Goal: Task Accomplishment & Management: Manage account settings

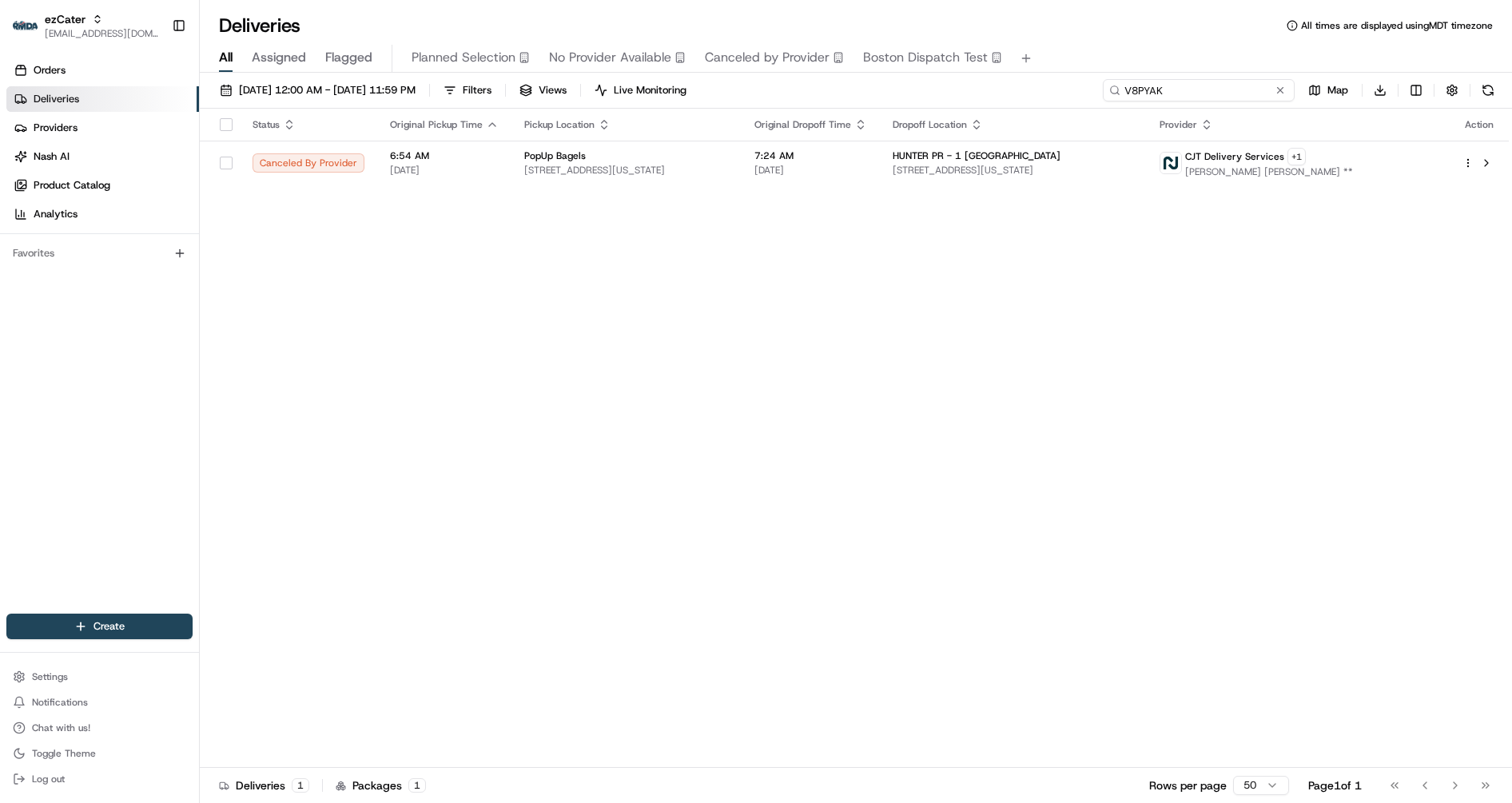
drag, startPoint x: 1232, startPoint y: 92, endPoint x: 1004, endPoint y: 82, distance: 228.2
click at [1004, 82] on div "08/19/2025 12:00 AM - 08/19/2025 11:59 PM Filters Views Live Monitoring V8PYAK …" at bounding box center [855, 94] width 1312 height 30
paste input "5V48XM"
type input "5V48XM"
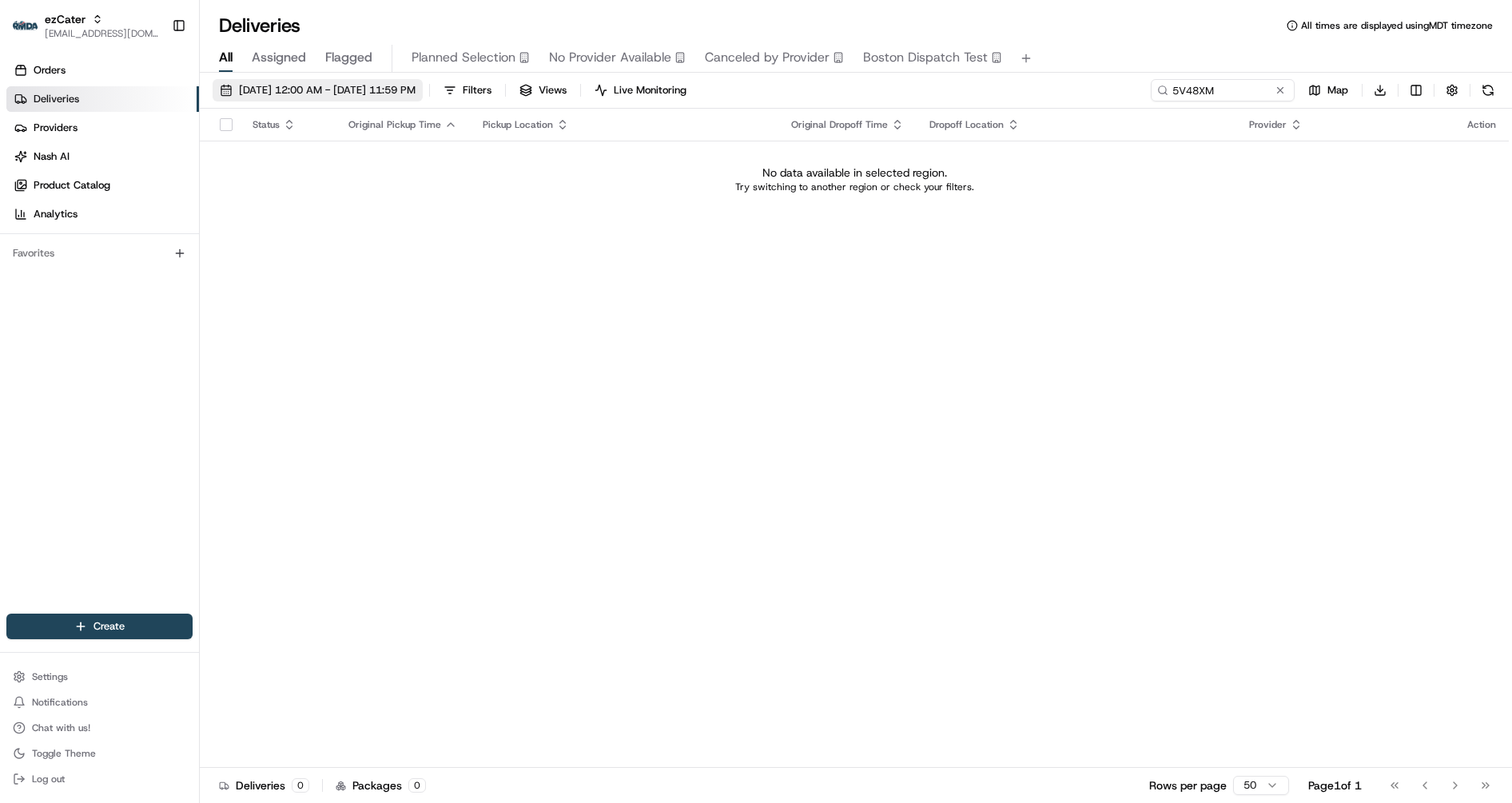
click at [340, 96] on span "08/19/2025 12:00 AM - 08/19/2025 11:59 PM" at bounding box center [327, 90] width 176 height 14
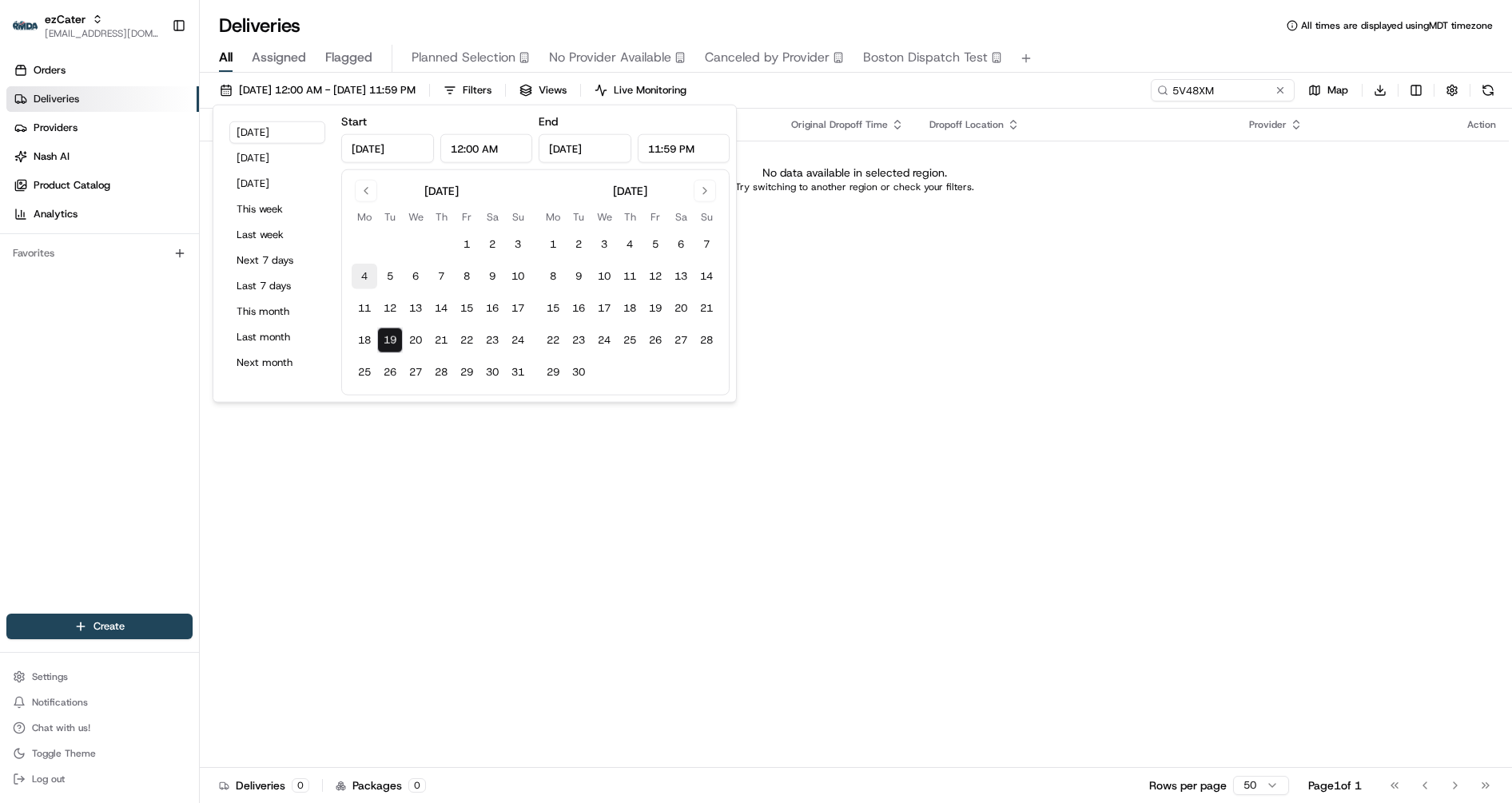
click at [365, 272] on button "4" at bounding box center [365, 277] width 26 height 26
type input "Aug 4, 2025"
click at [401, 349] on button "19" at bounding box center [390, 341] width 26 height 26
type input "Aug 19, 2025"
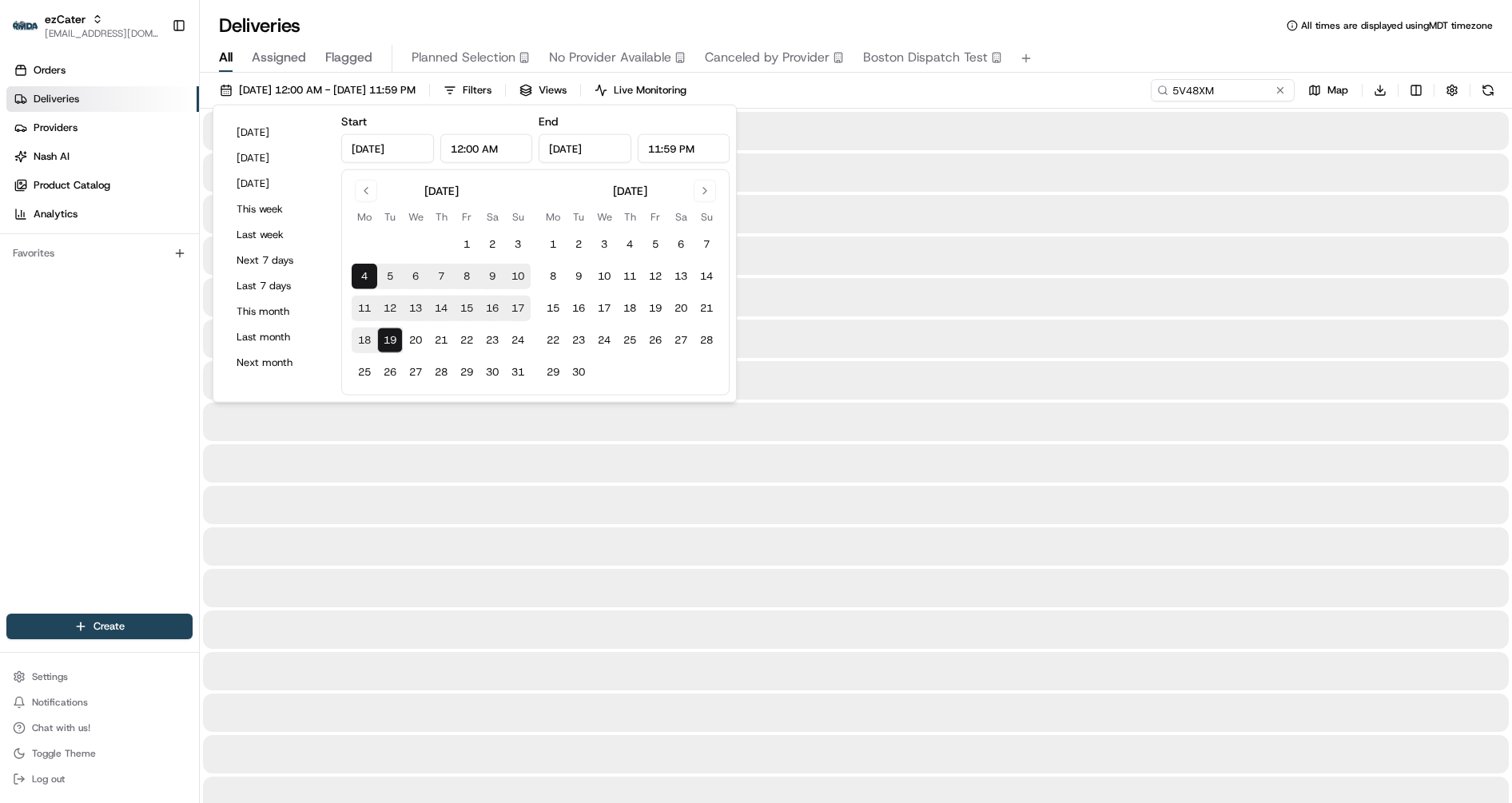
click at [1077, 31] on div "Deliveries All times are displayed using MDT timezone" at bounding box center [855, 26] width 1312 height 26
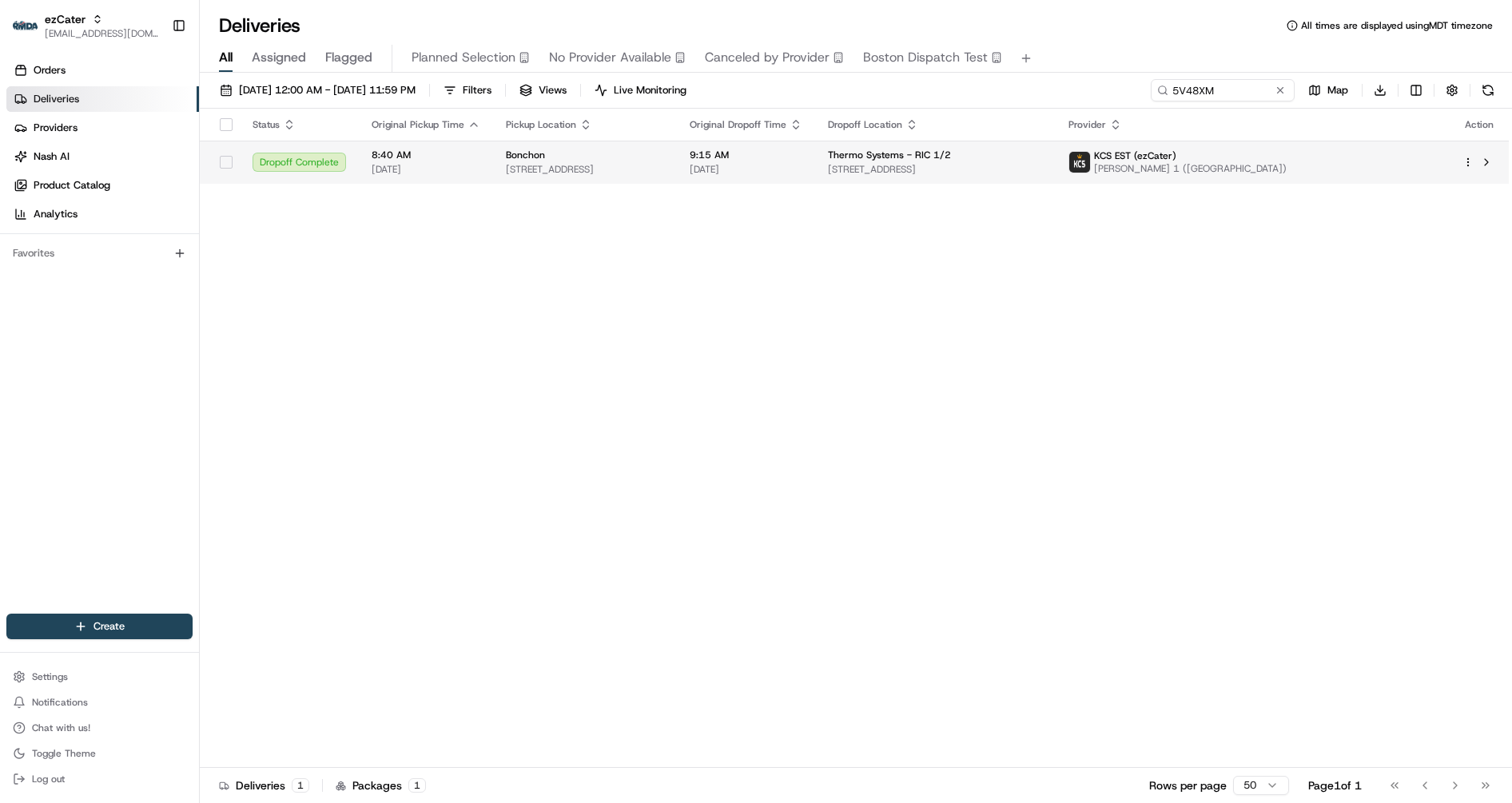
click at [1043, 156] on div "Thermo Systems - RIC 1/2" at bounding box center [935, 154] width 215 height 13
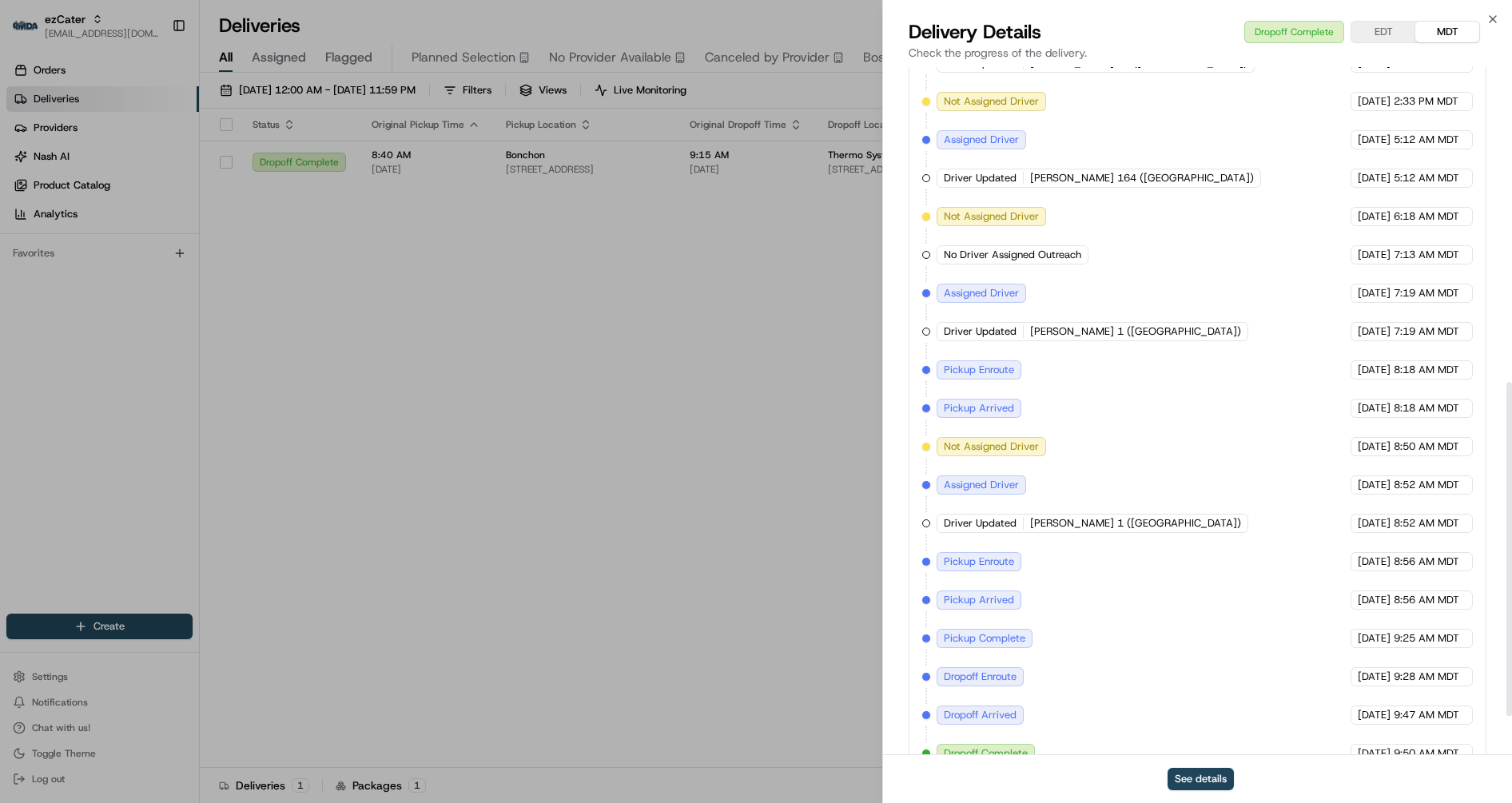
scroll to position [649, 0]
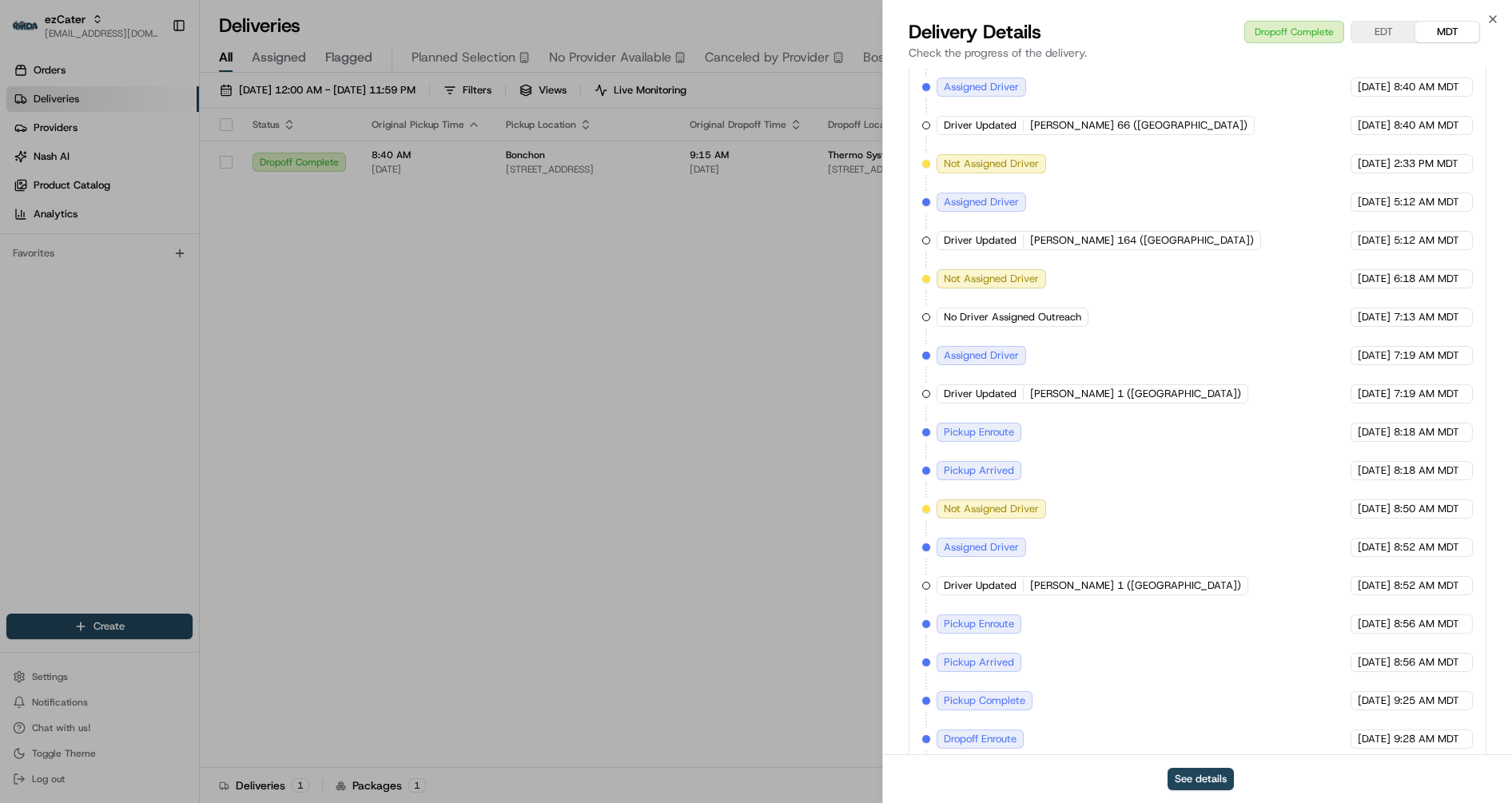
drag, startPoint x: 1435, startPoint y: 424, endPoint x: 1312, endPoint y: 434, distance: 123.4
click at [1312, 434] on div "Created (Sent To Provider) KCS EST (ezCater) 08/07/2025 11:04 AM MDT Not Assign…" at bounding box center [1197, 412] width 550 height 824
drag, startPoint x: 1429, startPoint y: 460, endPoint x: 1319, endPoint y: 465, distance: 110.1
click at [1351, 465] on div "08/14/2025 8:18 AM MDT" at bounding box center [1411, 470] width 123 height 19
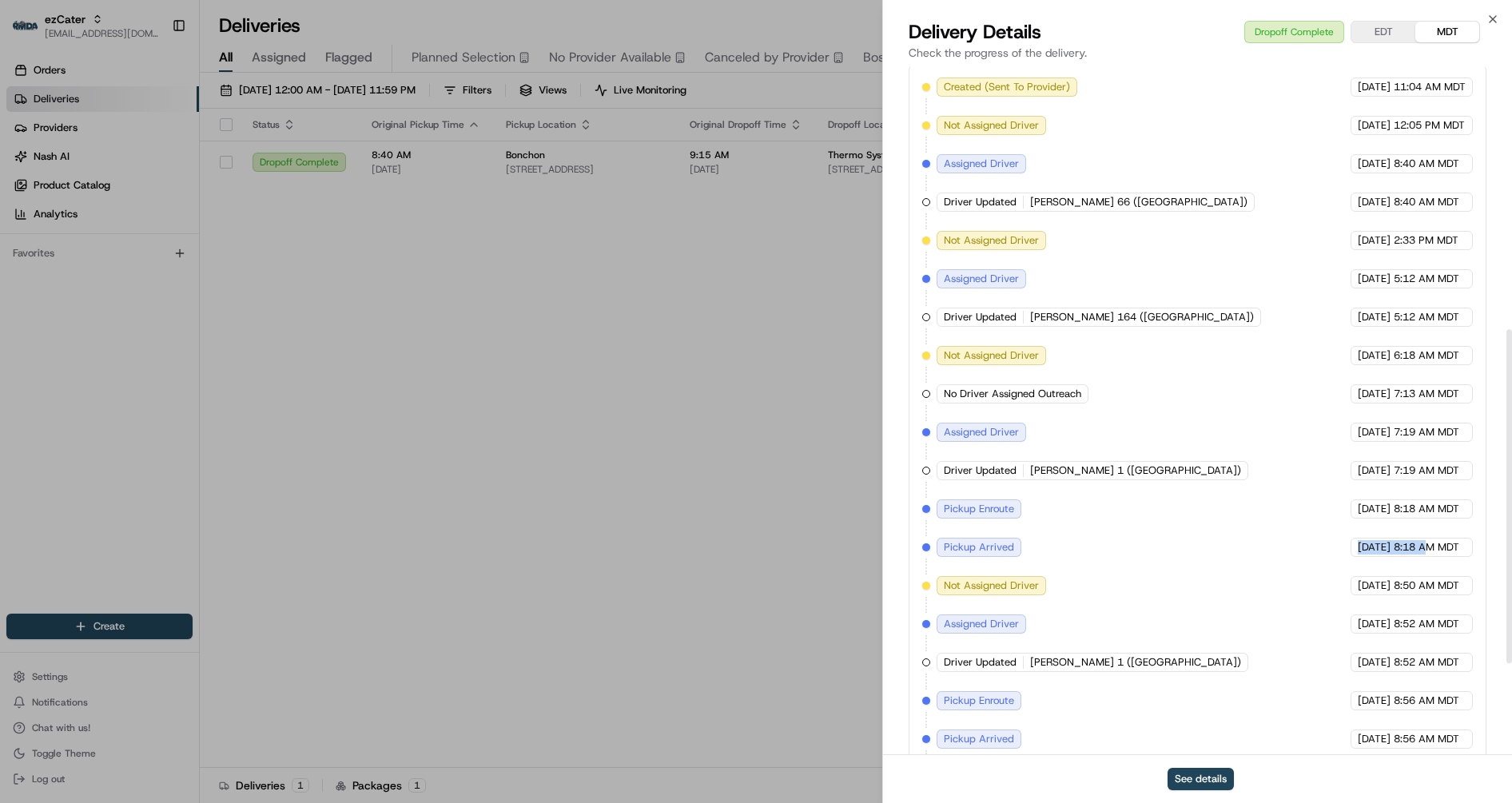
scroll to position [639, 0]
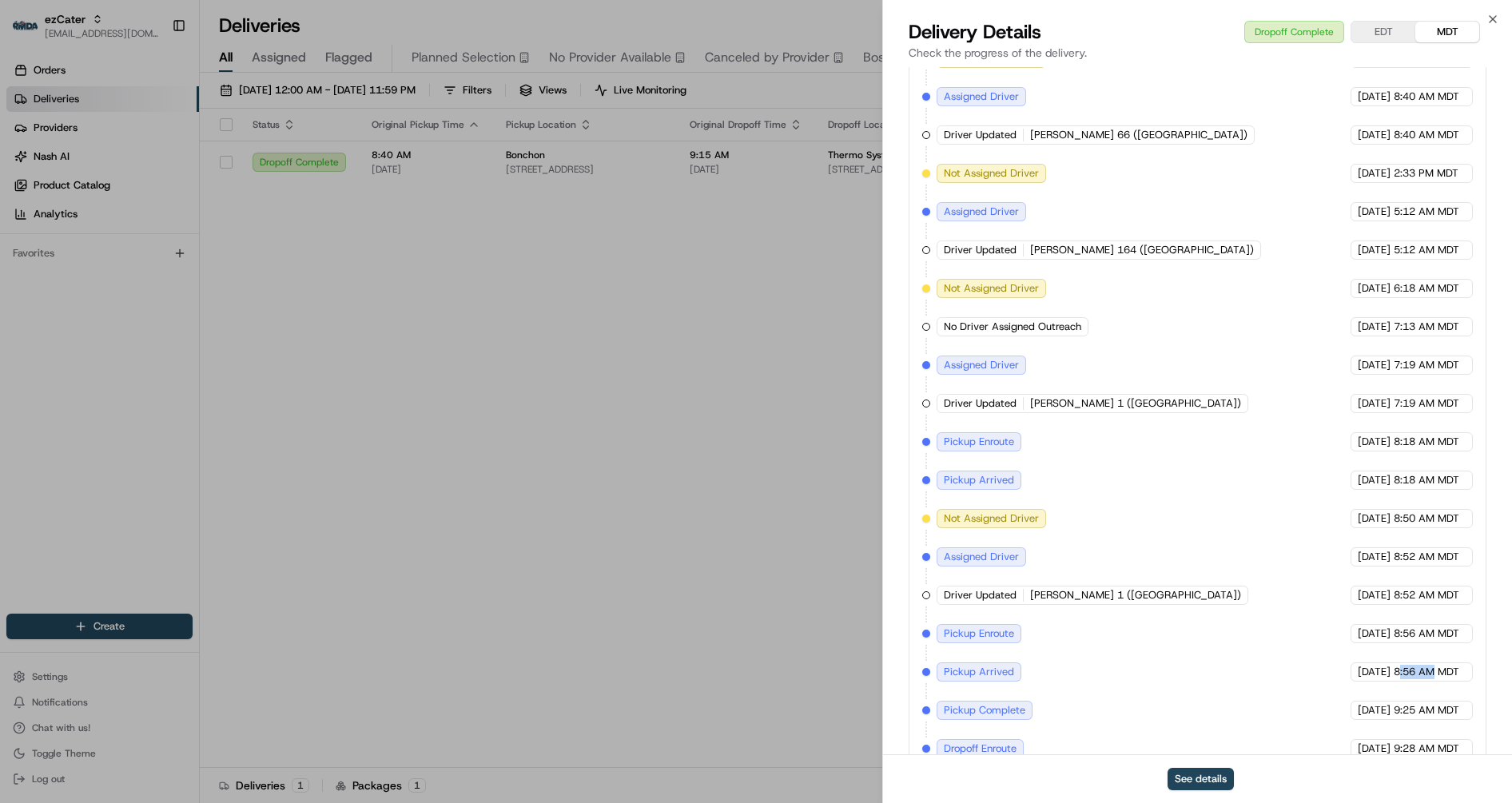
drag, startPoint x: 1435, startPoint y: 658, endPoint x: 1374, endPoint y: 658, distance: 61.0
click at [1374, 663] on div "08/14/2025 8:56 AM MDT" at bounding box center [1411, 671] width 123 height 19
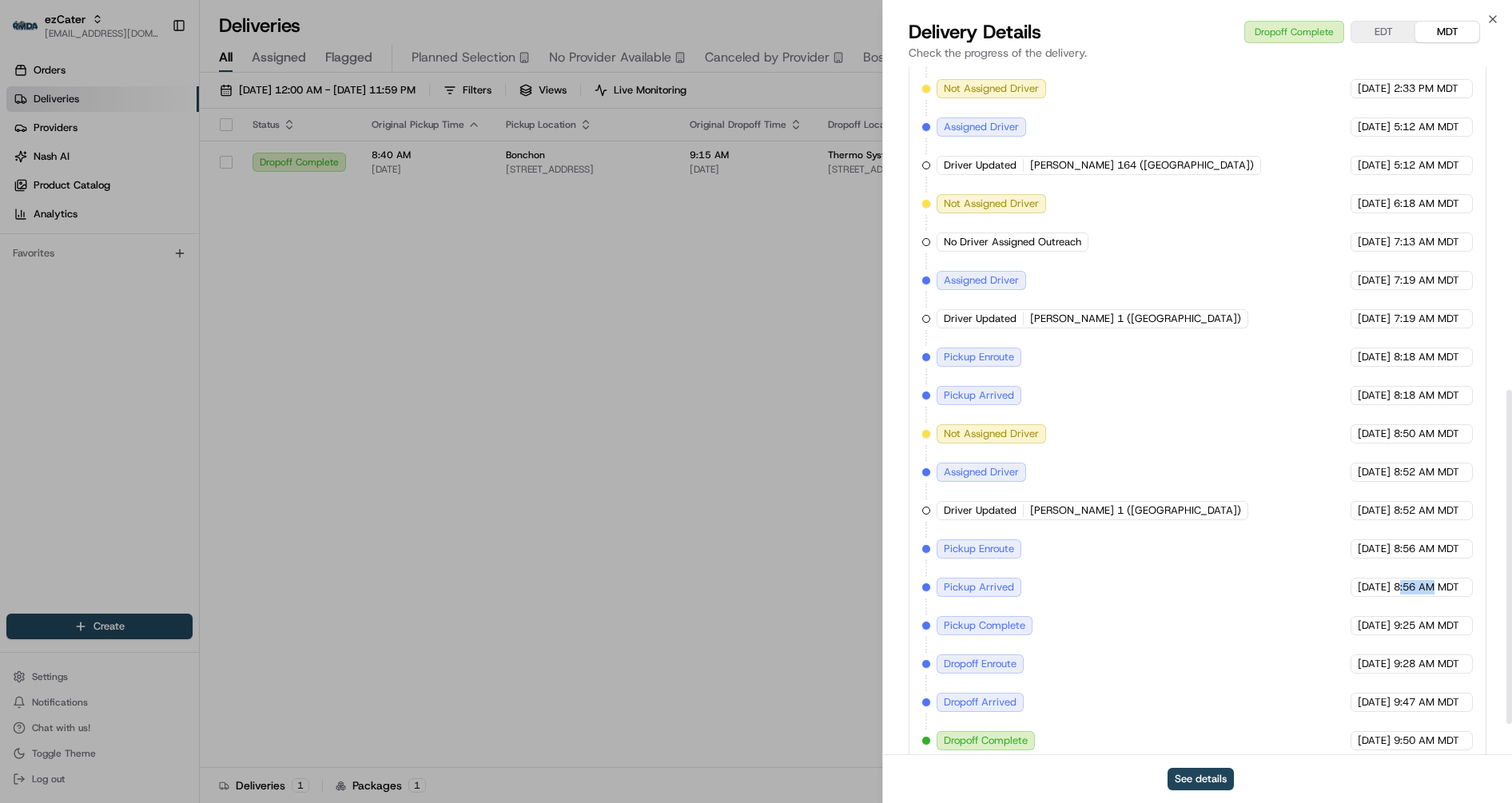
scroll to position [728, 0]
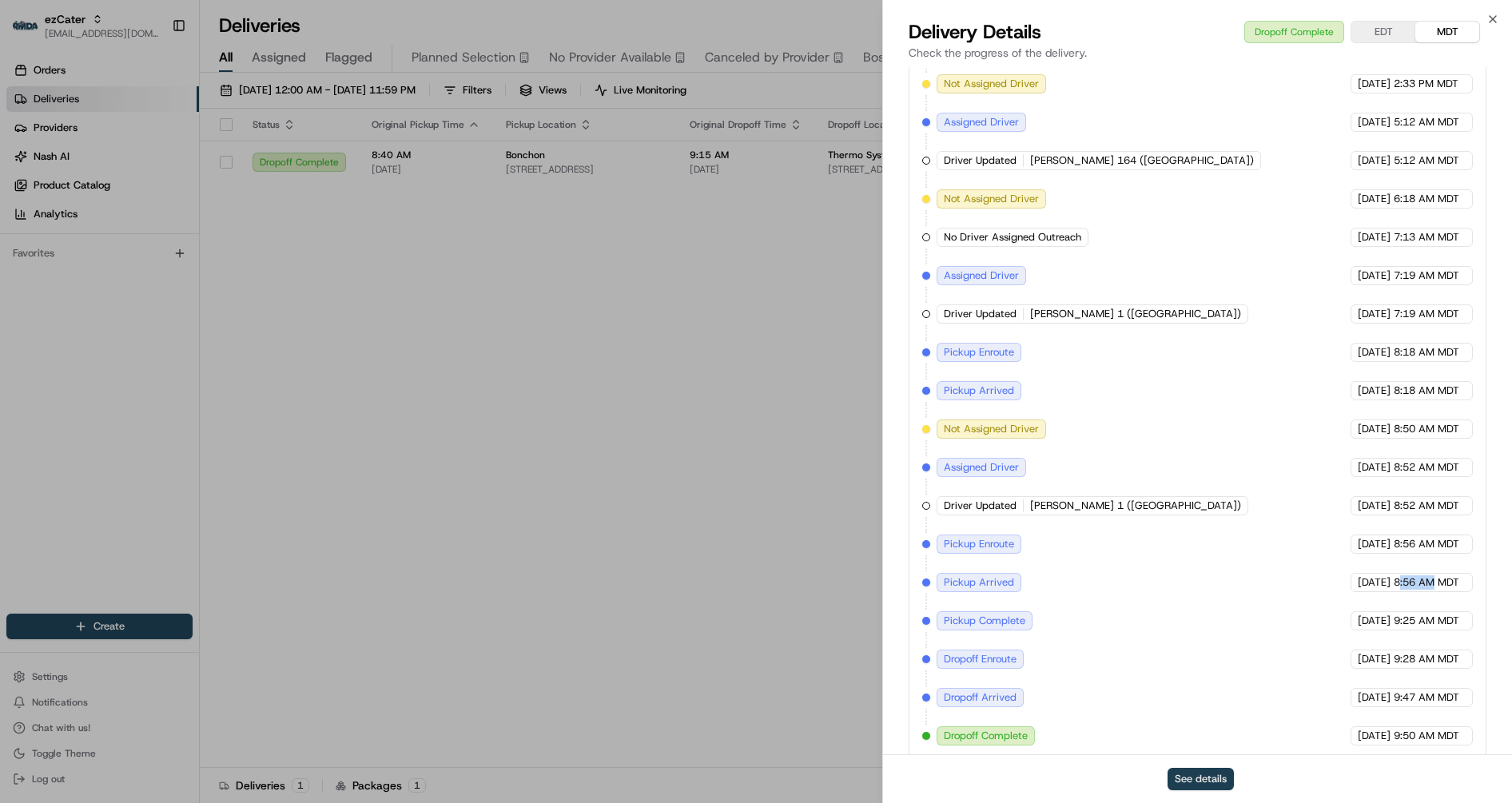
click at [1186, 783] on button "See details" at bounding box center [1200, 778] width 67 height 22
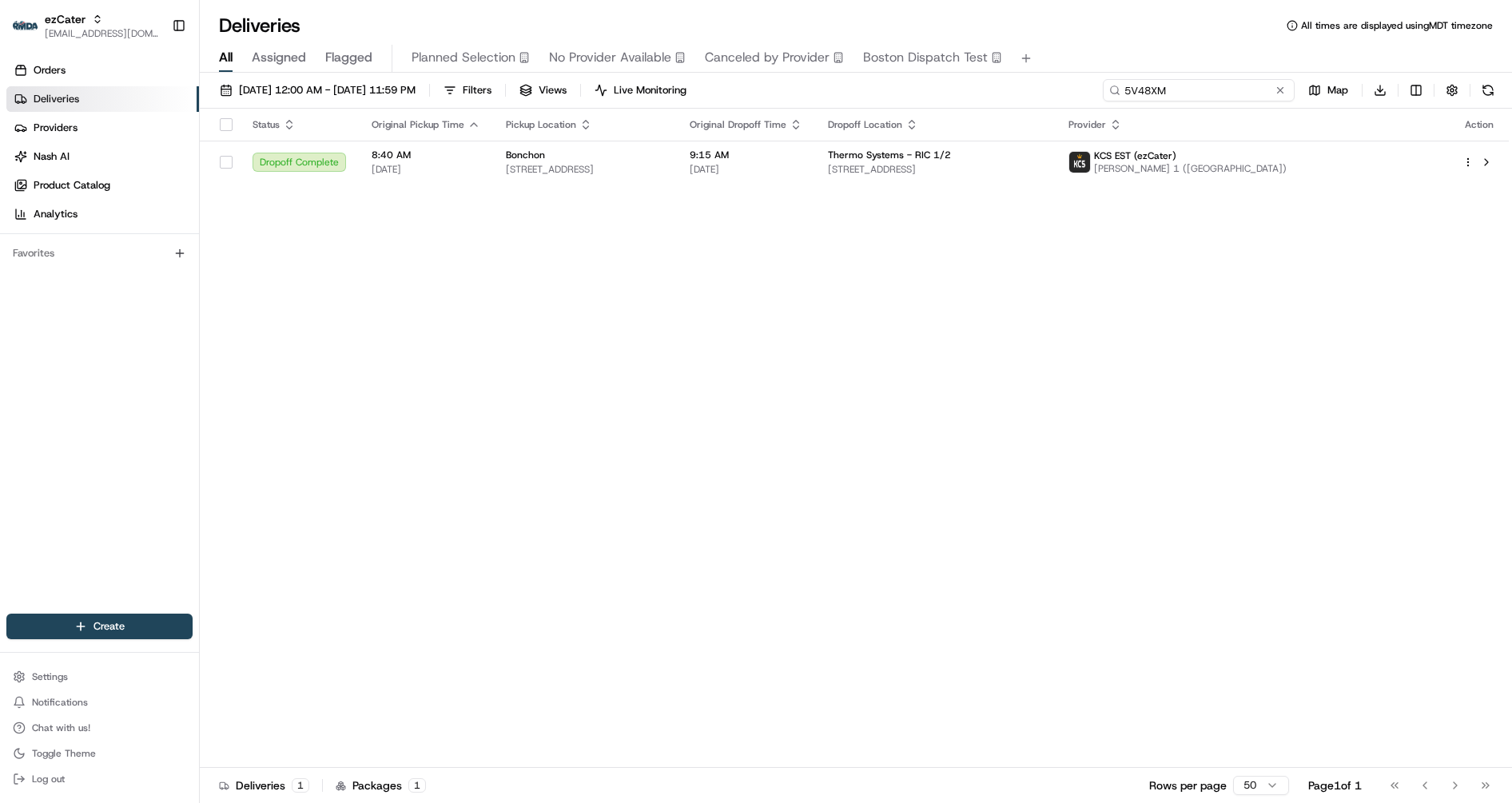
drag, startPoint x: 1238, startPoint y: 87, endPoint x: 1077, endPoint y: 70, distance: 161.9
click at [1077, 71] on div "Deliveries All times are displayed using MDT timezone All Assigned Flagged Plan…" at bounding box center [855, 402] width 1312 height 803
paste input "https://linear.app/use-nash/issue/TEC-16499/driver-stacking-trigger"
type input "https://linear.app/use-nash/issue/TEC-16499/driver-stacking-trigger"
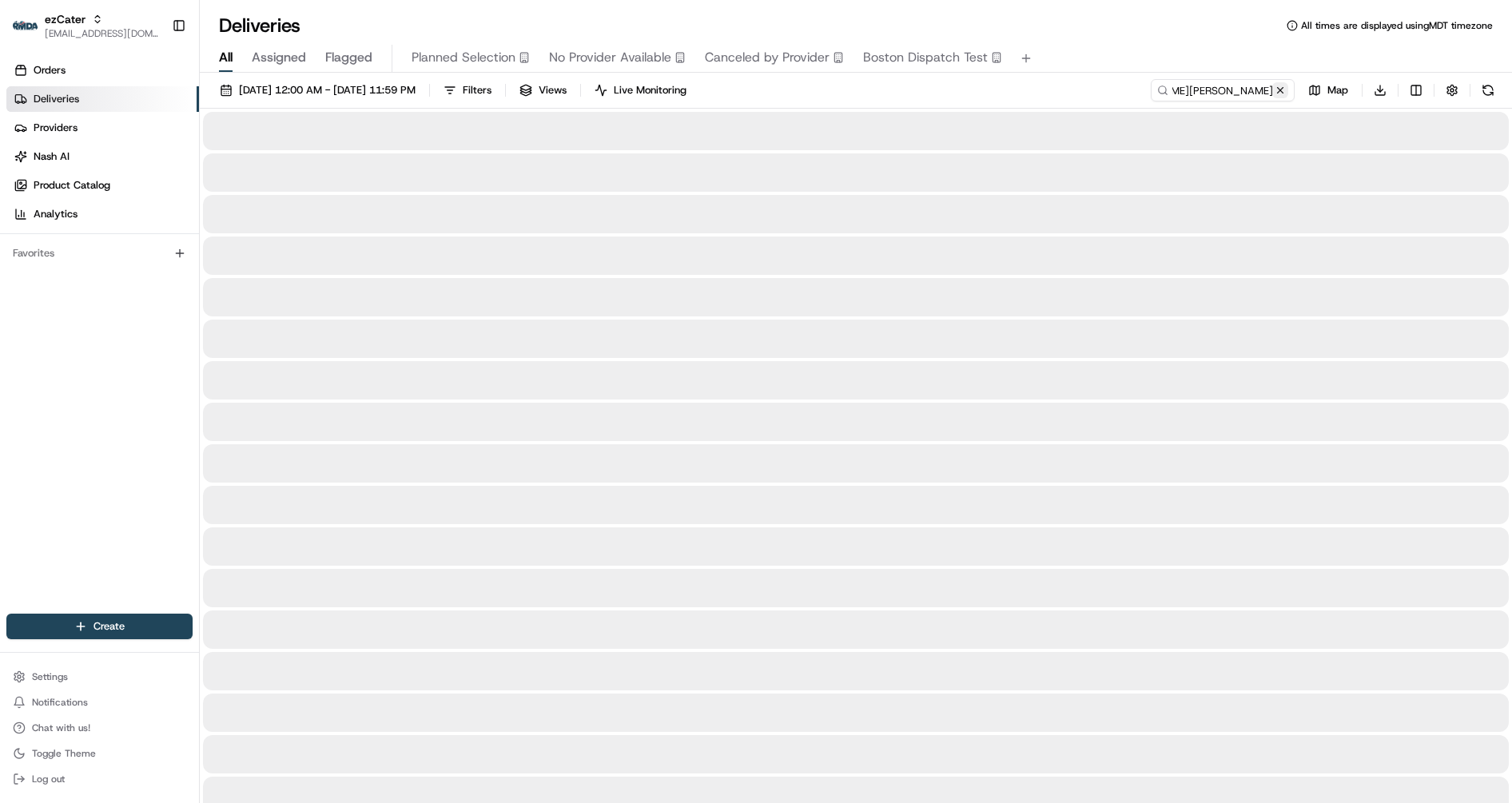
click at [1280, 84] on button at bounding box center [1280, 91] width 16 height 16
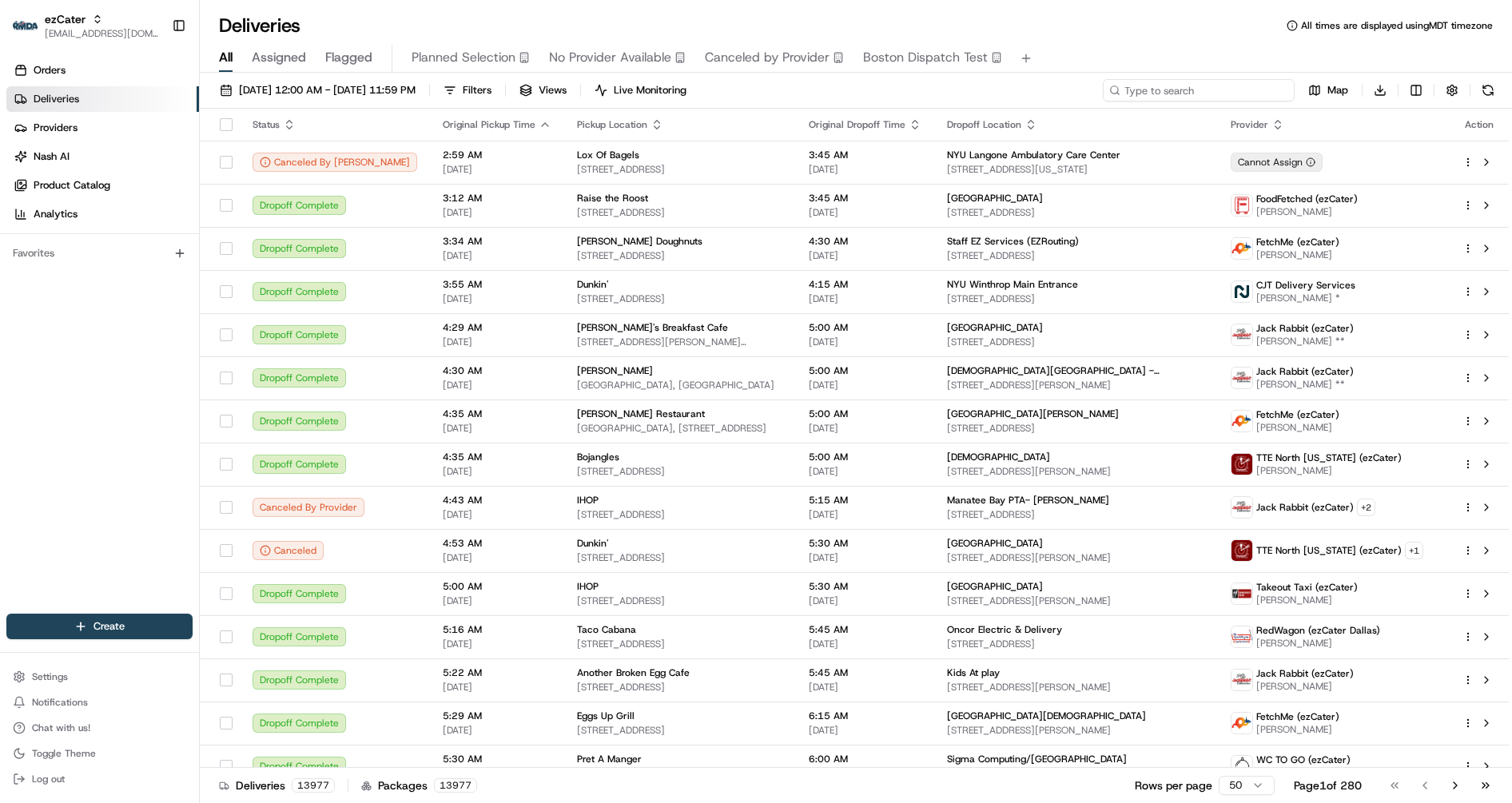
click at [1210, 87] on input at bounding box center [1198, 90] width 191 height 22
paste input "T1EARK"
type input "T1EARK"
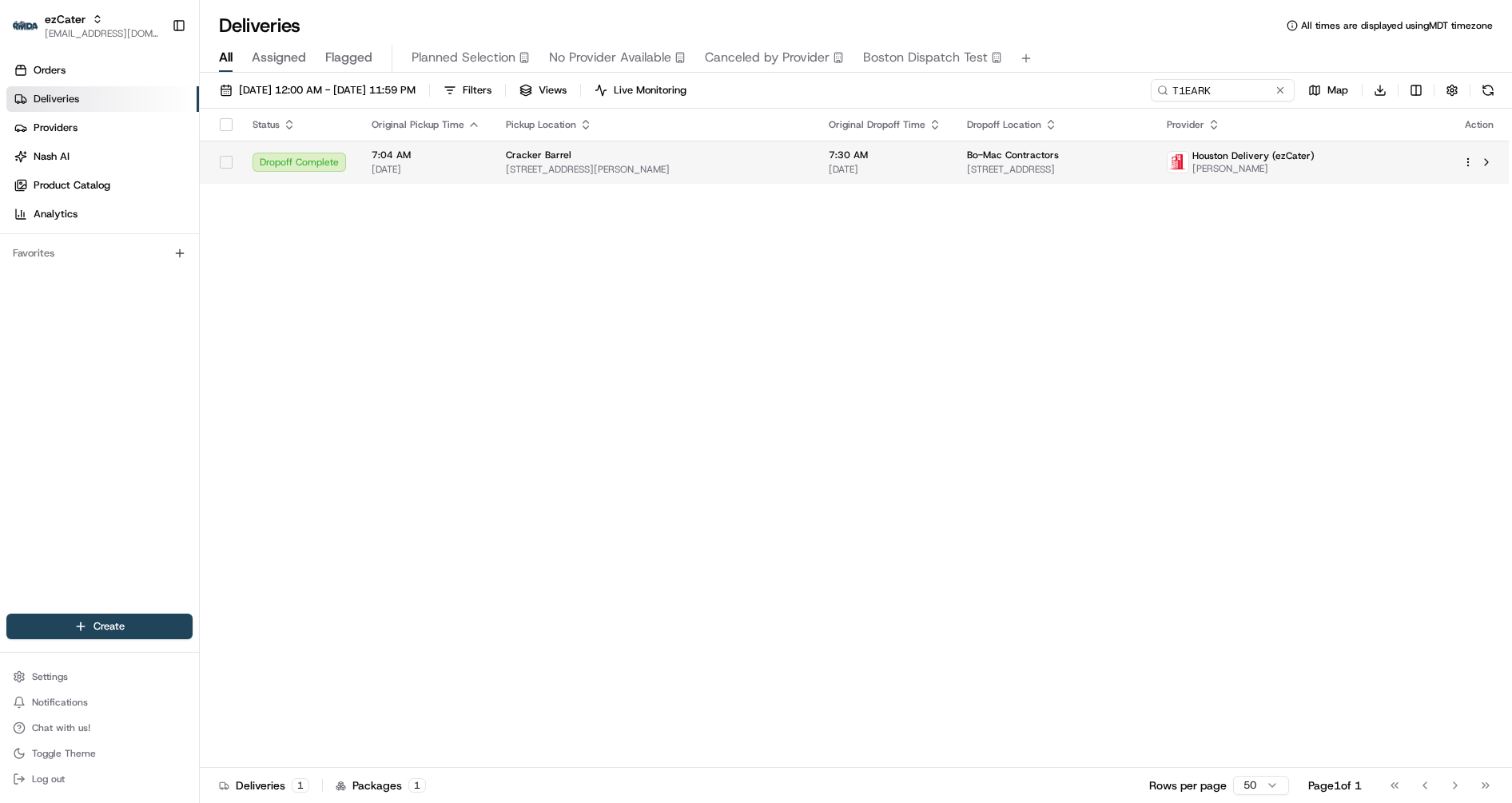
click at [636, 150] on div "Cracker Barrel" at bounding box center [654, 154] width 297 height 13
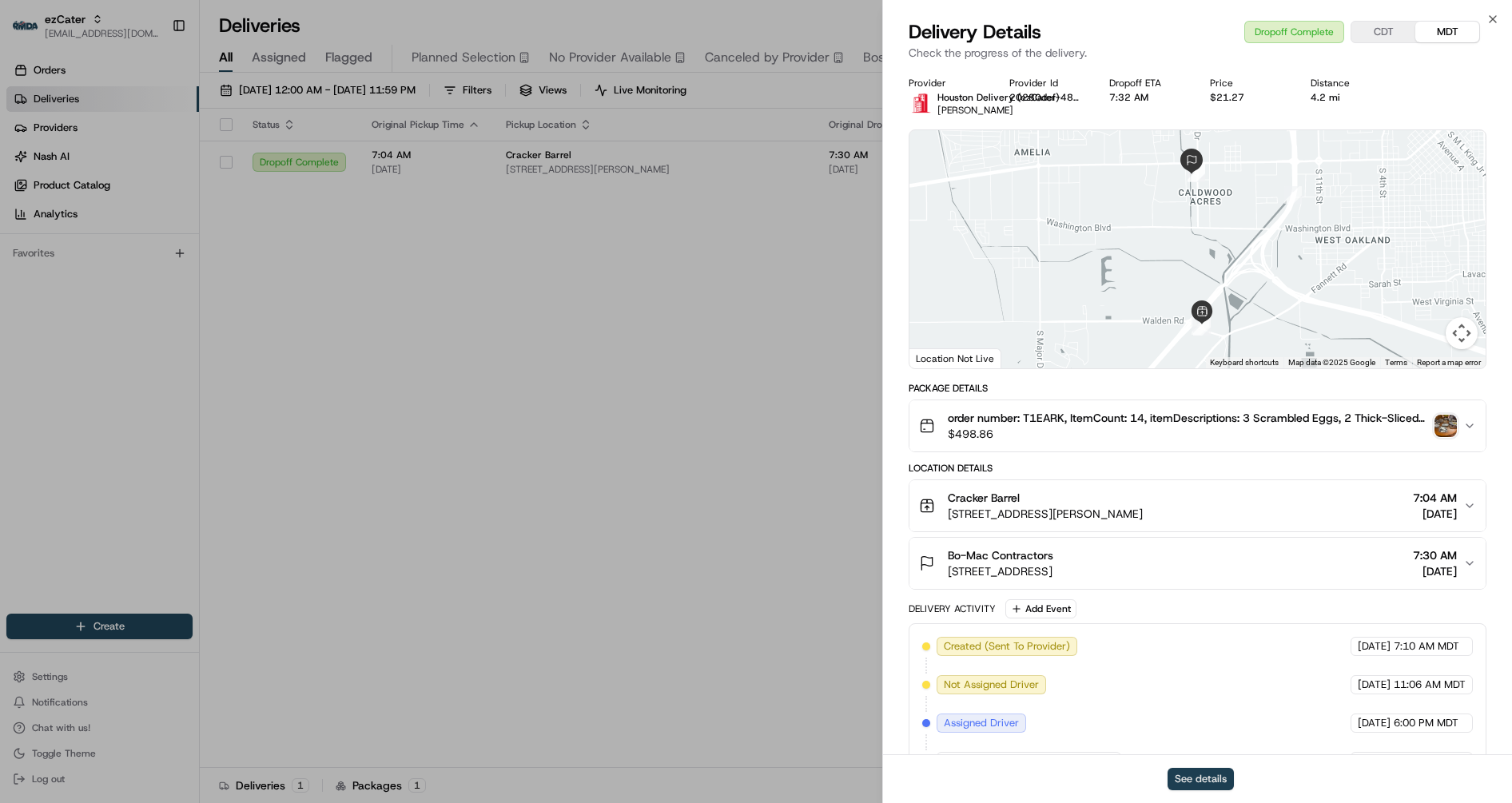
click at [1196, 777] on button "See details" at bounding box center [1200, 778] width 67 height 22
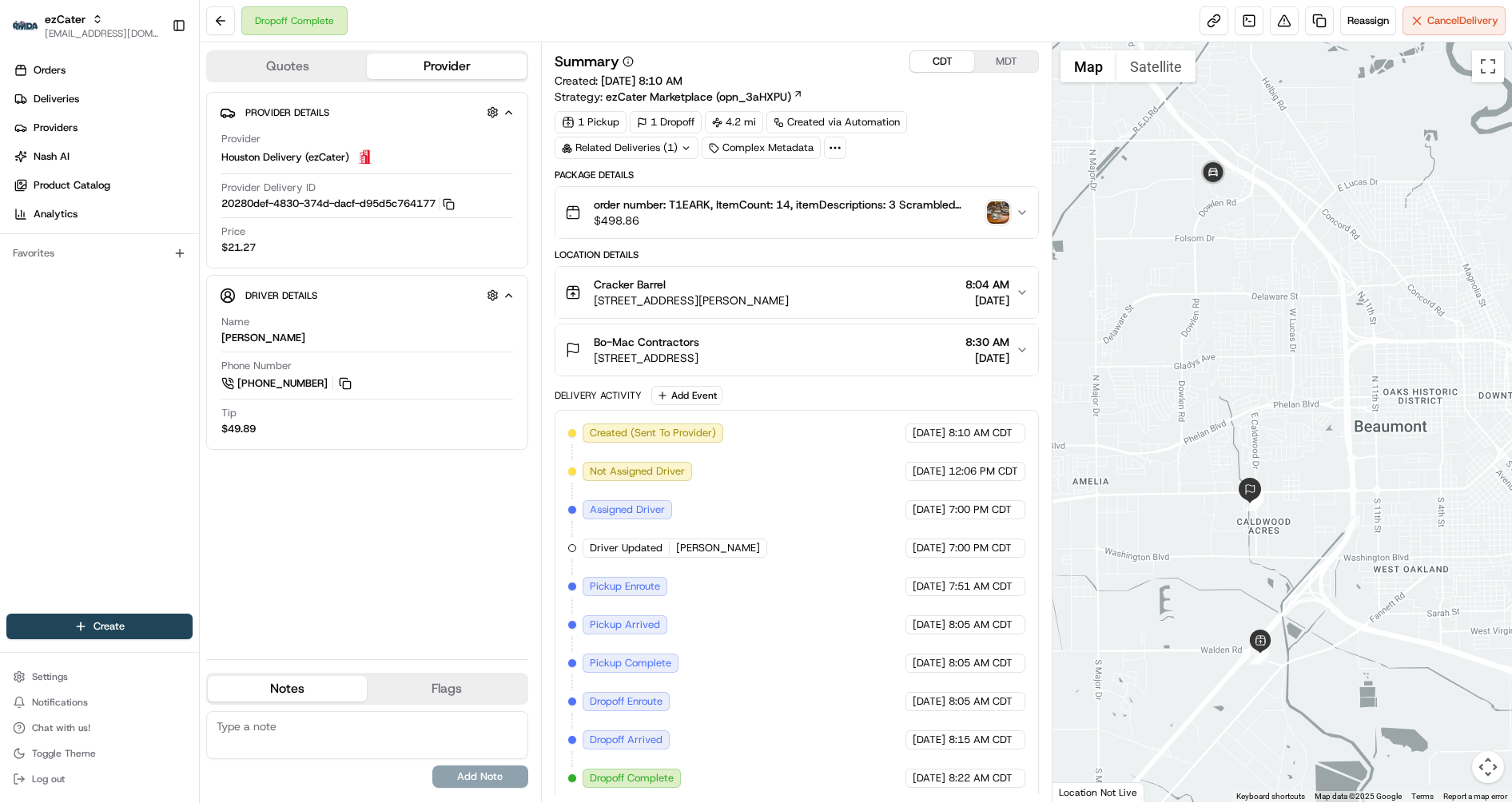
click at [945, 58] on button "CDT" at bounding box center [942, 61] width 64 height 21
drag, startPoint x: 907, startPoint y: 618, endPoint x: 1018, endPoint y: 616, distance: 111.0
click at [1018, 616] on div "08/08/2025 8:05 AM CDT" at bounding box center [965, 624] width 120 height 19
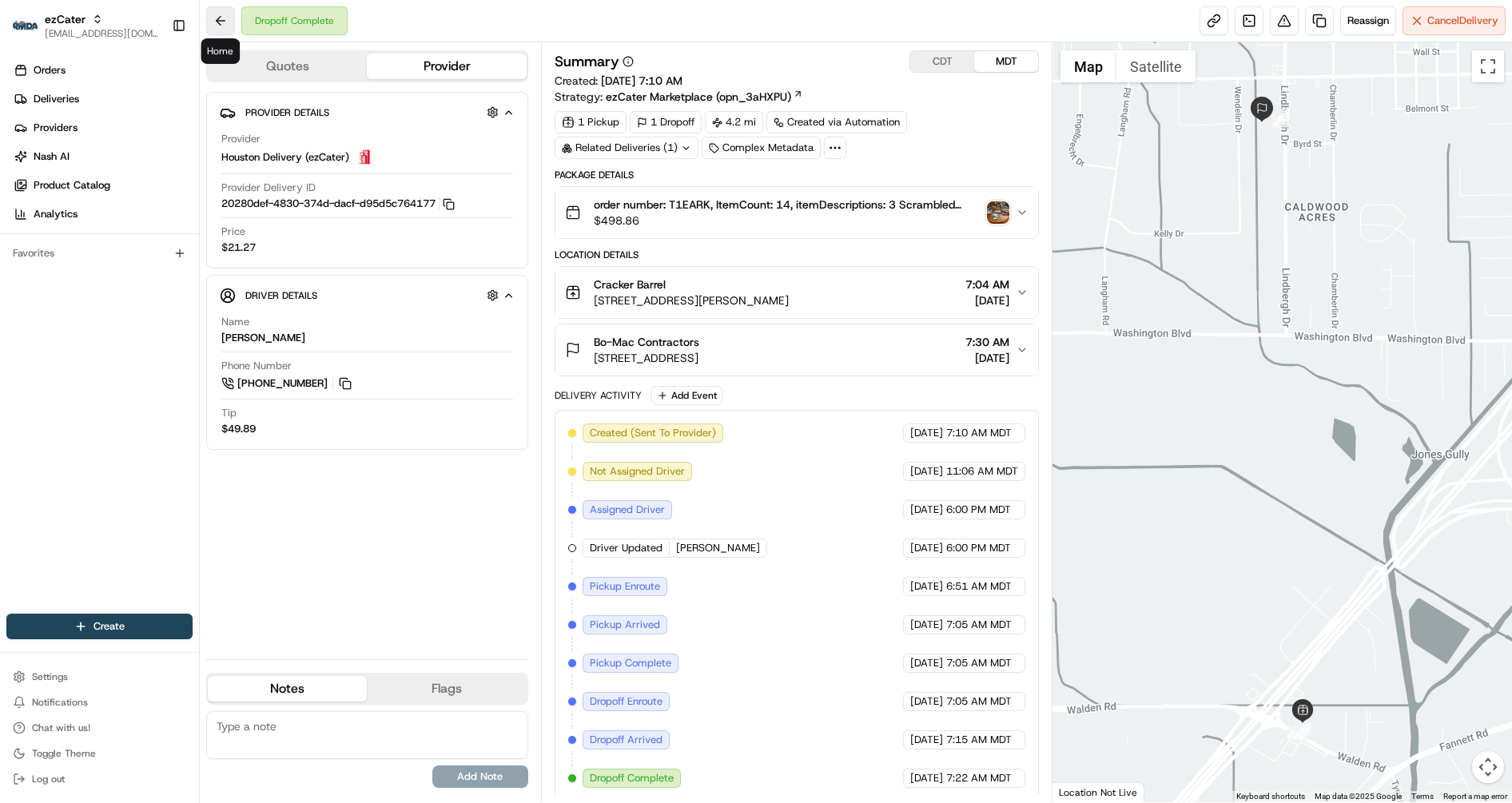
click at [217, 22] on button at bounding box center [220, 20] width 29 height 29
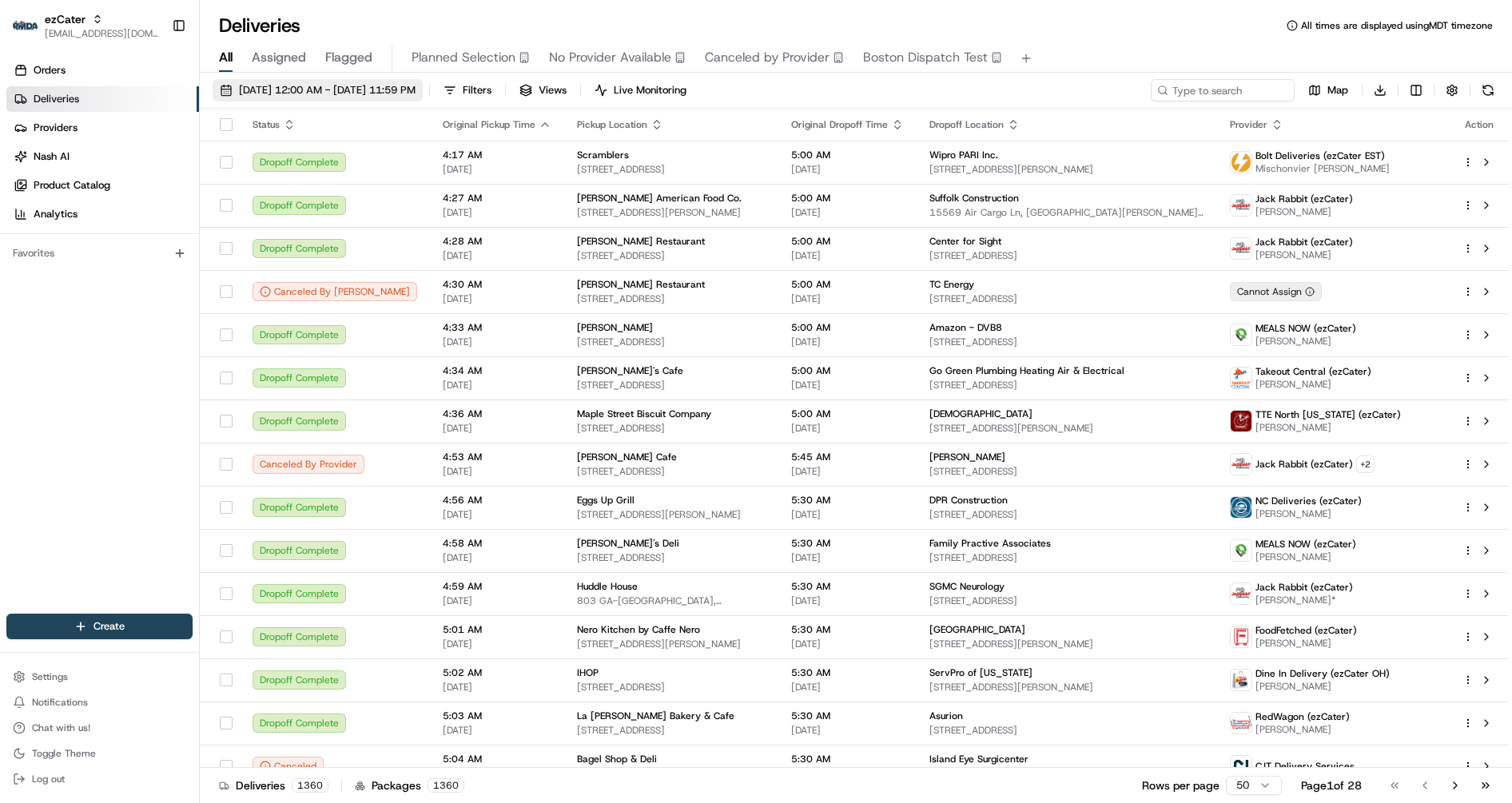
click at [416, 88] on span "[DATE] 12:00 AM - [DATE] 11:59 PM" at bounding box center [327, 90] width 176 height 14
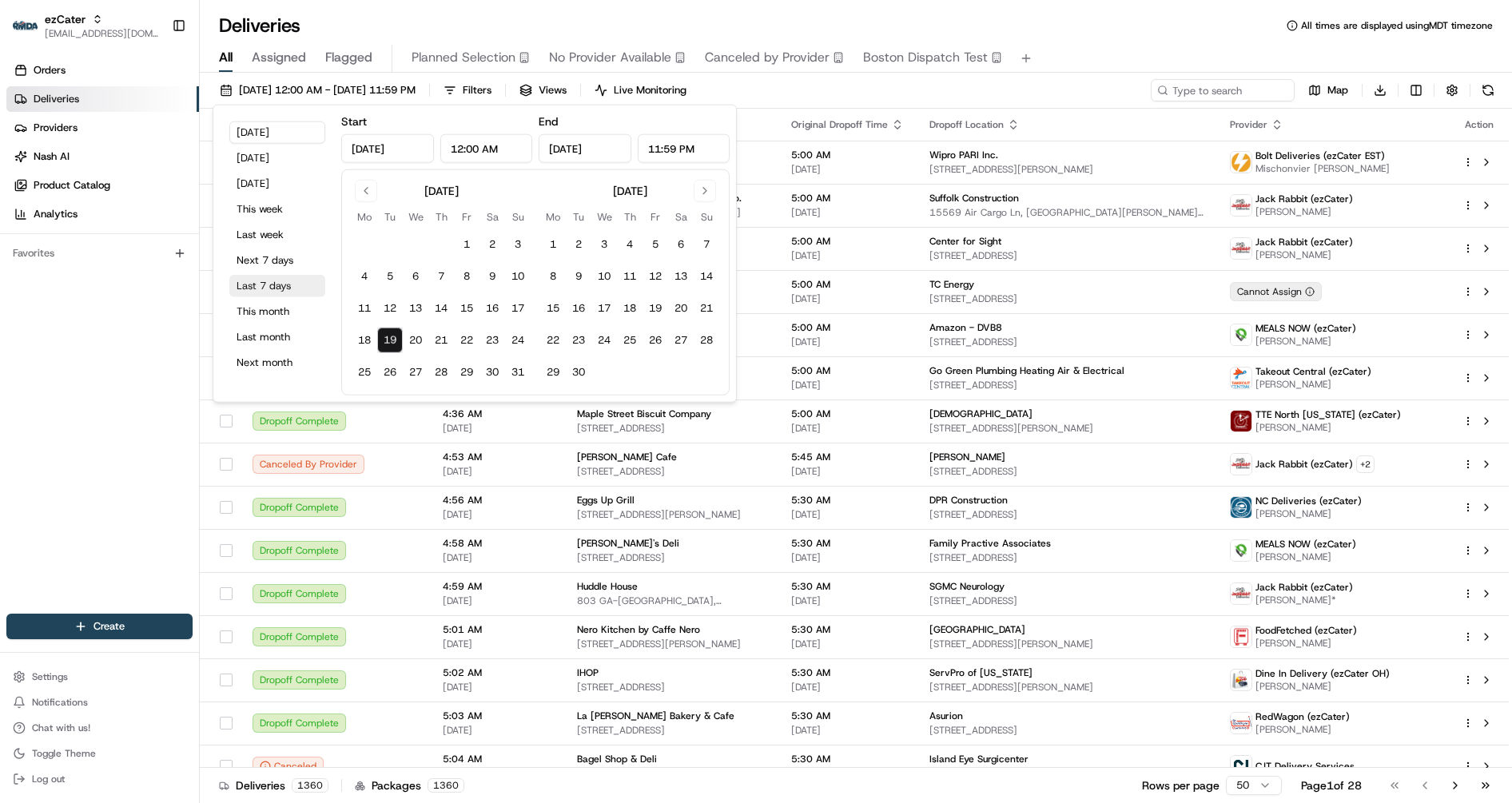
click at [276, 280] on button "Last 7 days" at bounding box center [277, 286] width 96 height 22
type input "Aug 12, 2025"
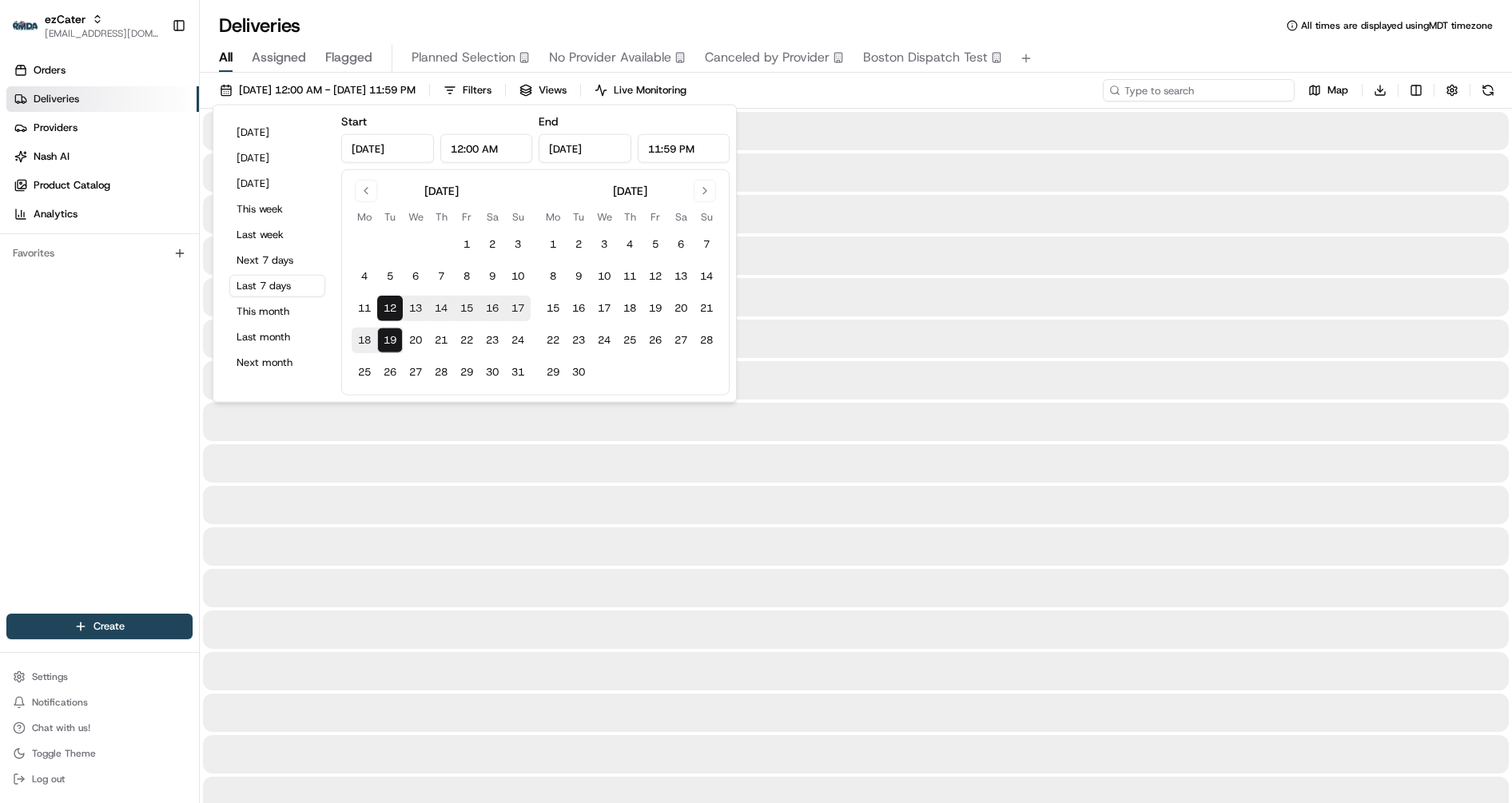
click at [1200, 91] on input at bounding box center [1198, 90] width 191 height 22
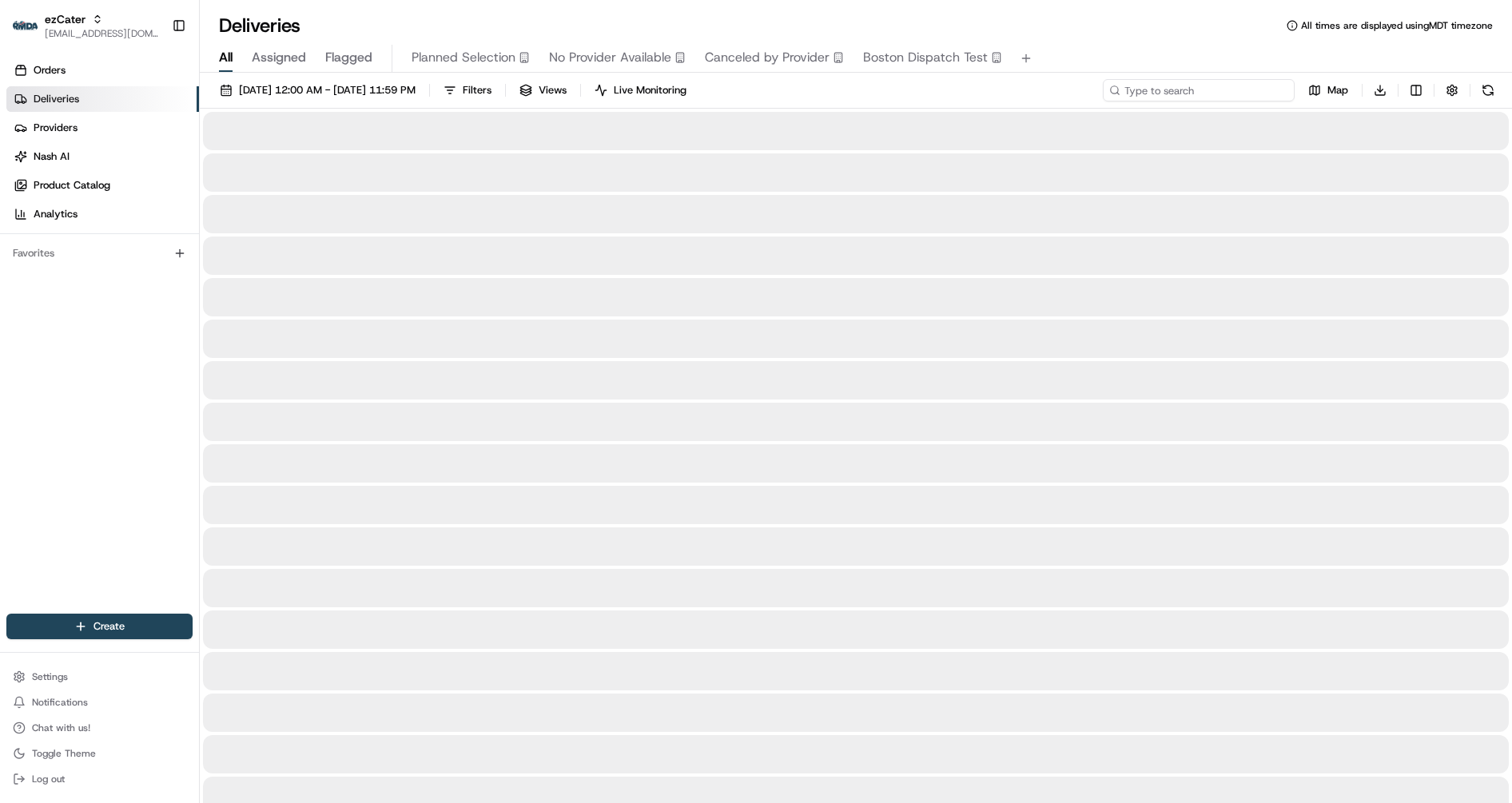
paste input "5V48XM"
type input "5V48XM"
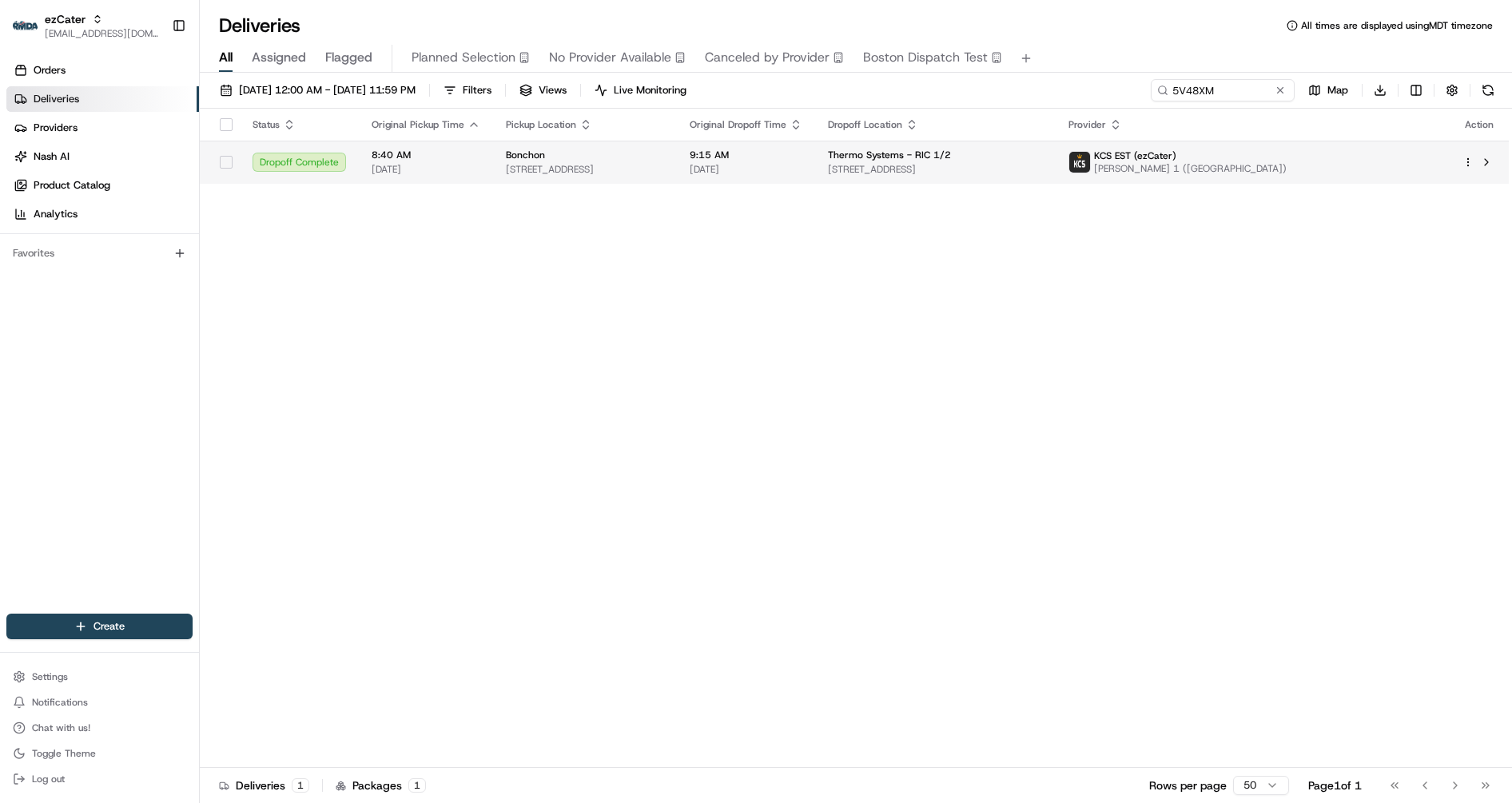
click at [1056, 177] on td "Thermo Systems - RIC 1/2 6024 Technology Blvd, Sandston, VA 23150, USA" at bounding box center [935, 161] width 240 height 43
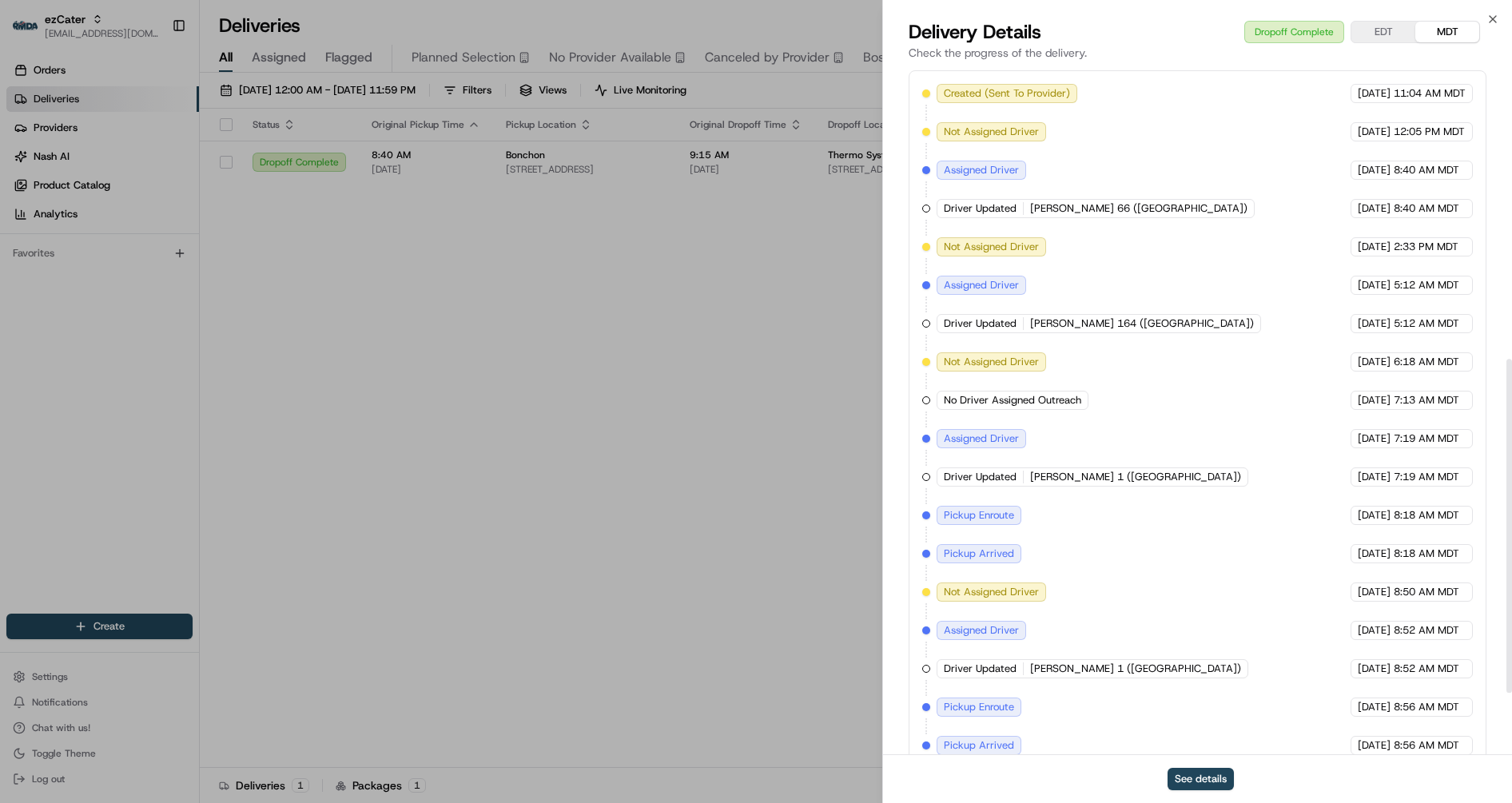
scroll to position [728, 0]
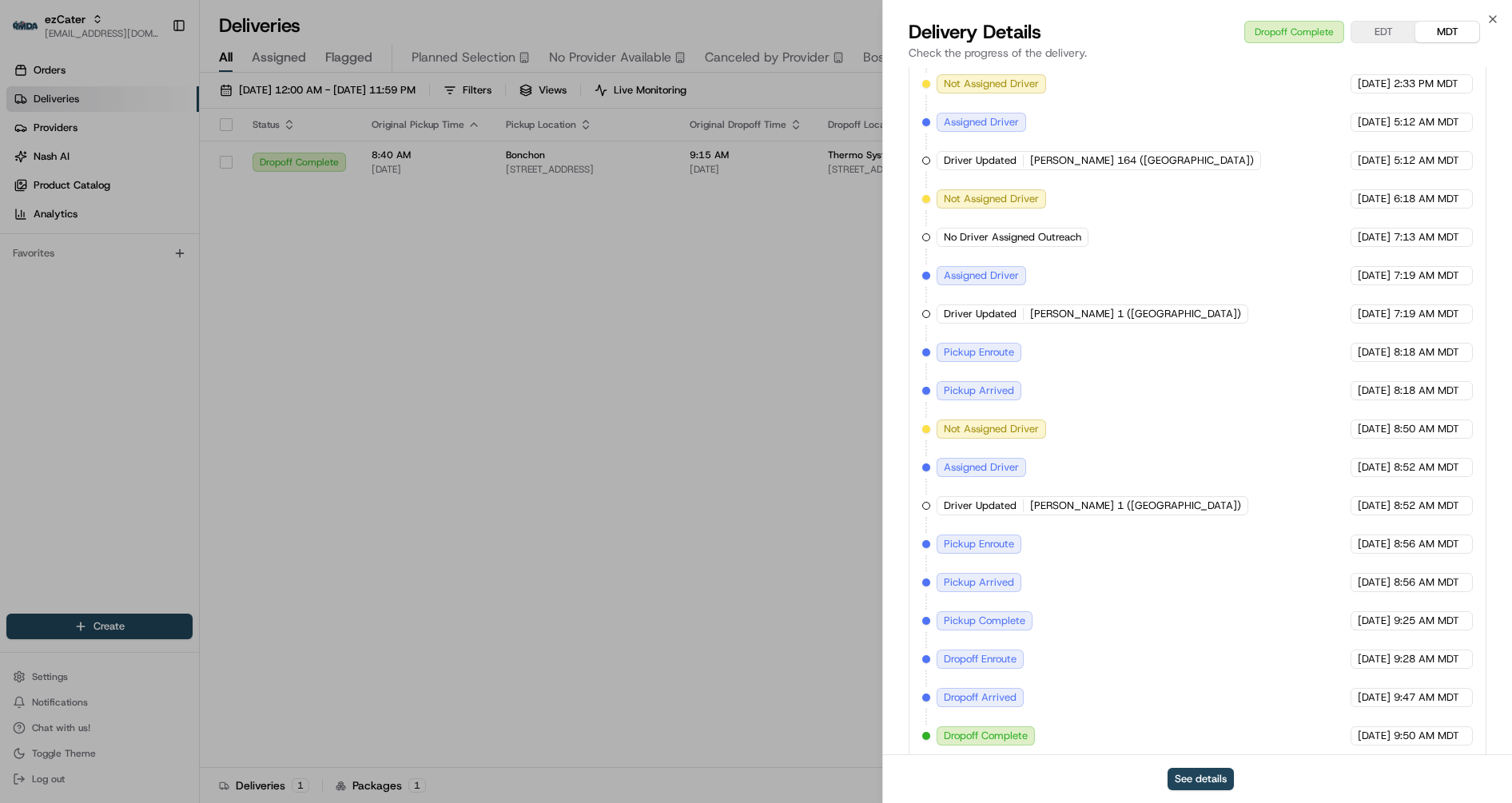
drag, startPoint x: 953, startPoint y: 571, endPoint x: 1462, endPoint y: 578, distance: 509.0
click at [1462, 578] on div "Created (Sent To Provider) KCS EST (ezCater) 08/07/2025 11:04 AM MDT Not Assign…" at bounding box center [1197, 333] width 550 height 824
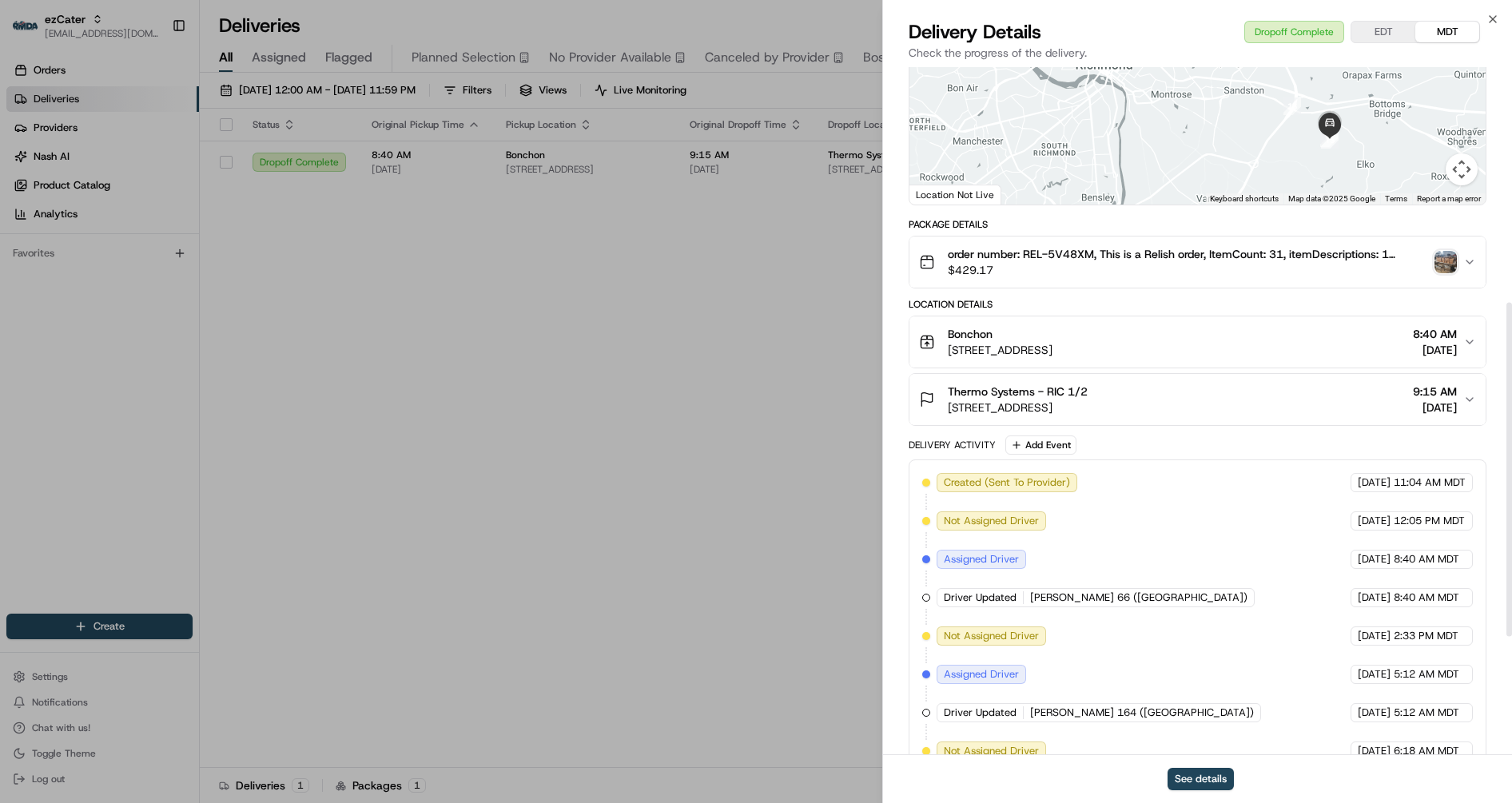
scroll to position [75, 0]
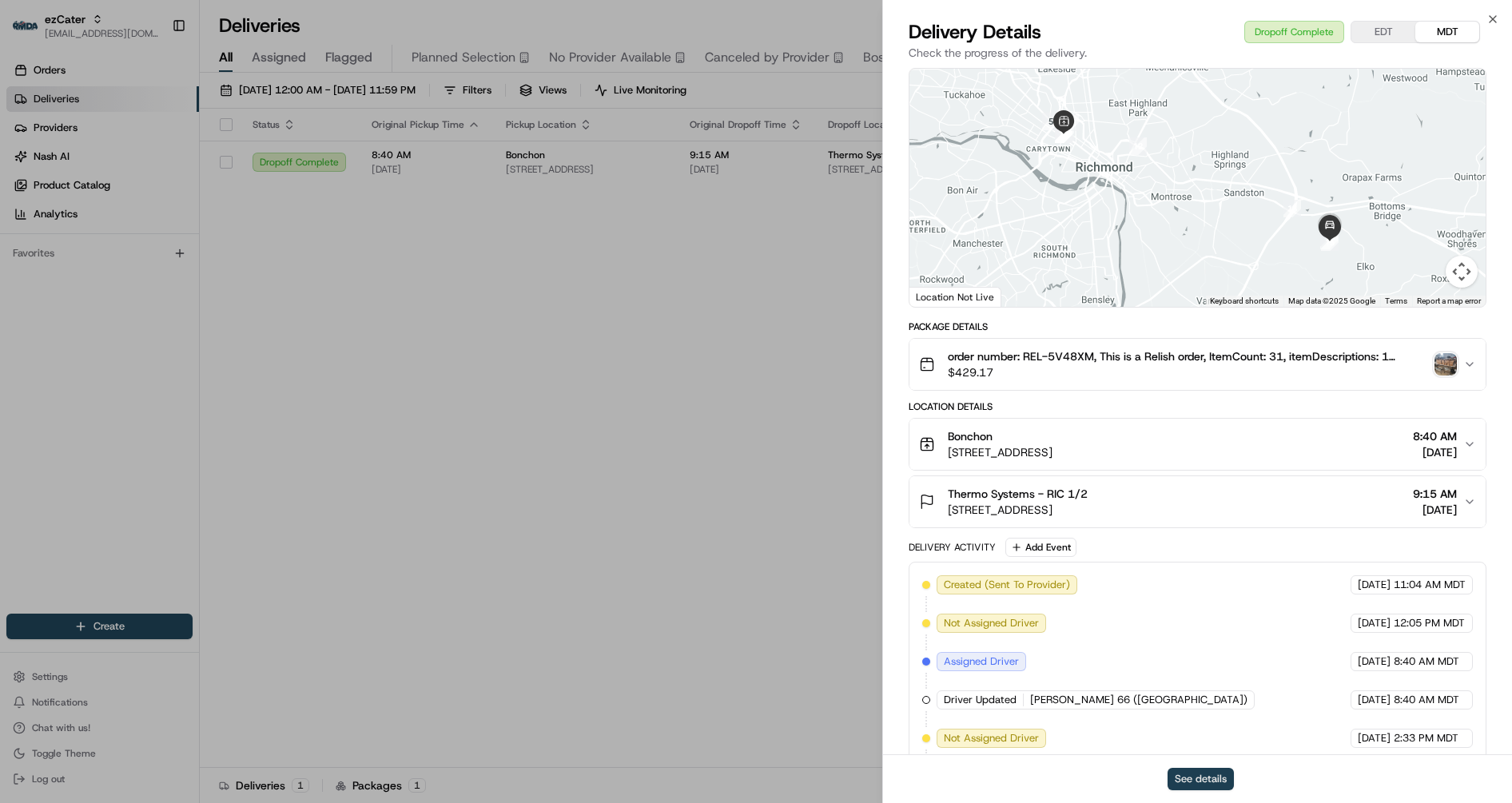
click at [1192, 774] on button "See details" at bounding box center [1200, 778] width 67 height 22
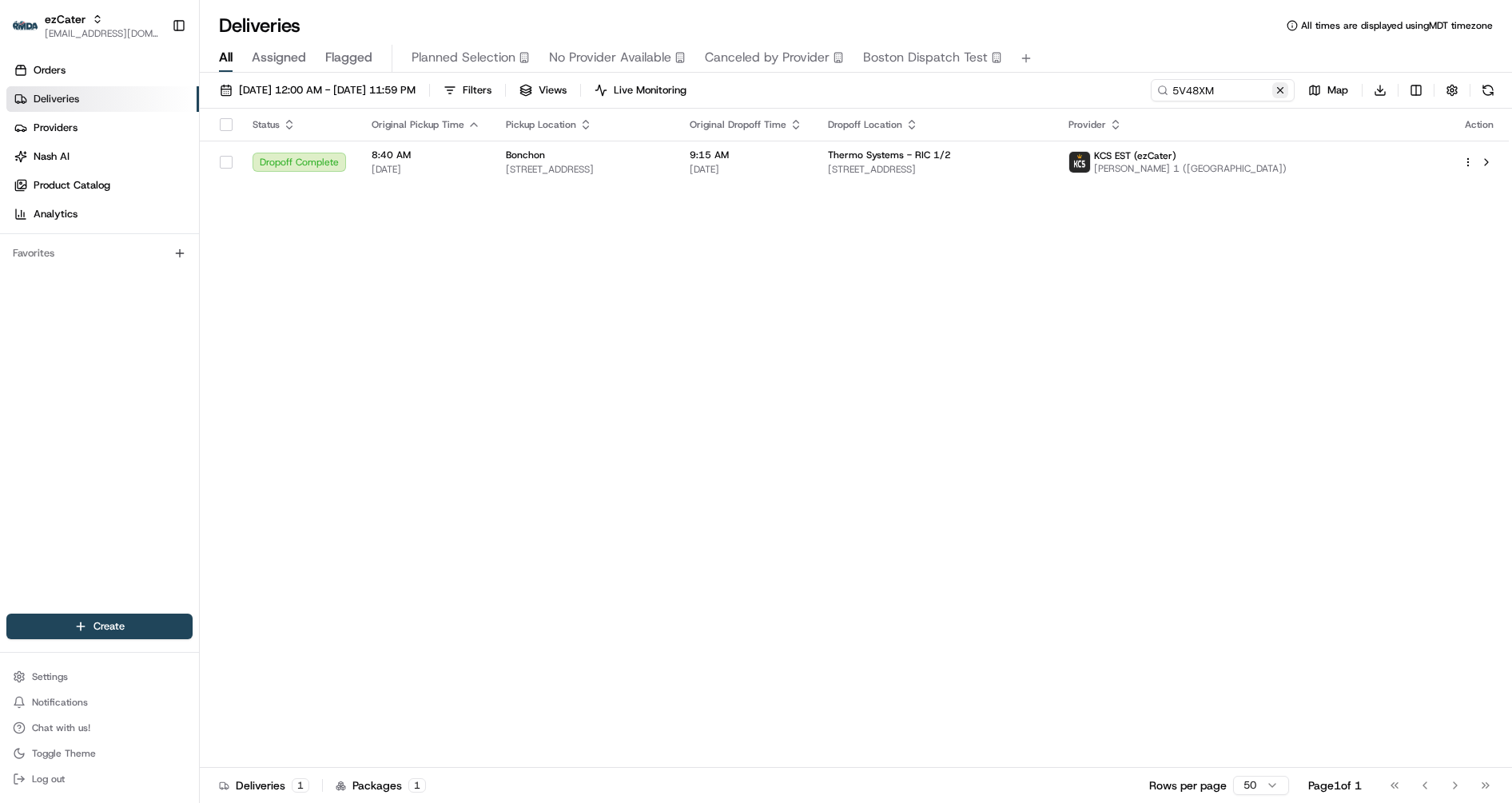
click at [1283, 91] on button at bounding box center [1280, 91] width 16 height 16
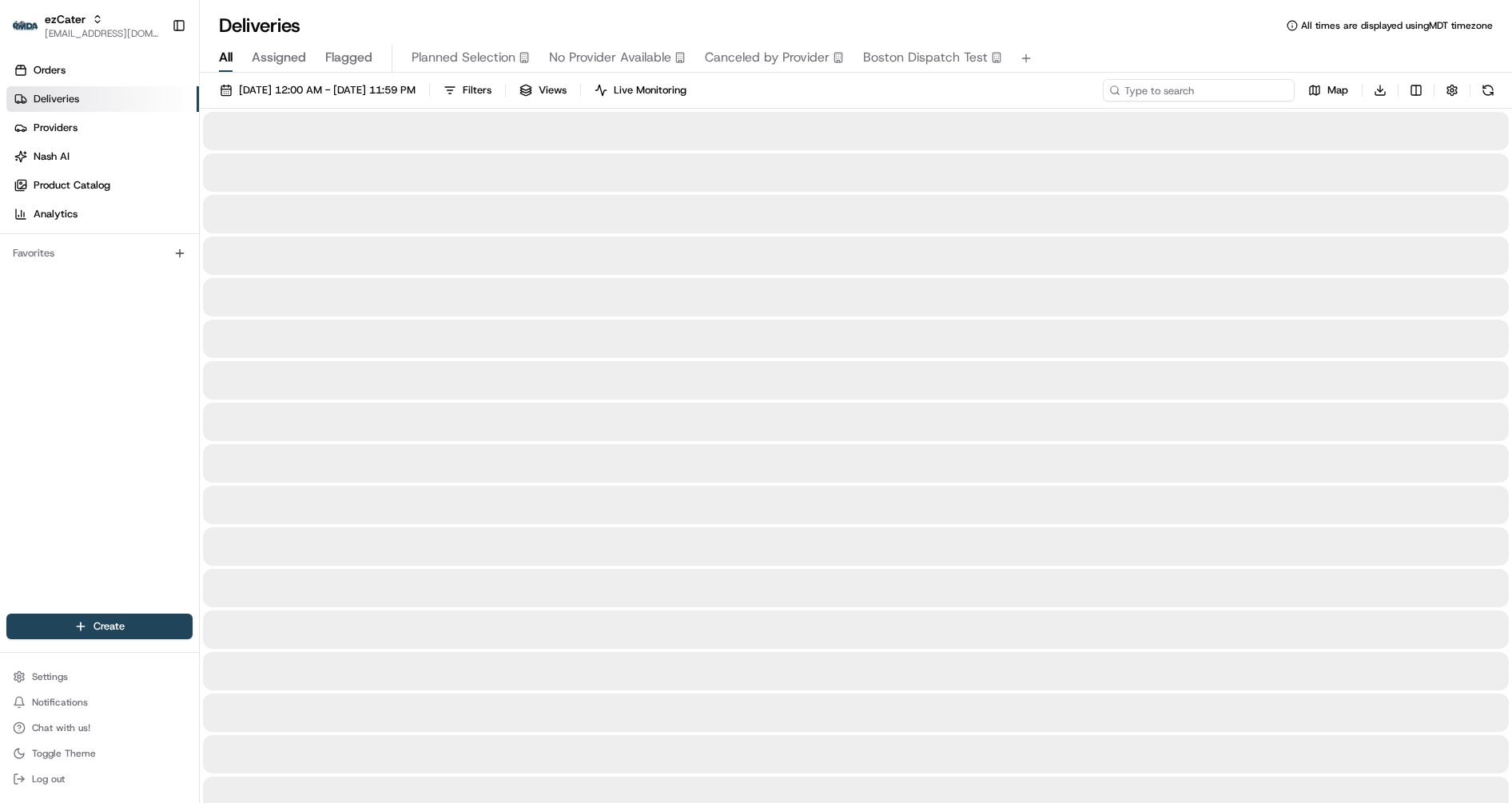
click at [1234, 91] on input at bounding box center [1198, 90] width 191 height 22
paste input "T5K09G"
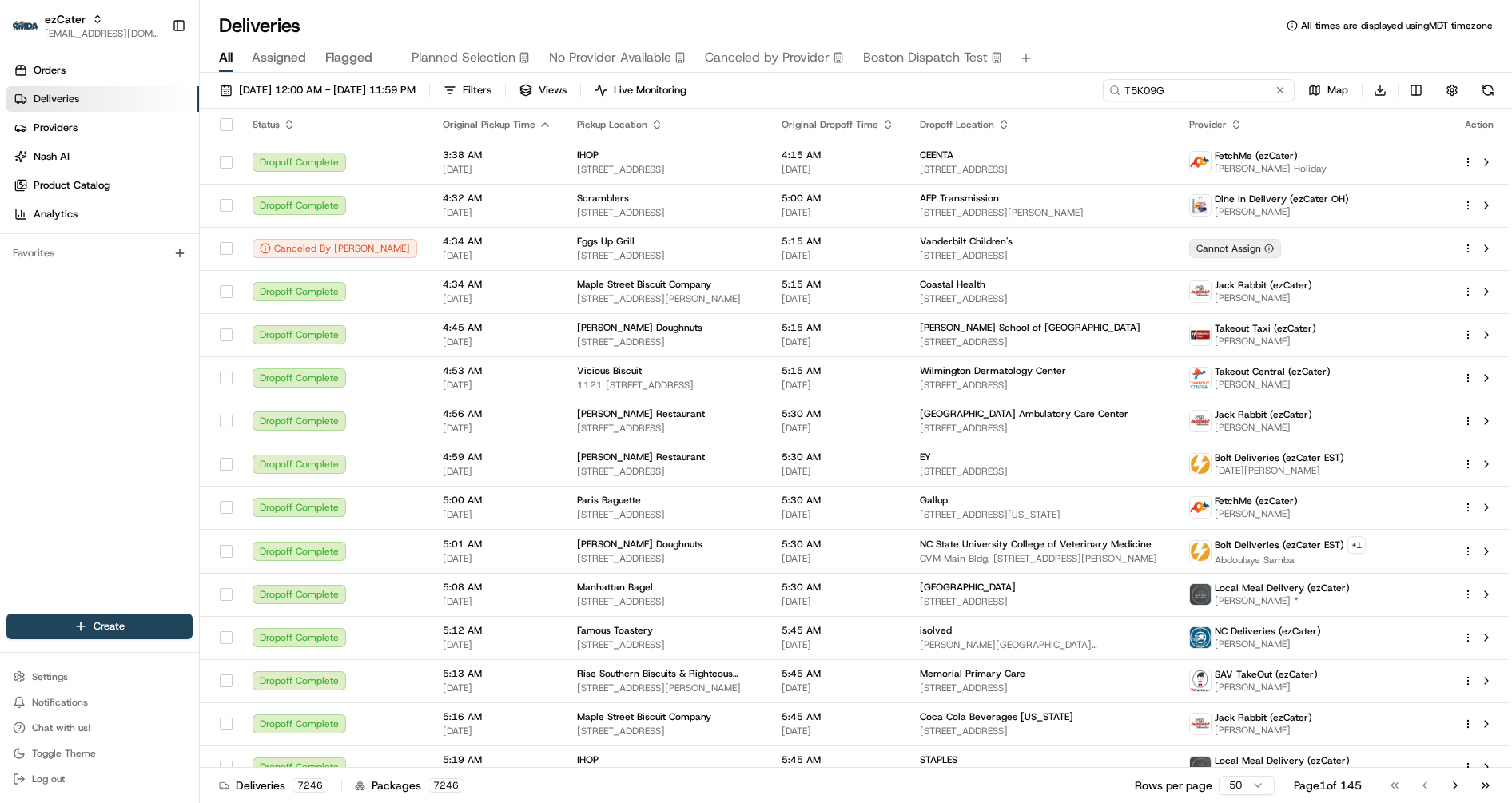
type input "T5K09G"
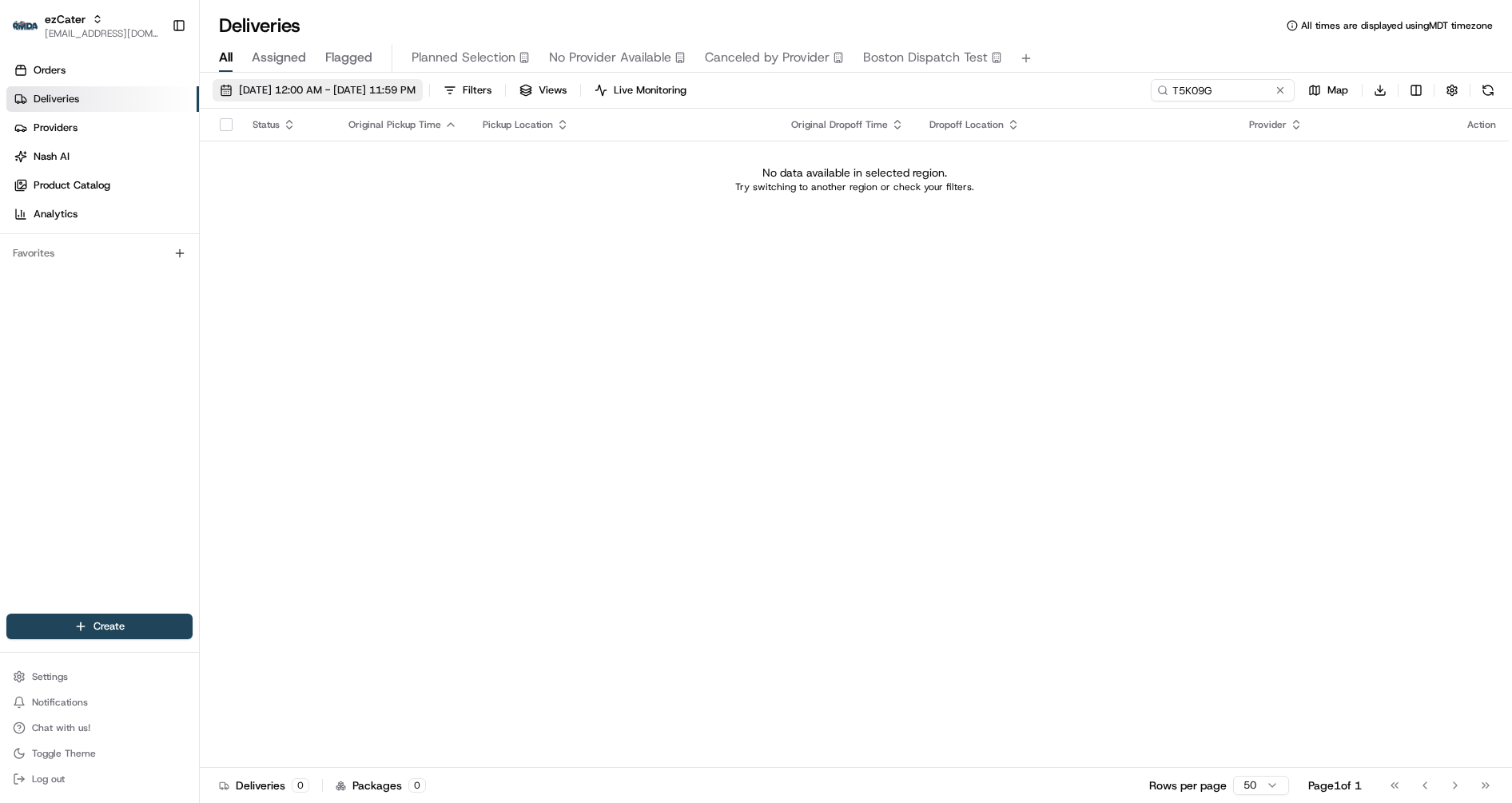
click at [401, 97] on button "08/12/2025 12:00 AM - 08/19/2025 11:59 PM" at bounding box center [317, 90] width 210 height 22
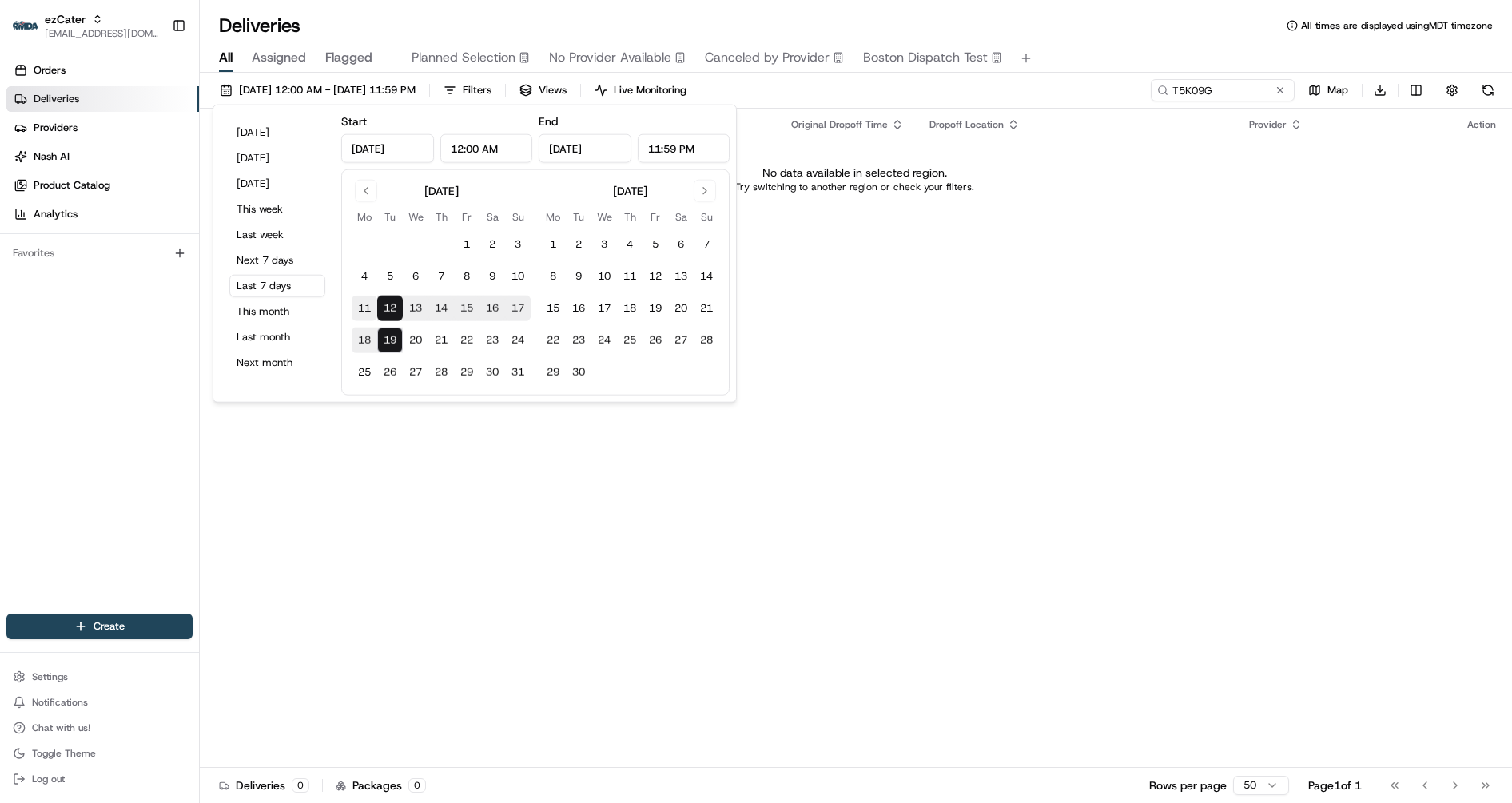
click at [366, 309] on button "11" at bounding box center [365, 309] width 26 height 26
type input "Aug 11, 2025"
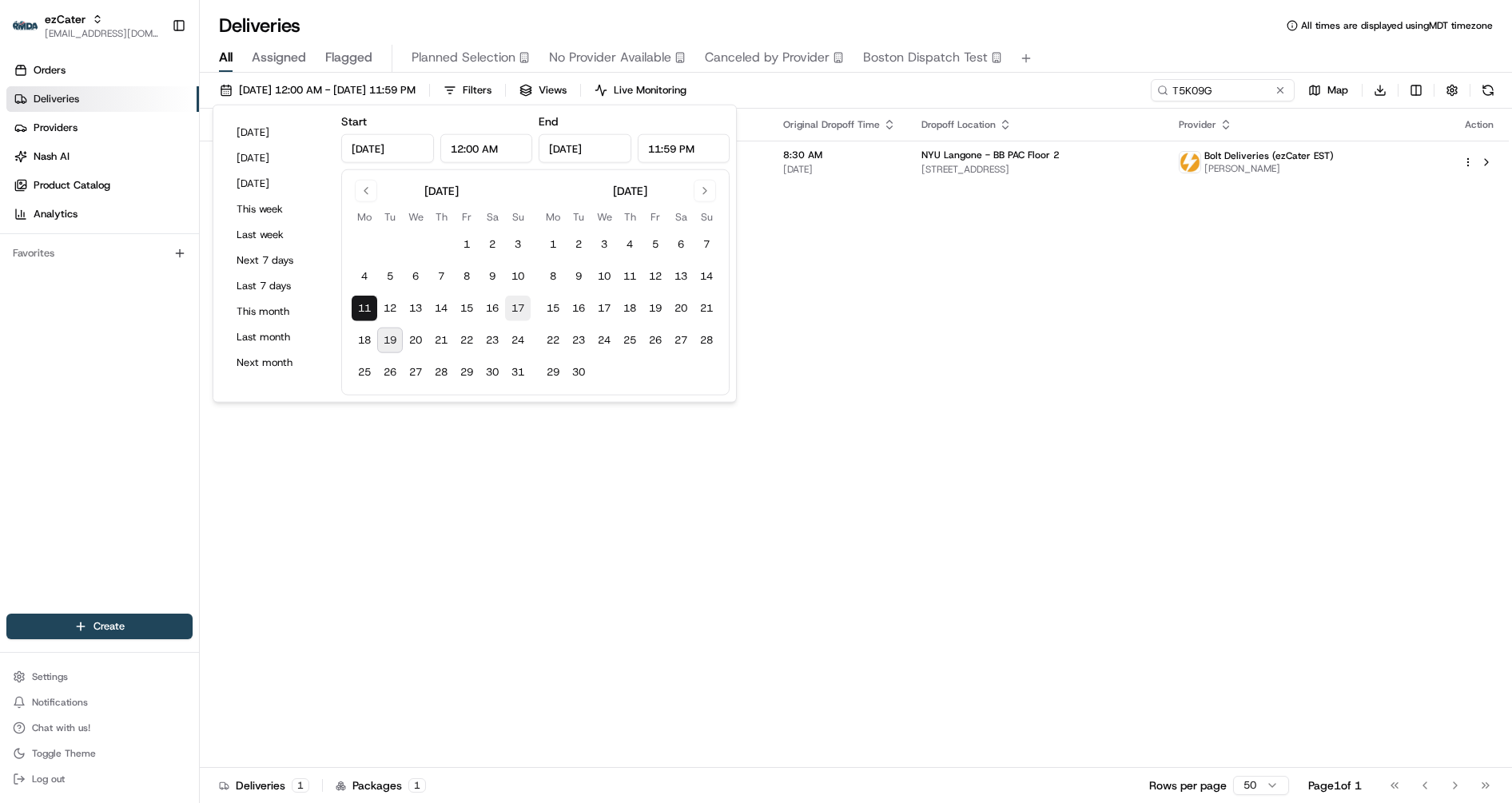
click at [516, 308] on button "17" at bounding box center [518, 309] width 26 height 26
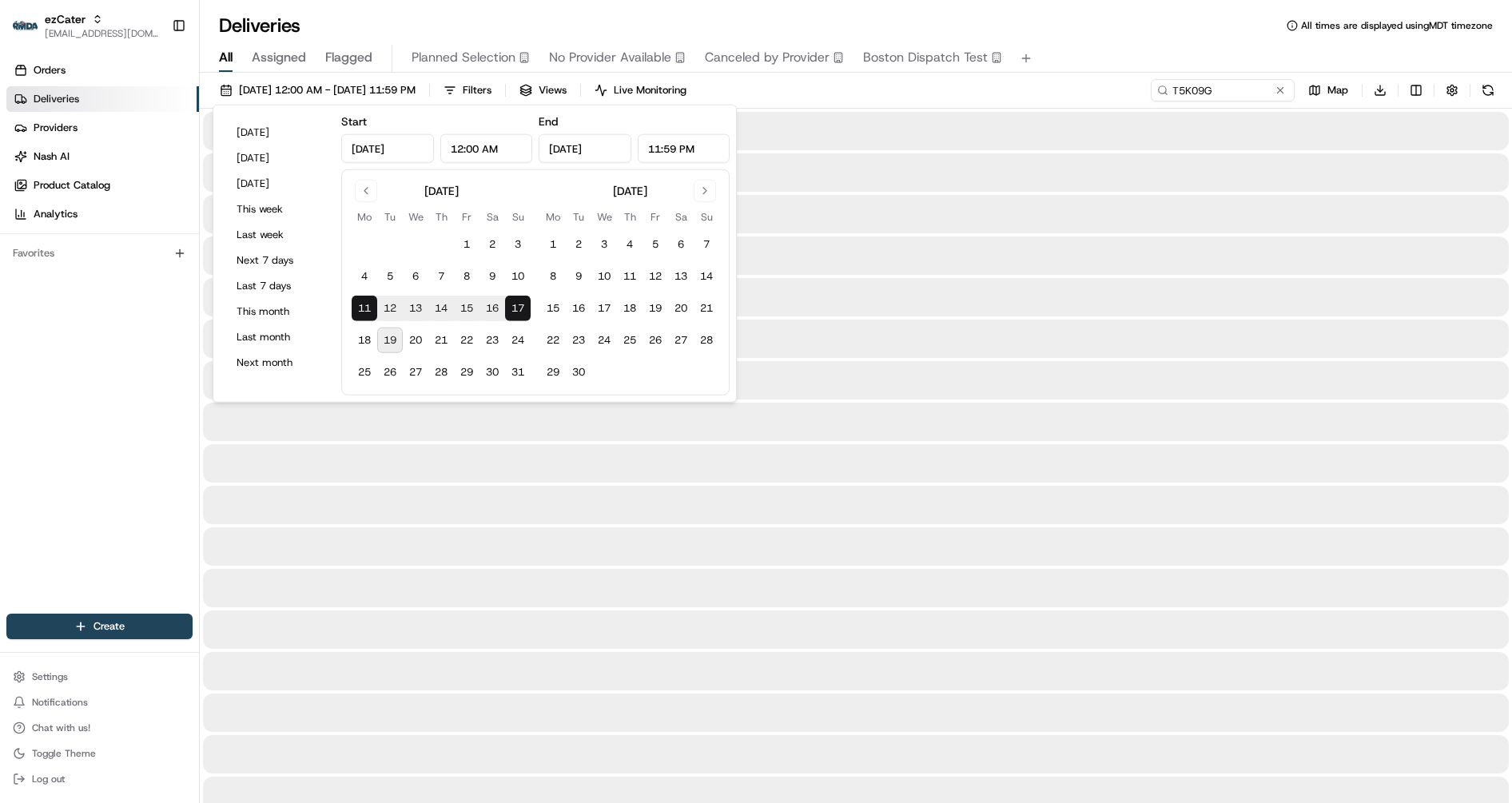
type input "Aug 17, 2025"
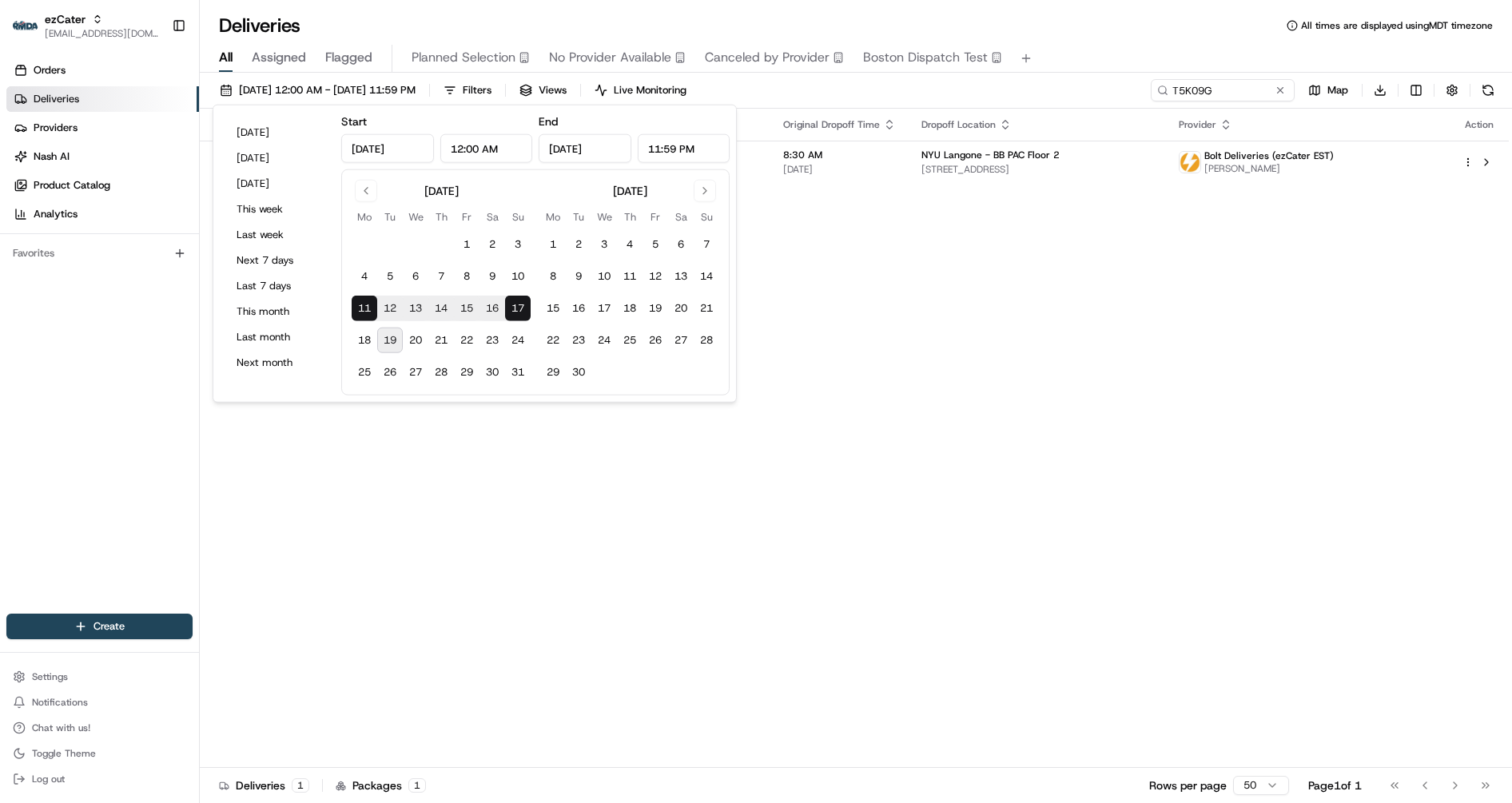
click at [996, 123] on span "Dropoff Location" at bounding box center [958, 125] width 75 height 13
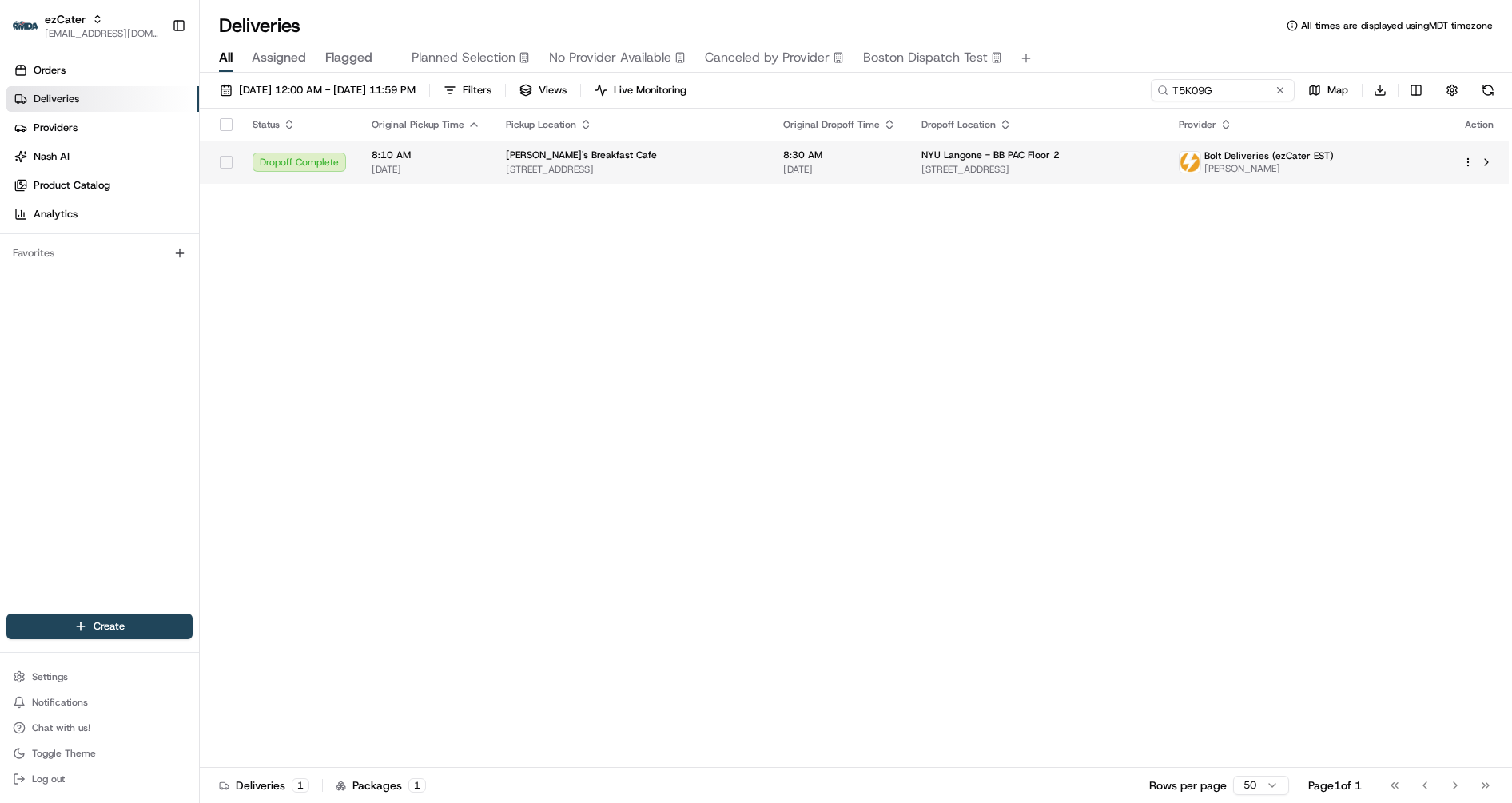
click at [994, 165] on span "3301 Quantum Blvd floor 2, Boynton Beach, FL 33426, USA" at bounding box center [1037, 169] width 231 height 13
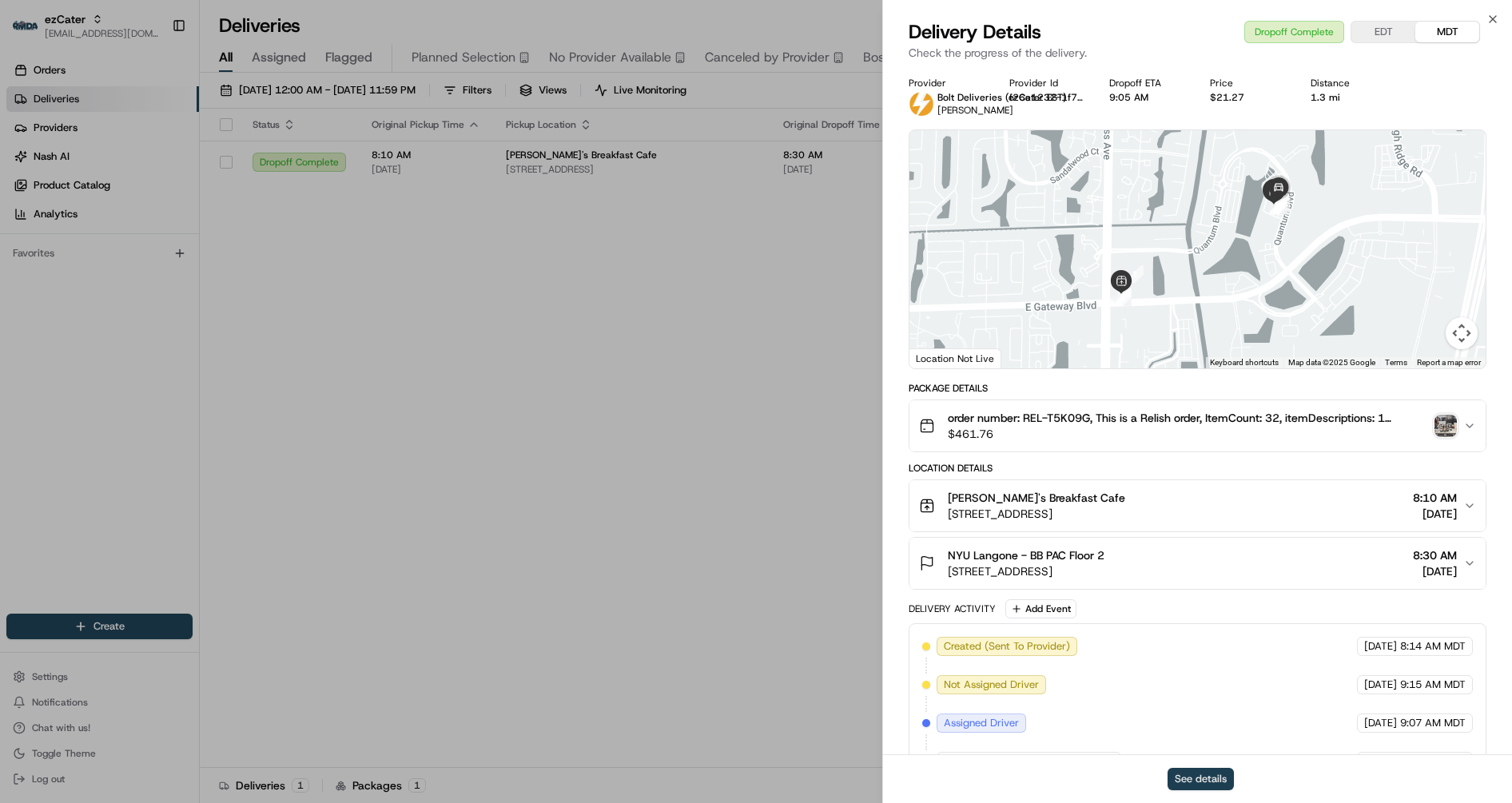
click at [1201, 781] on button "See details" at bounding box center [1200, 778] width 67 height 22
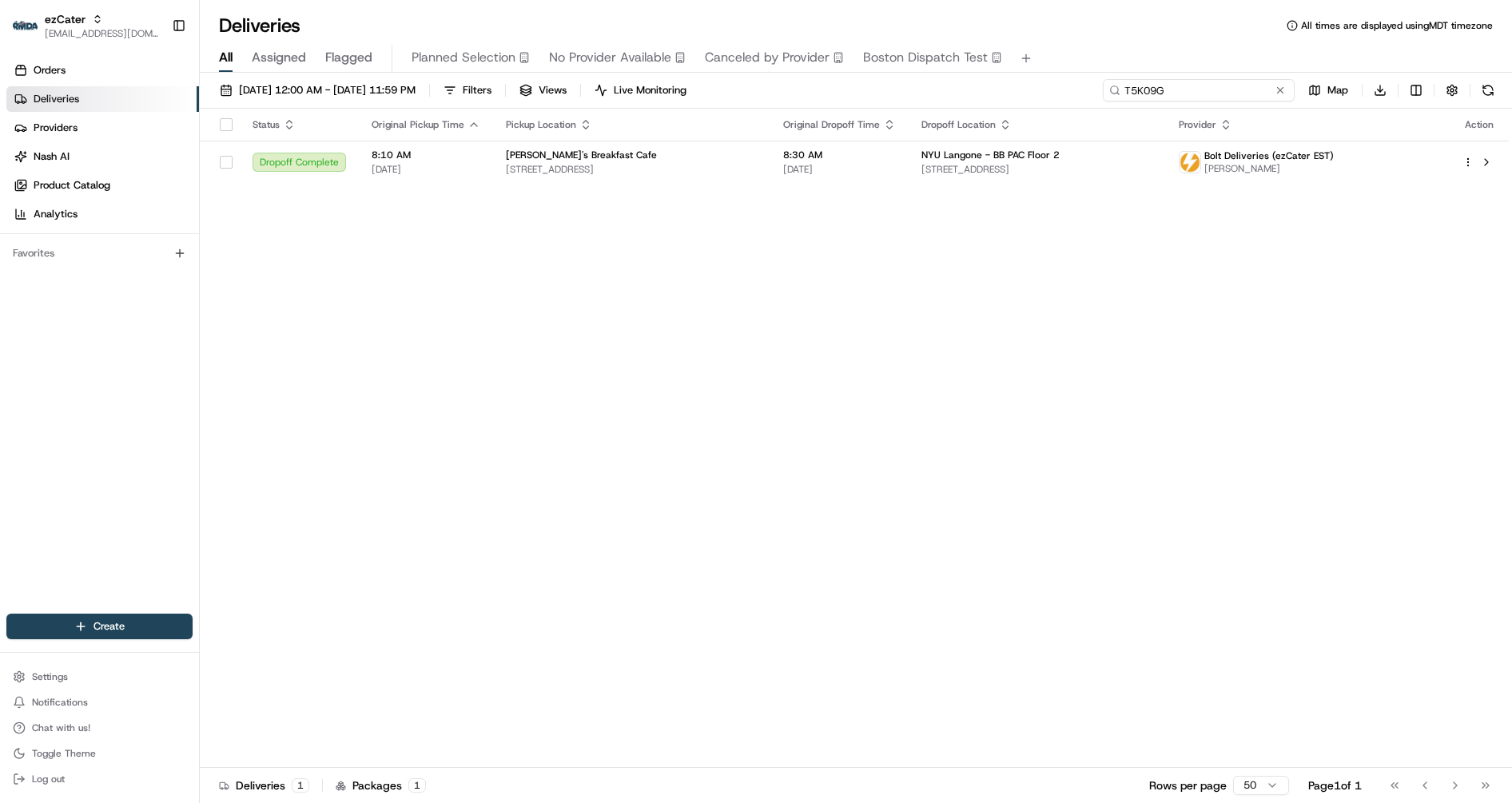
drag, startPoint x: 1217, startPoint y: 93, endPoint x: 1041, endPoint y: 73, distance: 177.1
click at [1041, 73] on div "08/11/2025 12:00 AM - 08/17/2025 11:59 PM Filters Views Live Monitoring T5K09G …" at bounding box center [855, 439] width 1312 height 733
paste input "0759X0"
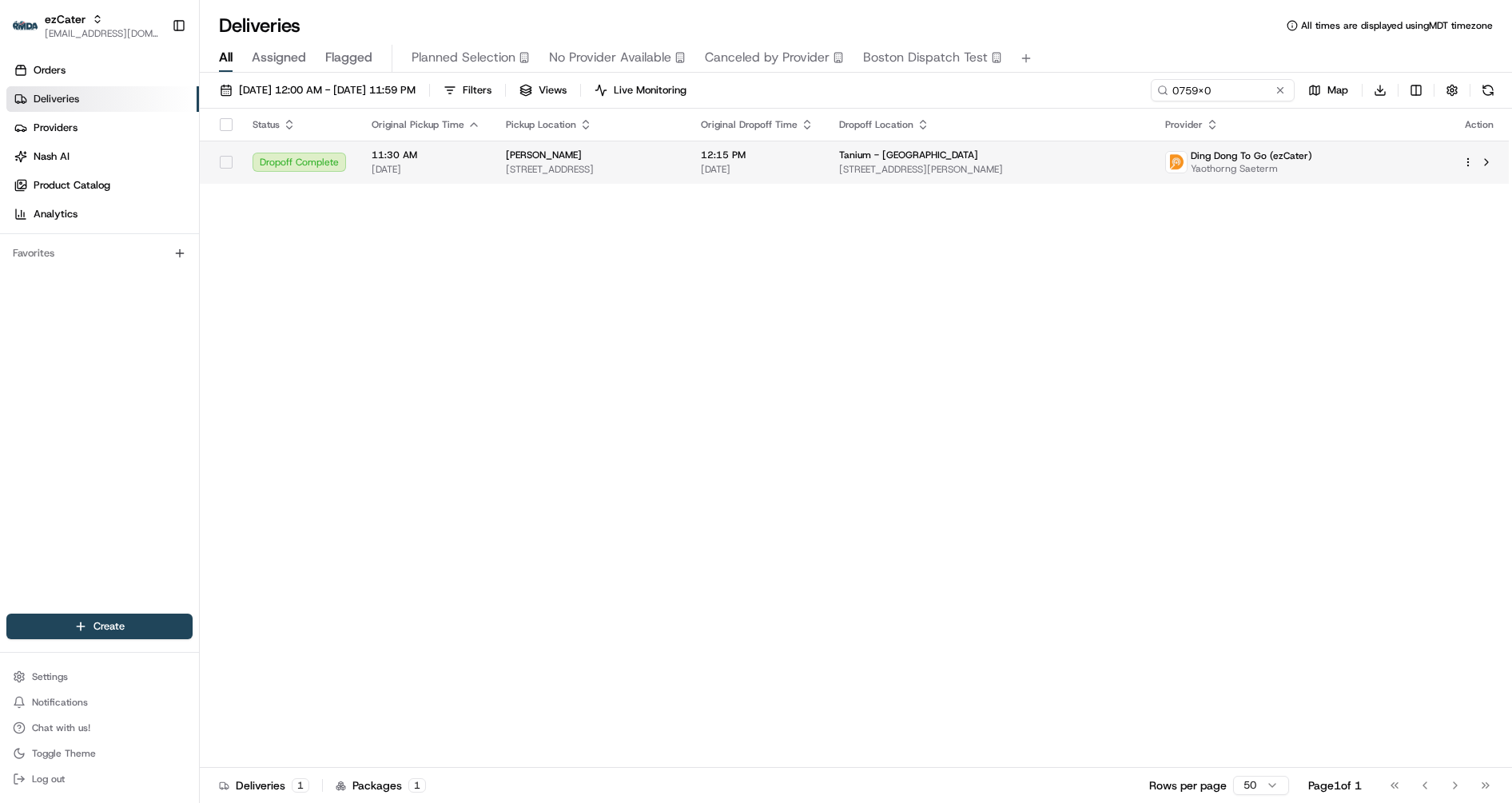
click at [813, 167] on span "[DATE]" at bounding box center [756, 169] width 113 height 13
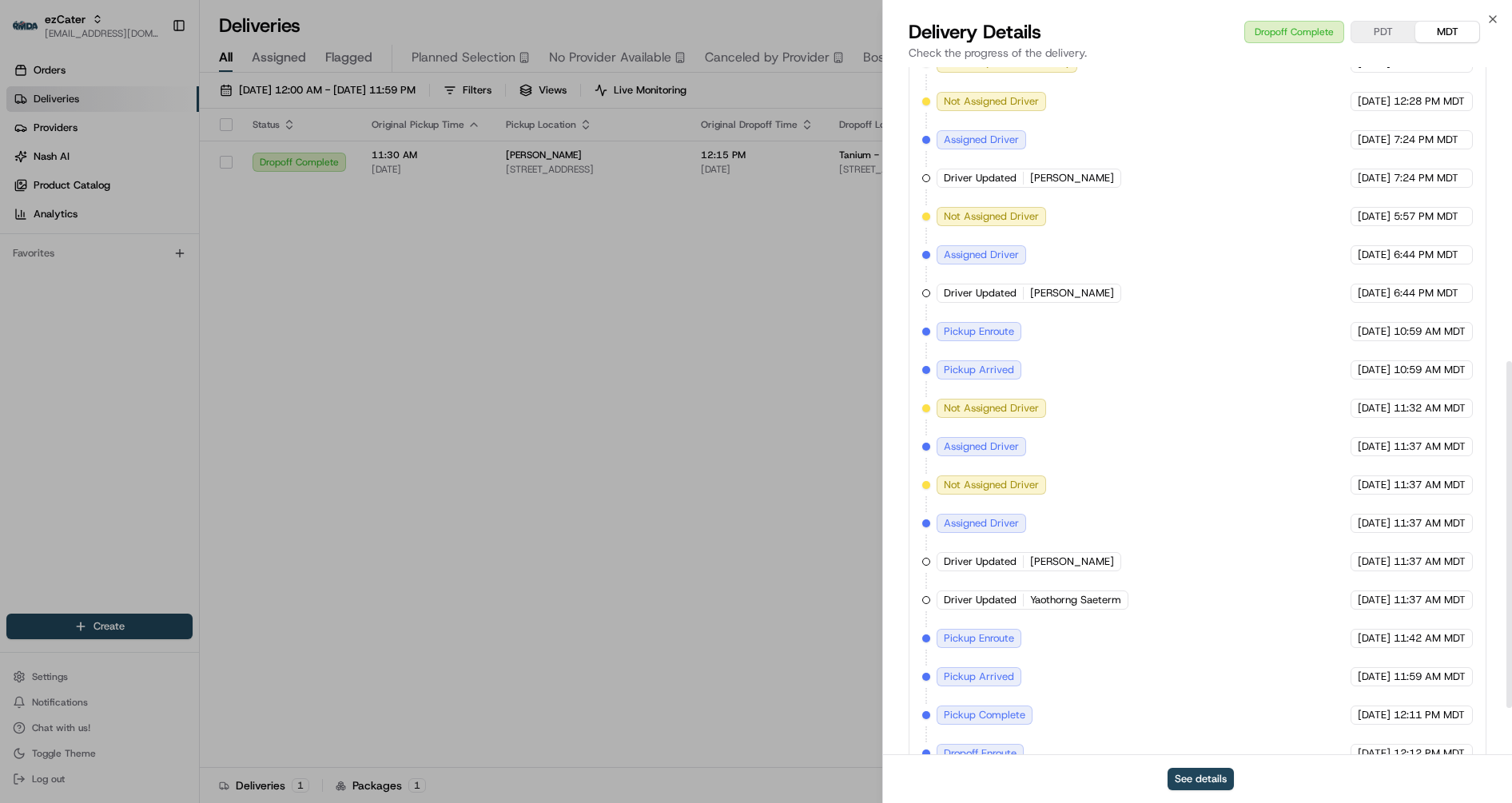
scroll to position [592, 0]
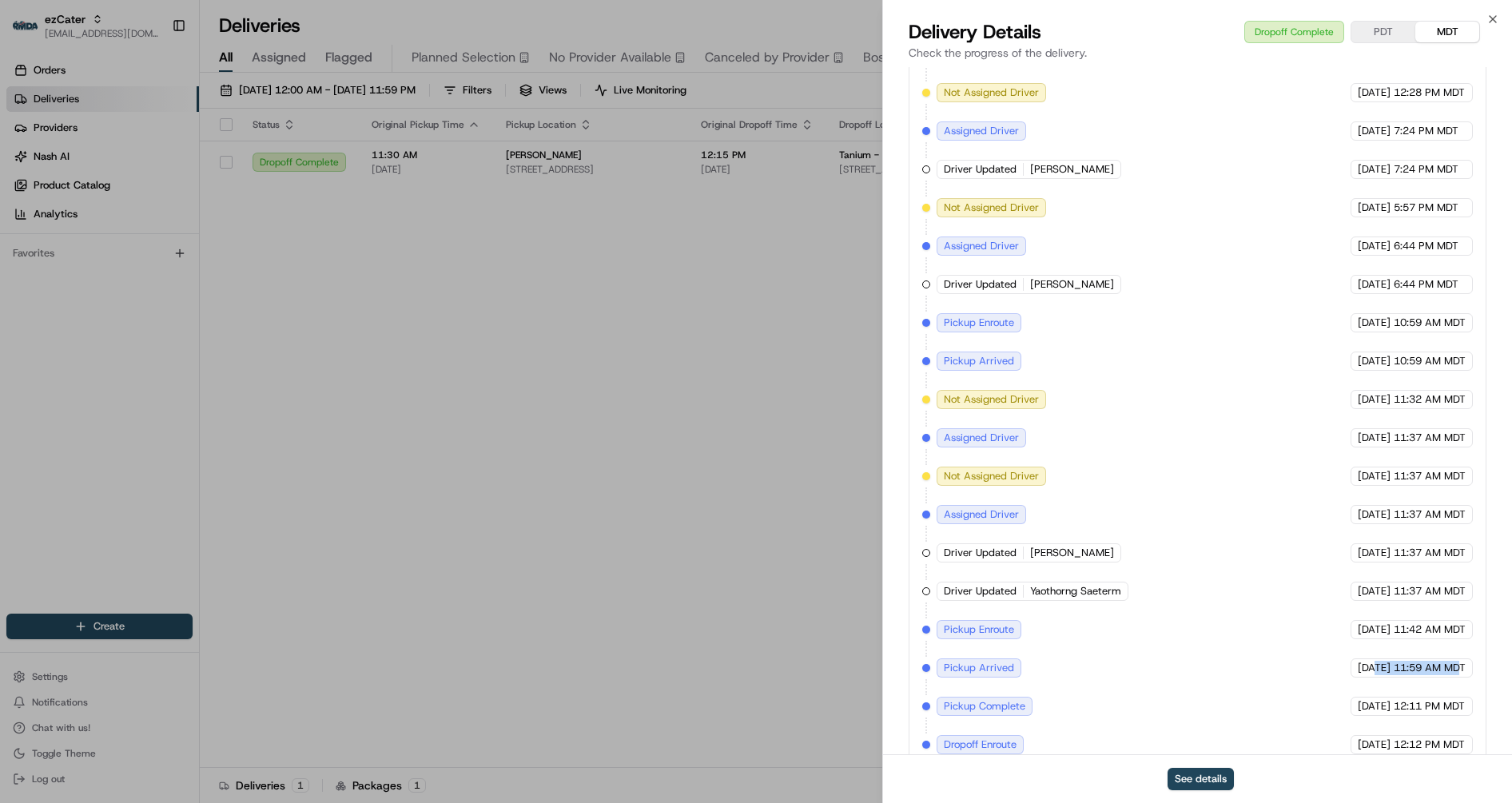
drag, startPoint x: 1344, startPoint y: 662, endPoint x: 1459, endPoint y: 662, distance: 115.0
click at [1459, 662] on div "08/14/2025 11:59 AM MDT" at bounding box center [1411, 667] width 123 height 19
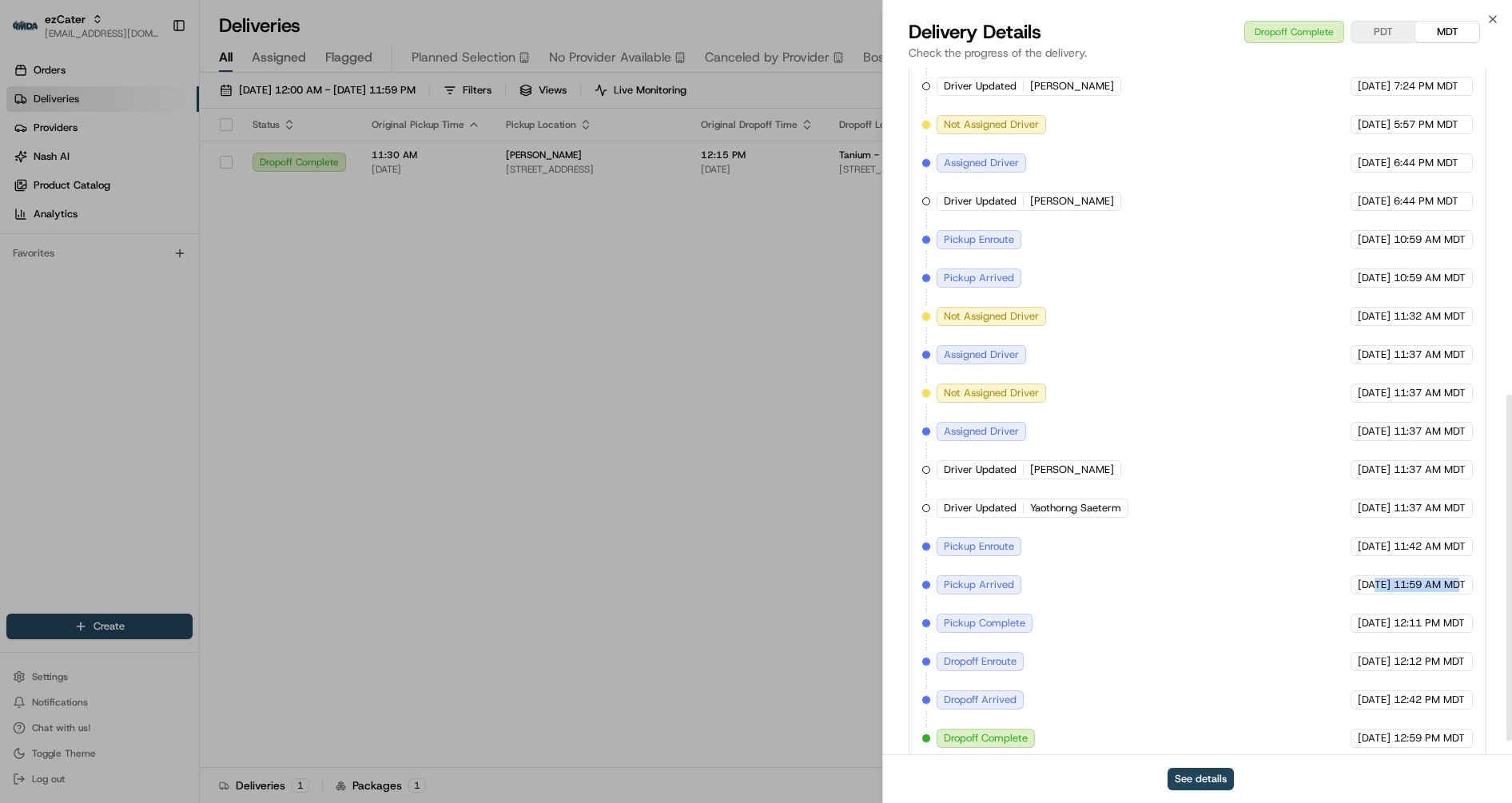
scroll to position [677, 0]
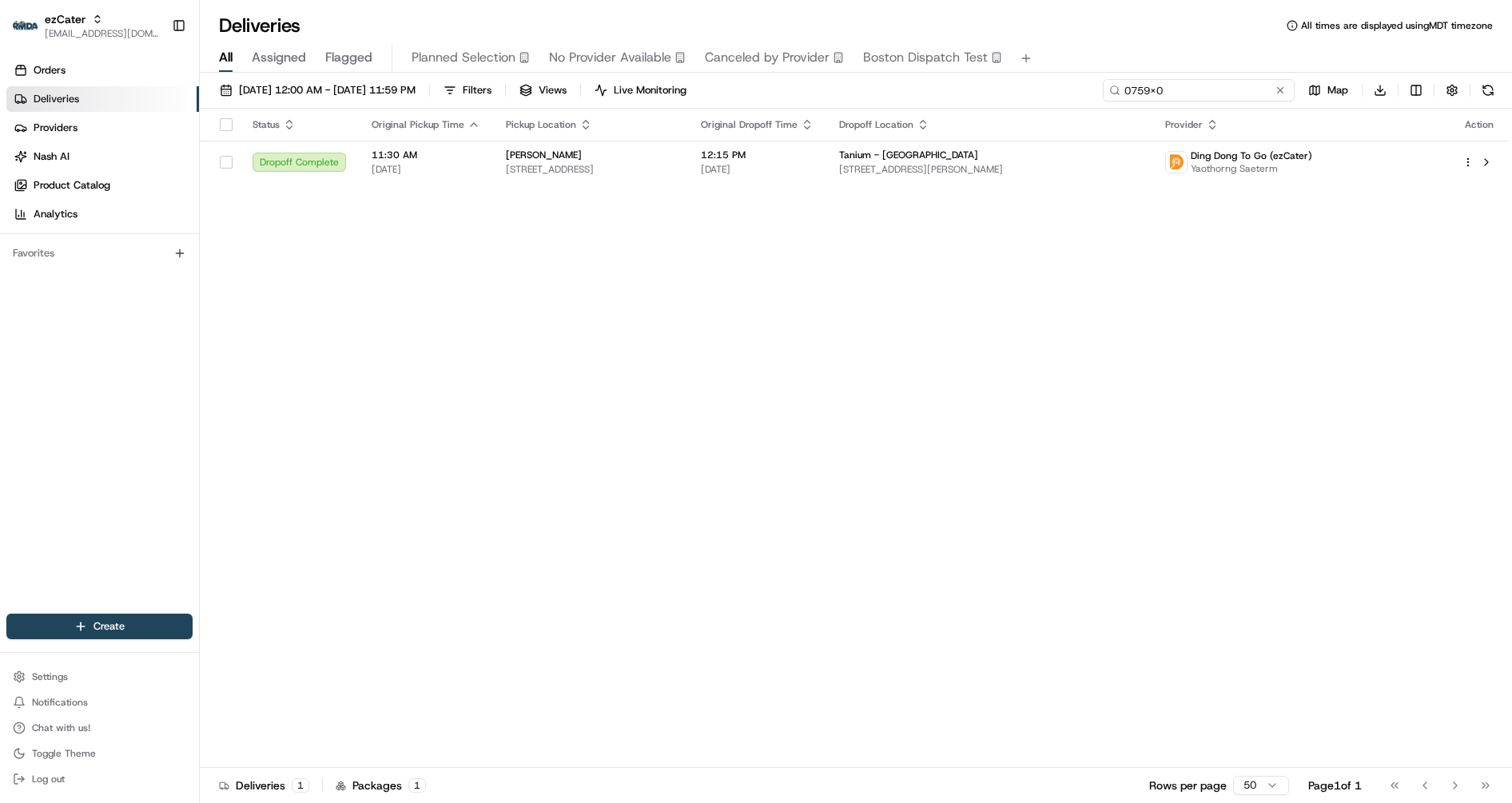
click at [1222, 97] on input "0759X0" at bounding box center [1198, 90] width 191 height 22
drag, startPoint x: 1223, startPoint y: 94, endPoint x: 1057, endPoint y: 76, distance: 167.0
click at [1057, 76] on div "08/11/2025 12:00 AM - 08/17/2025 11:59 PM Filters Views Live Monitoring 0759X0 …" at bounding box center [855, 439] width 1312 height 733
paste input "4YA79"
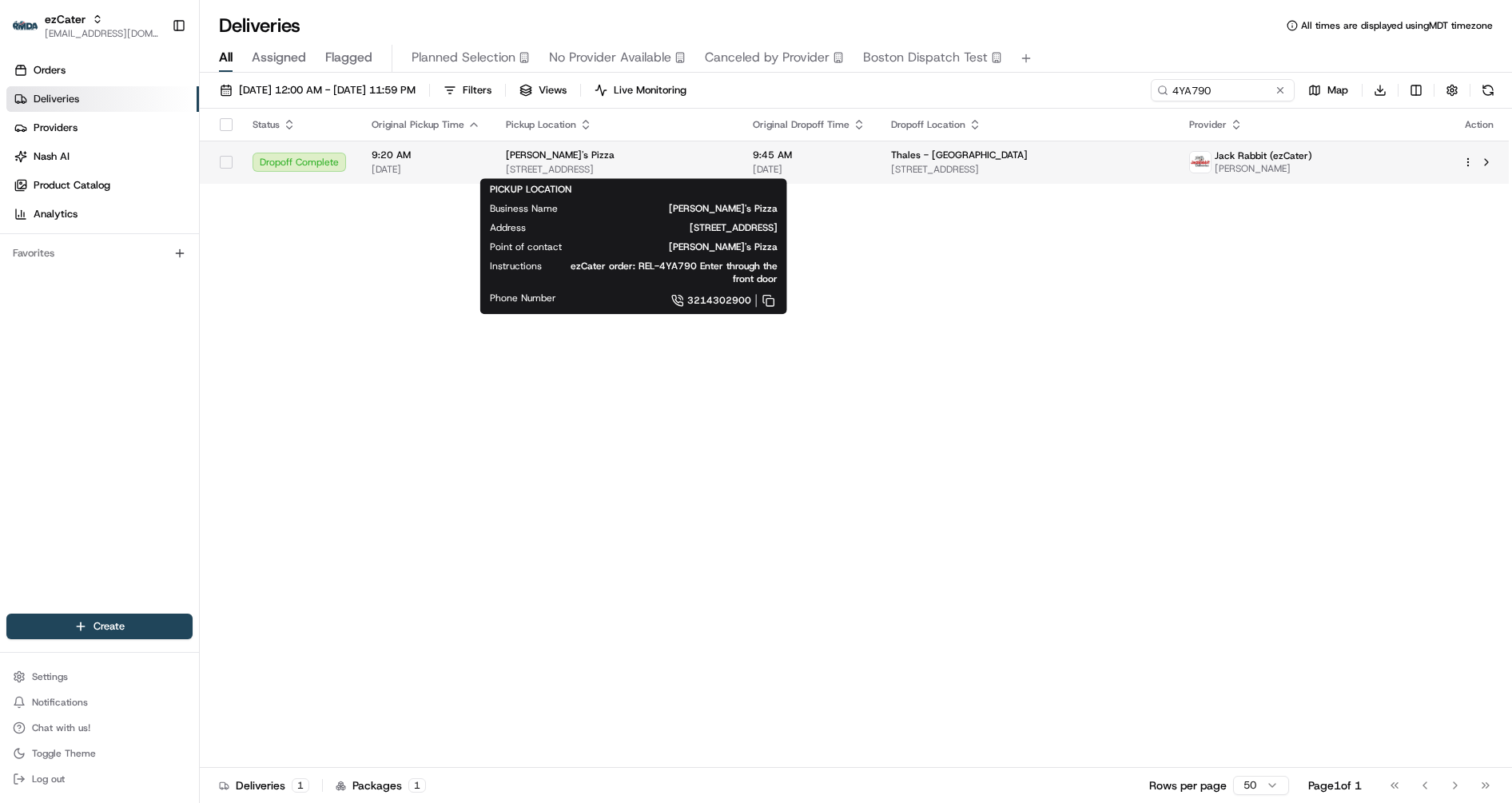
click at [700, 148] on div "Marco's Pizza" at bounding box center [616, 154] width 221 height 13
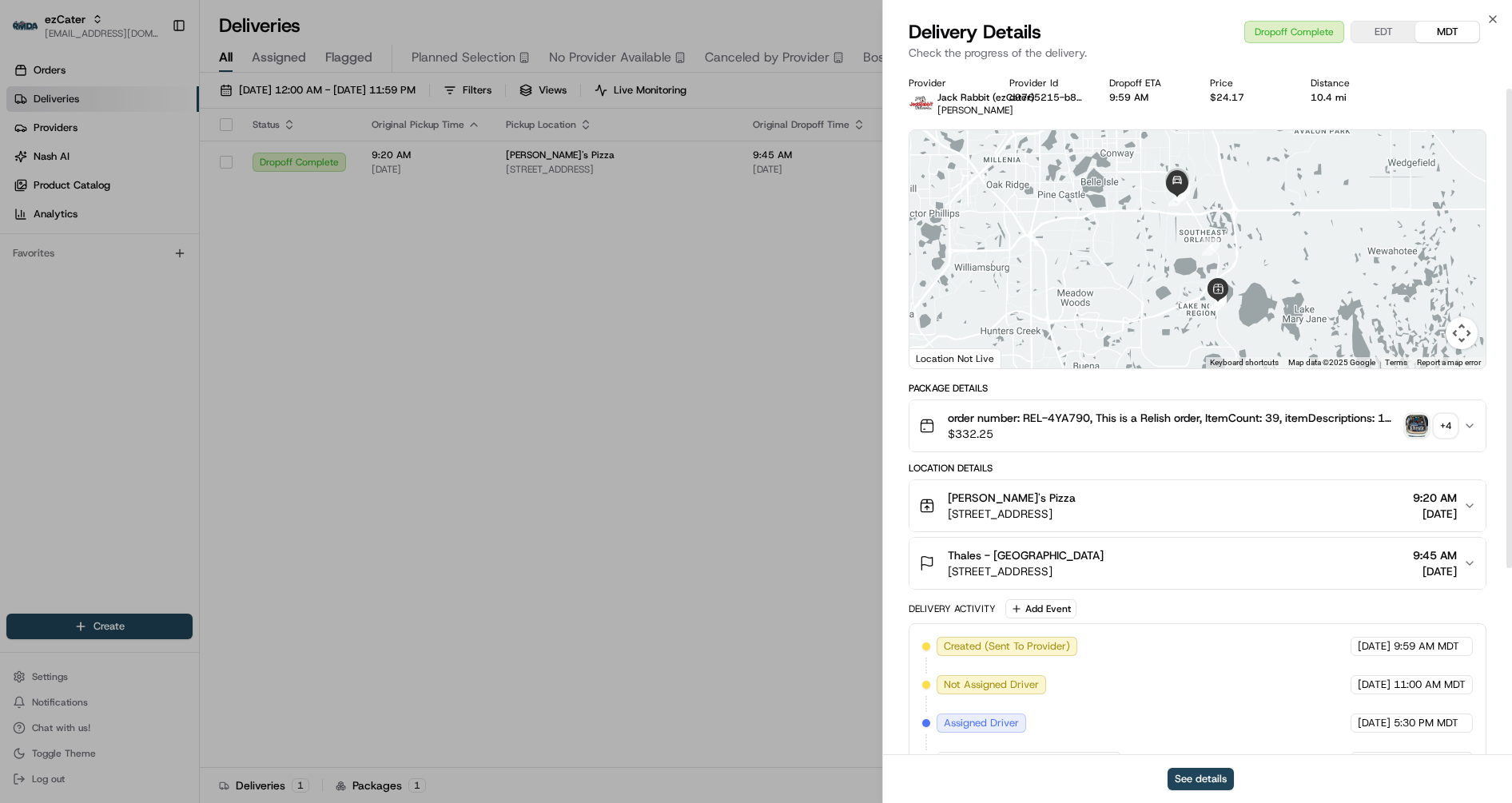
scroll to position [300, 0]
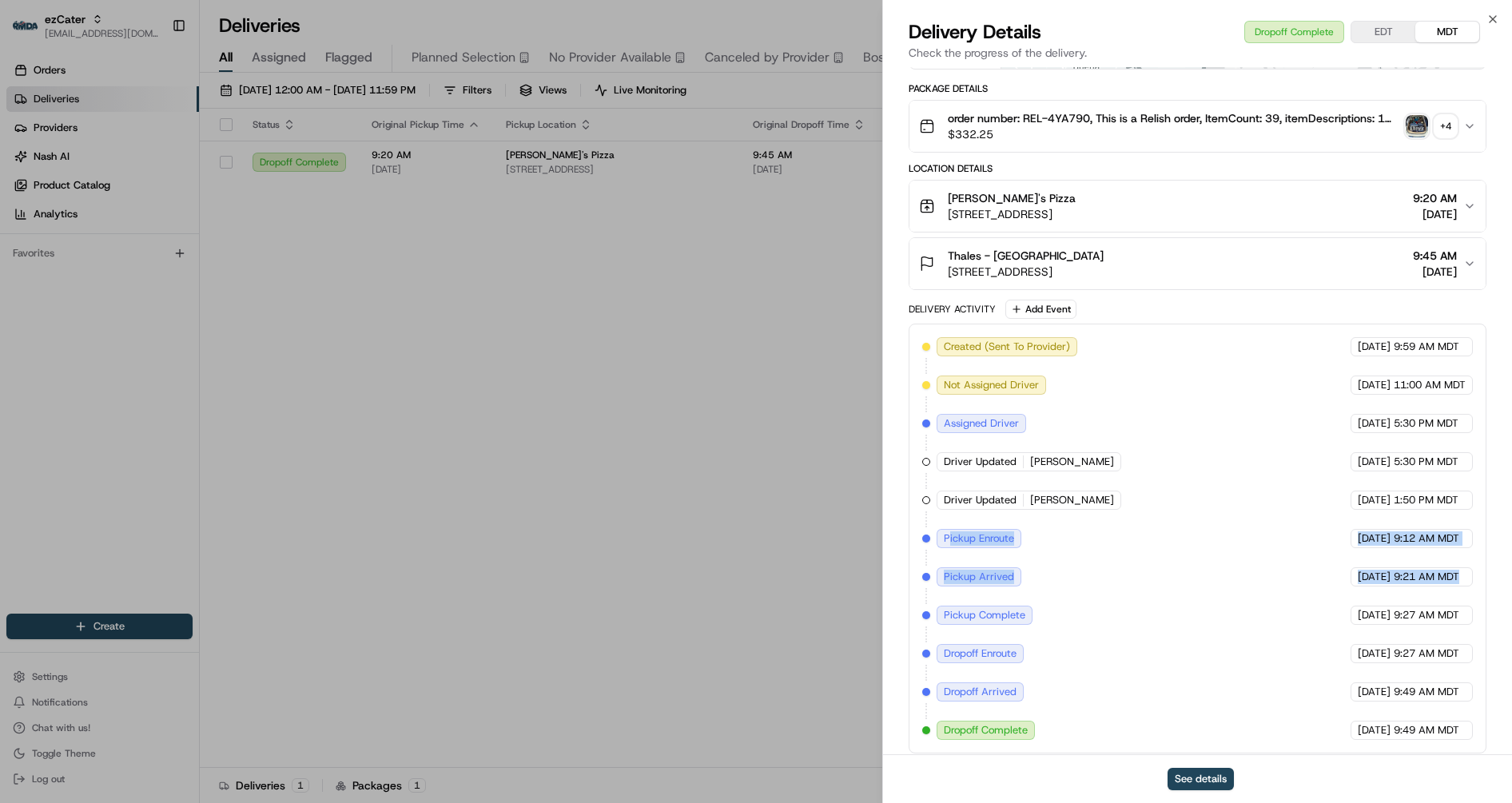
drag, startPoint x: 947, startPoint y: 536, endPoint x: 1467, endPoint y: 566, distance: 520.9
click at [1467, 566] on div "Created (Sent To Provider) Jack Rabbit (ezCater) 08/06/2025 9:59 AM MDT Not Ass…" at bounding box center [1197, 538] width 550 height 402
click at [1202, 778] on button "See details" at bounding box center [1200, 778] width 67 height 22
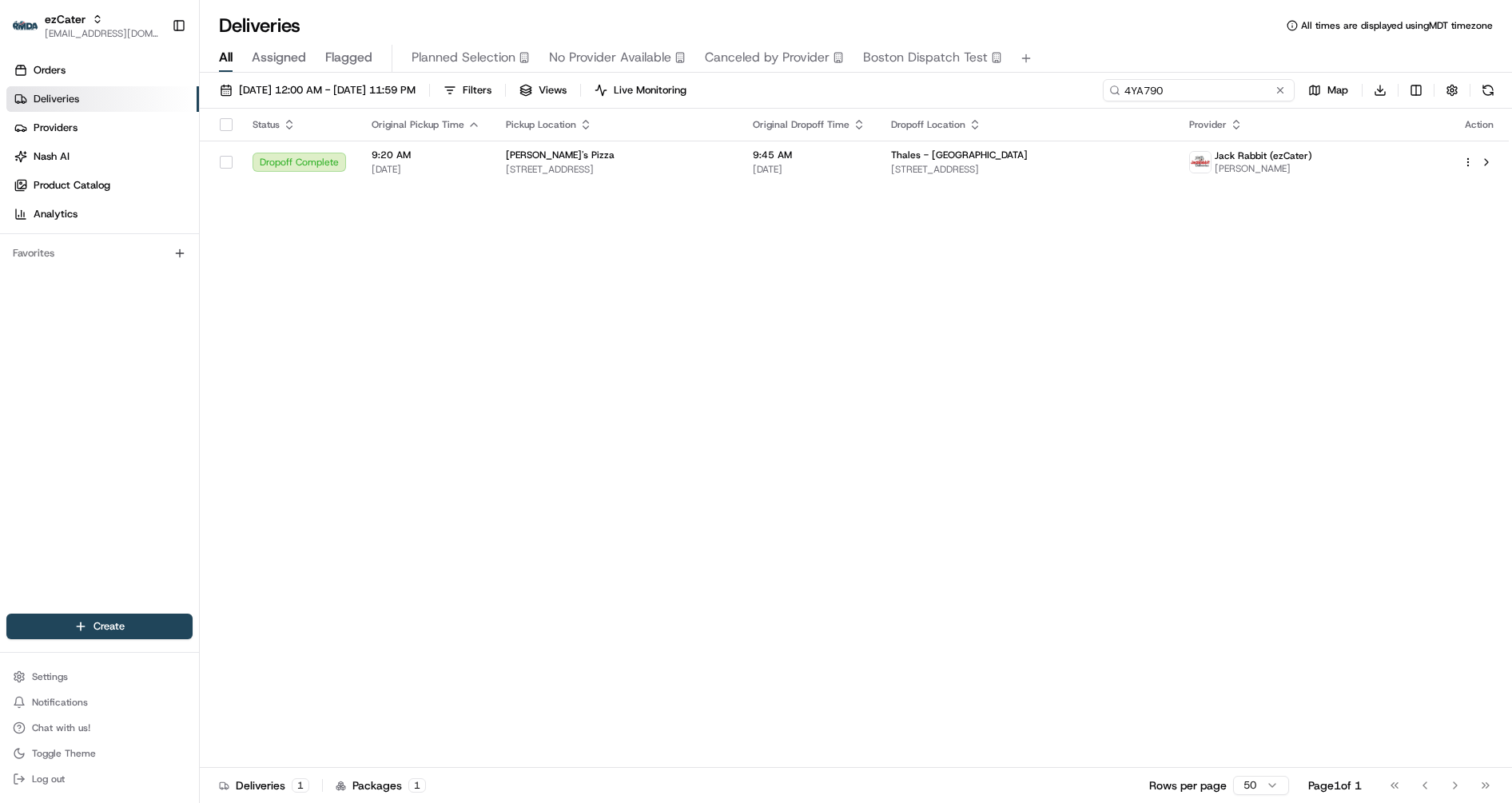
drag, startPoint x: 1213, startPoint y: 87, endPoint x: 1035, endPoint y: 85, distance: 178.0
click at [1035, 85] on div "08/11/2025 12:00 AM - 08/17/2025 11:59 PM Filters Views Live Monitoring 4YA790 …" at bounding box center [855, 94] width 1312 height 30
paste input "231X44"
type input "231X44"
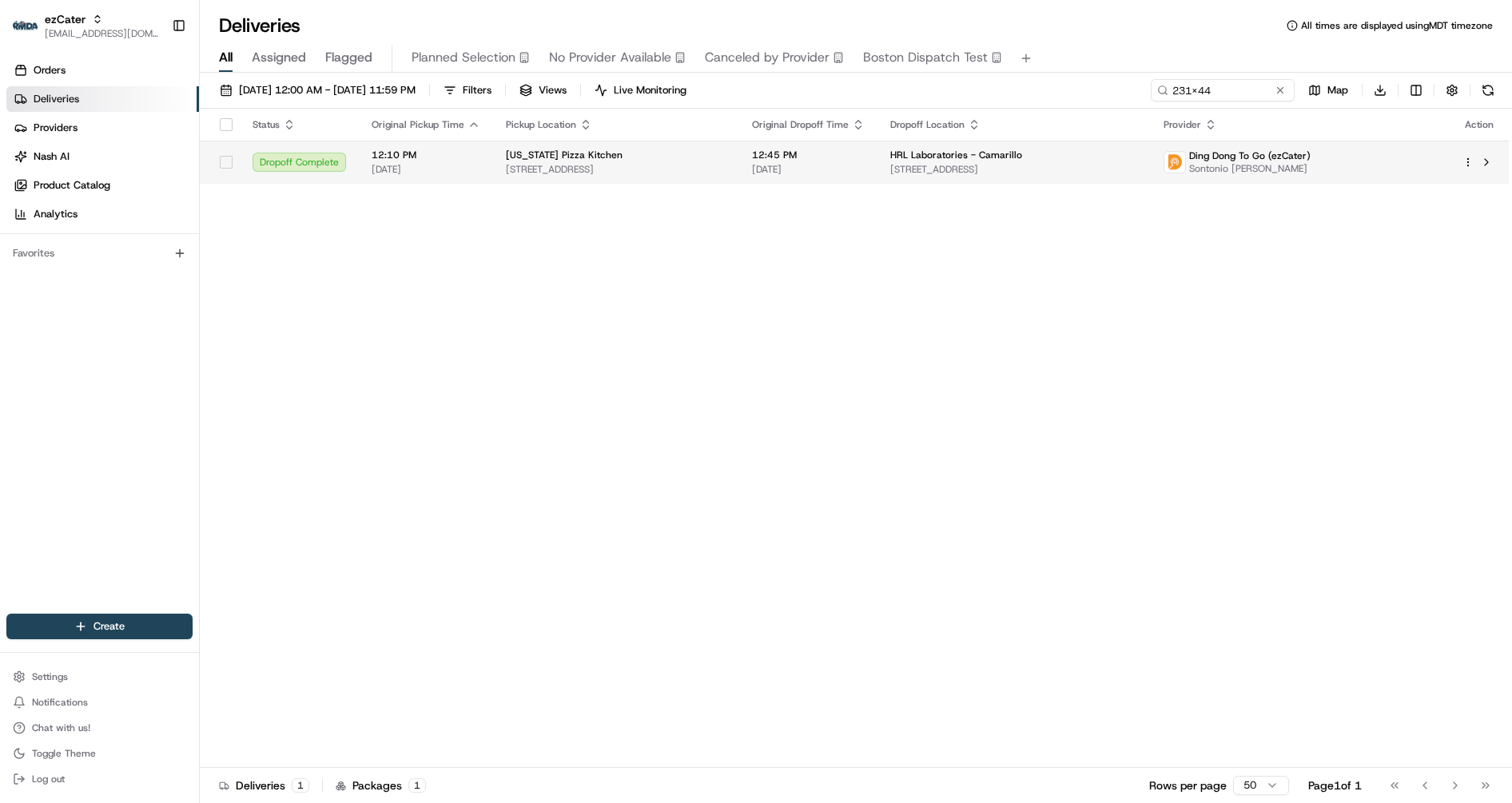
click at [727, 173] on span "[STREET_ADDRESS]" at bounding box center [615, 169] width 220 height 13
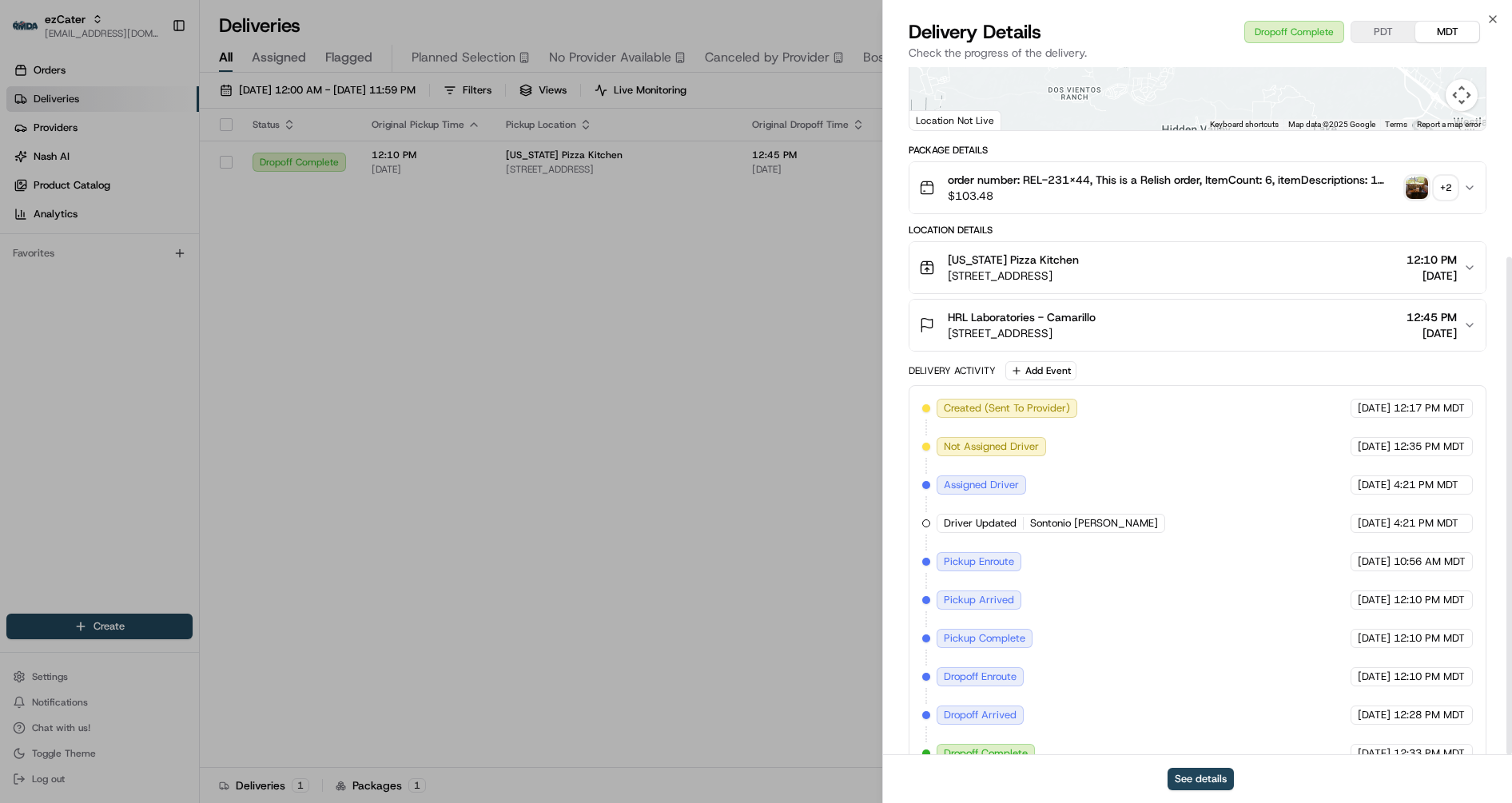
scroll to position [262, 0]
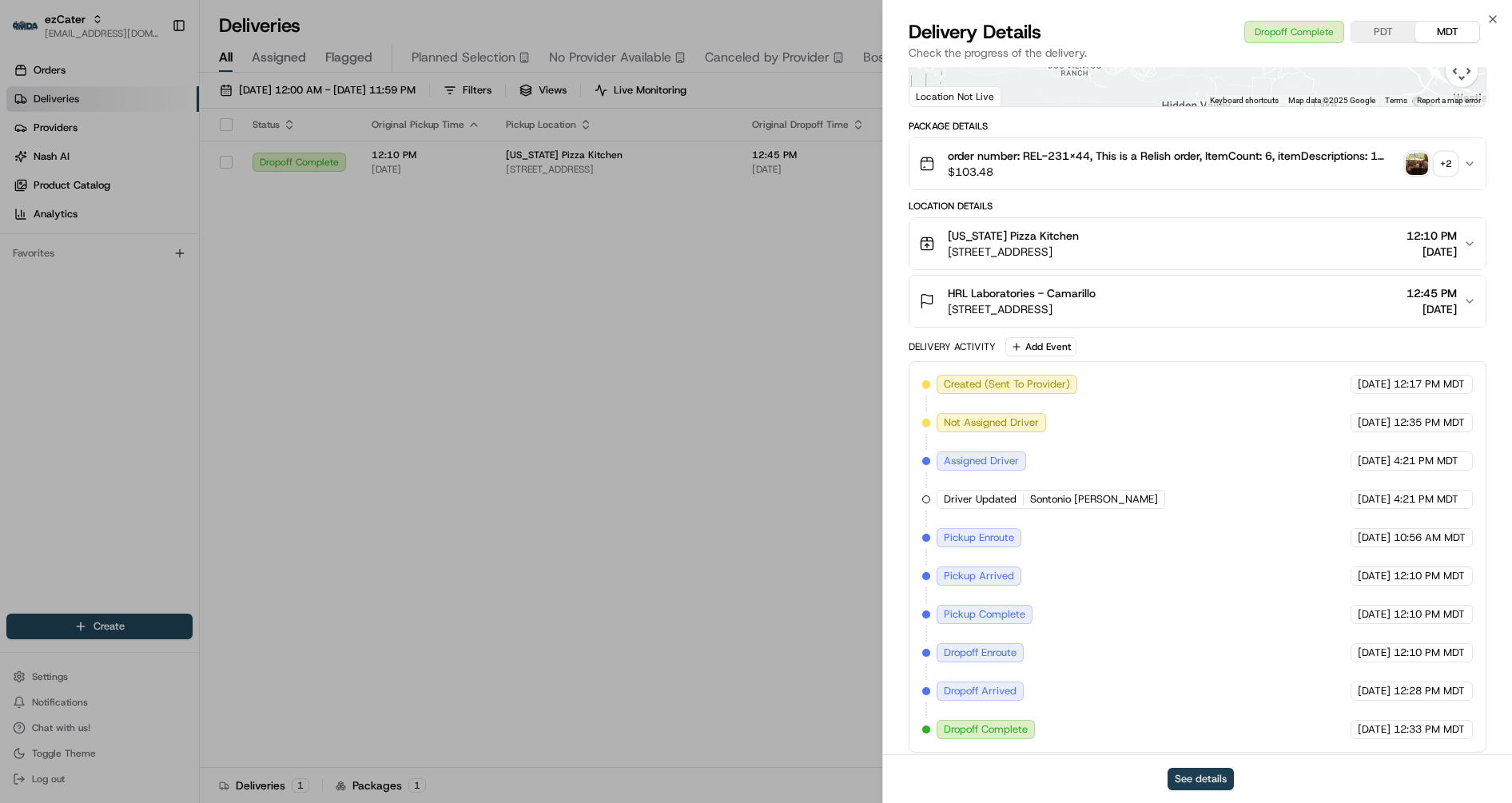
click at [1206, 786] on button "See details" at bounding box center [1200, 778] width 67 height 22
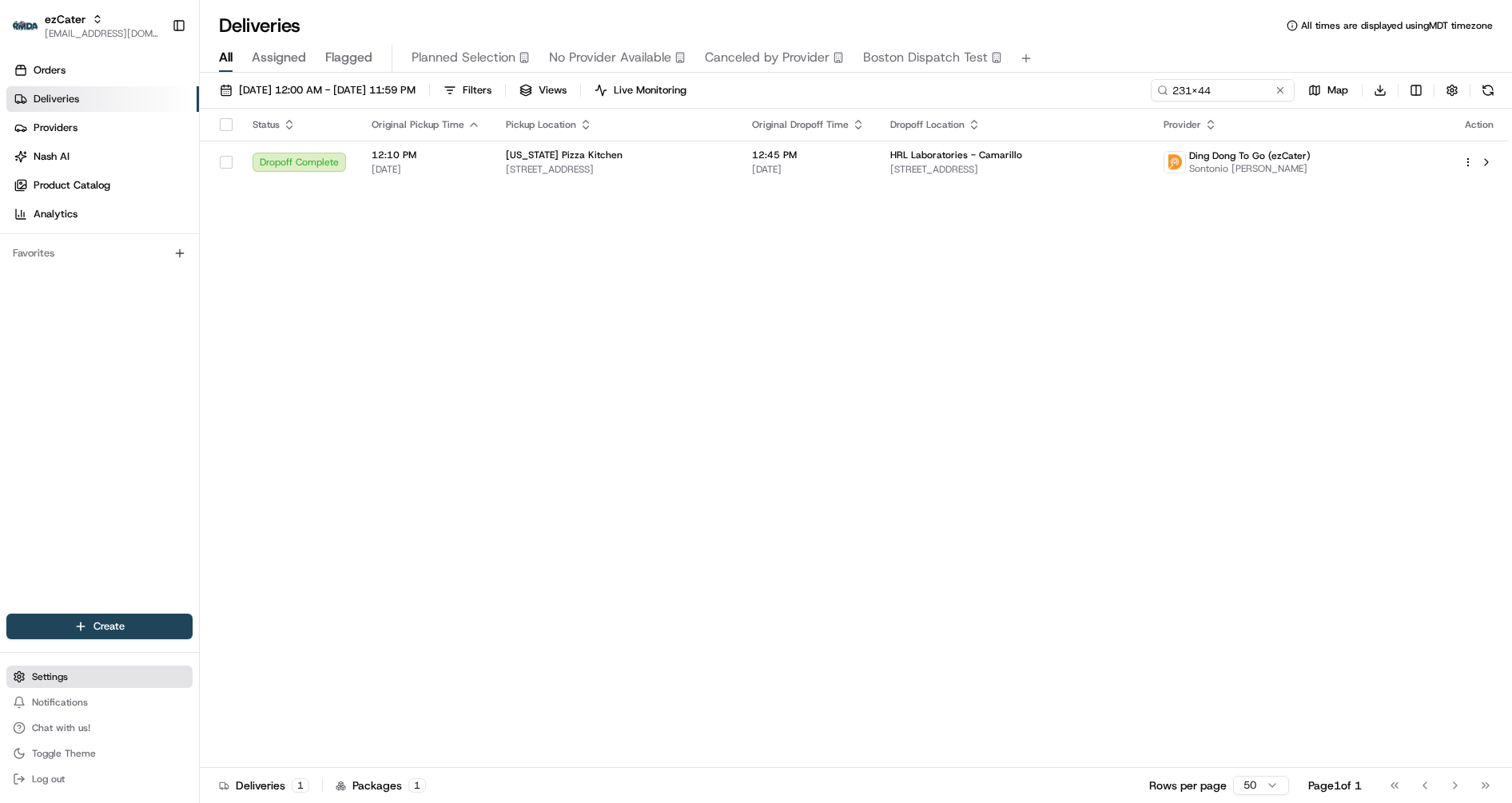
click at [61, 675] on span "Settings" at bounding box center [50, 676] width 36 height 13
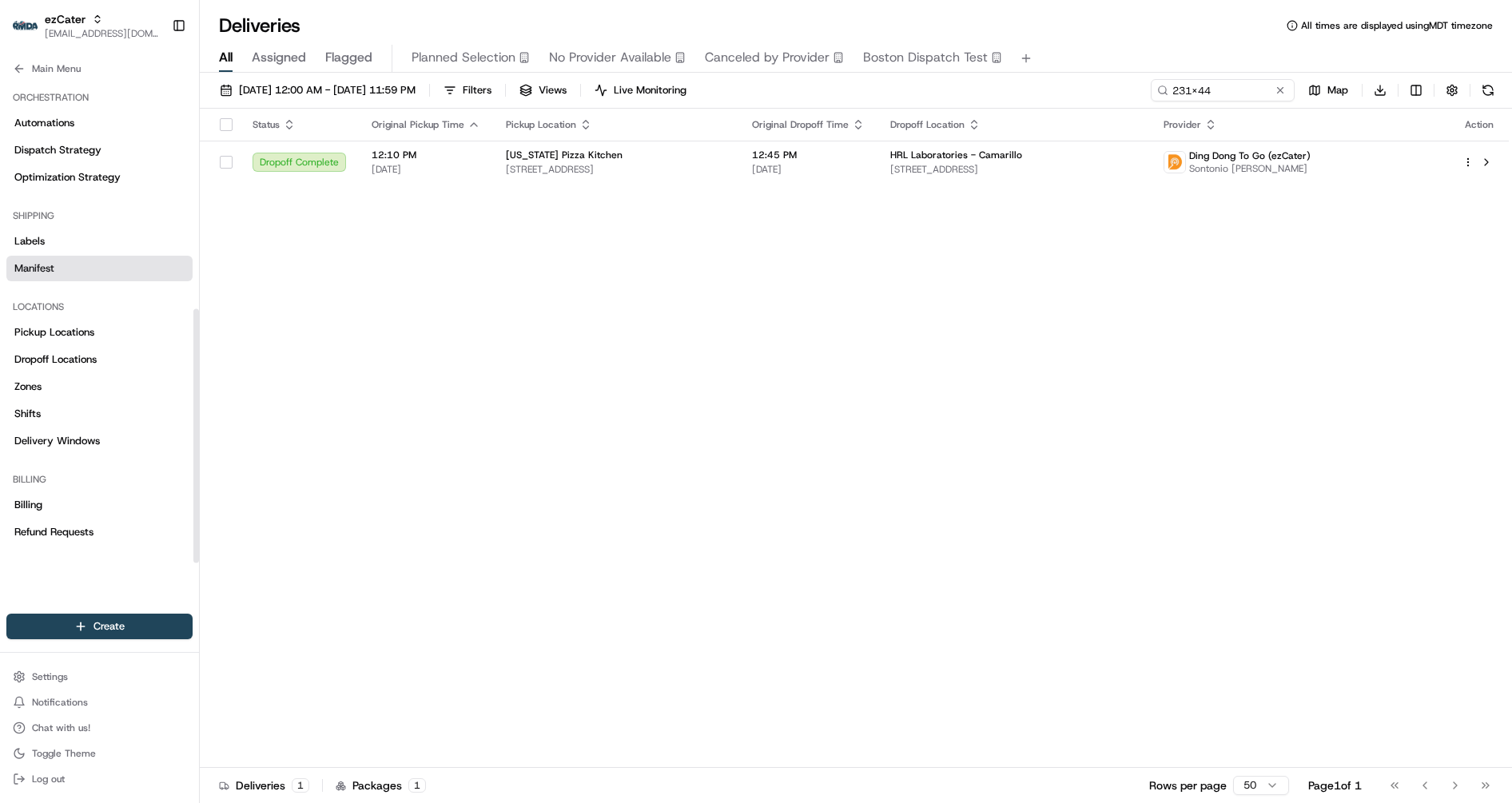
scroll to position [434, 0]
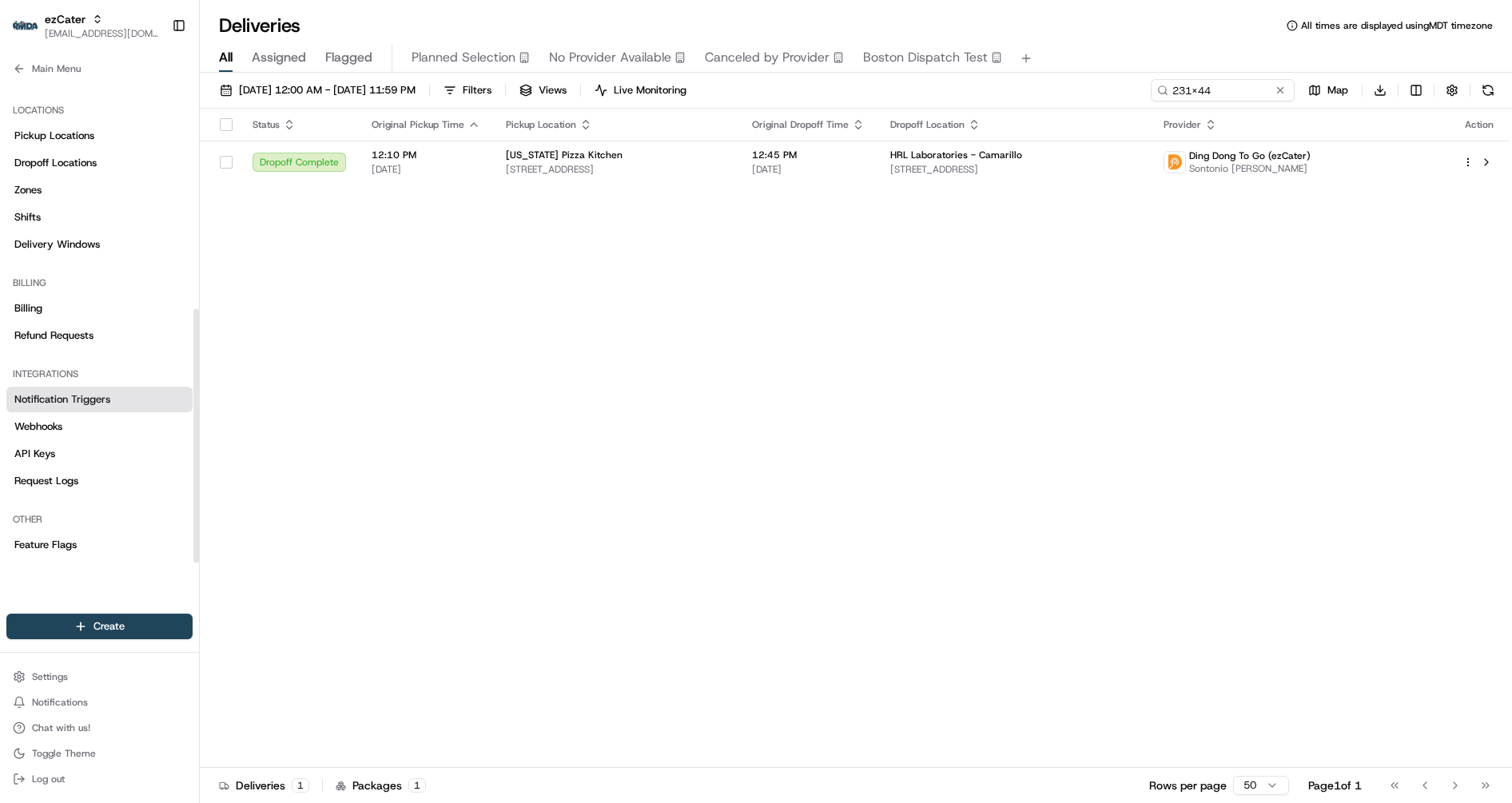
click at [99, 400] on span "Notification Triggers" at bounding box center [62, 400] width 96 height 14
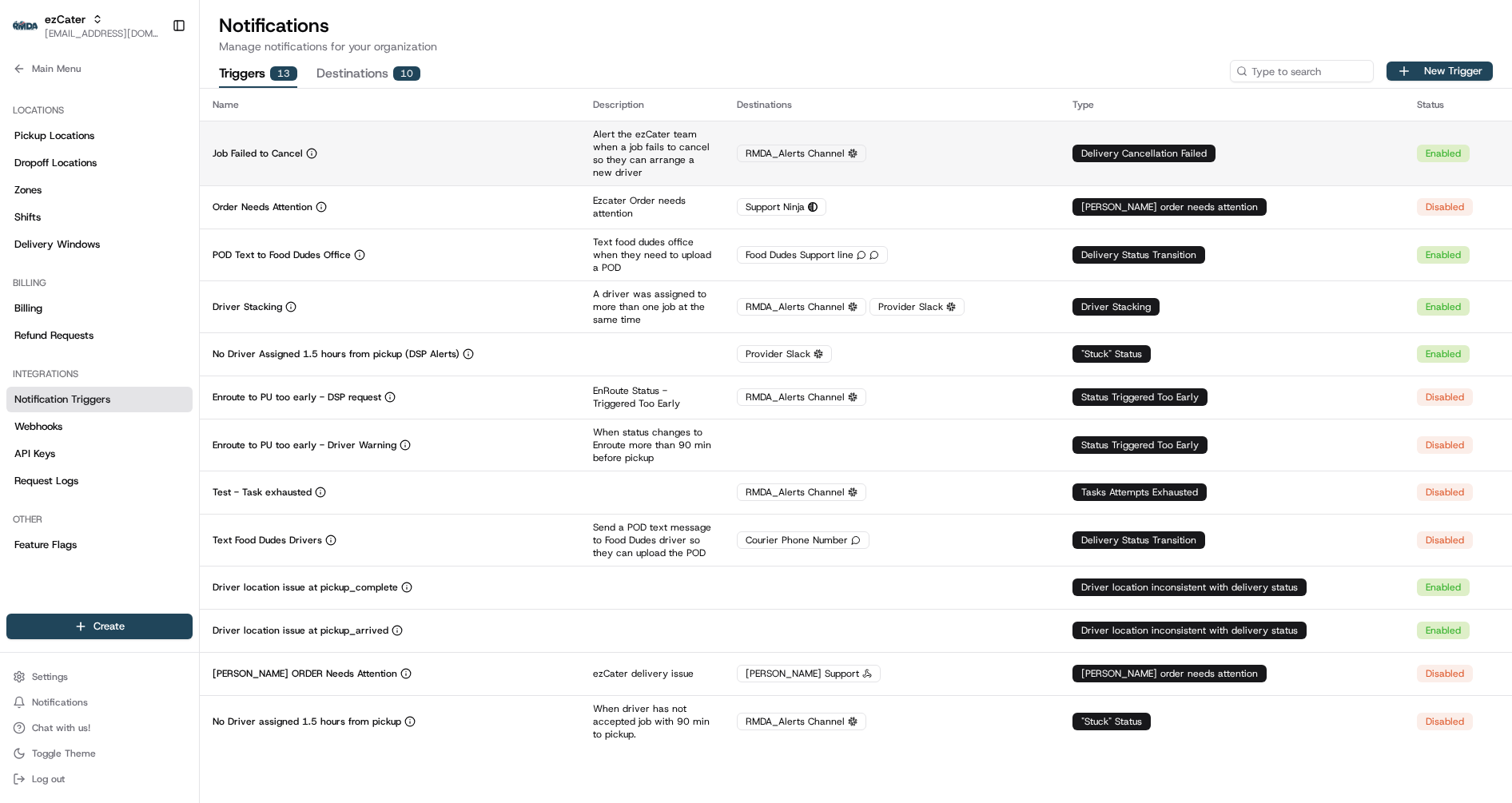
click at [513, 172] on td "Job Failed to Cancel" at bounding box center [390, 152] width 381 height 65
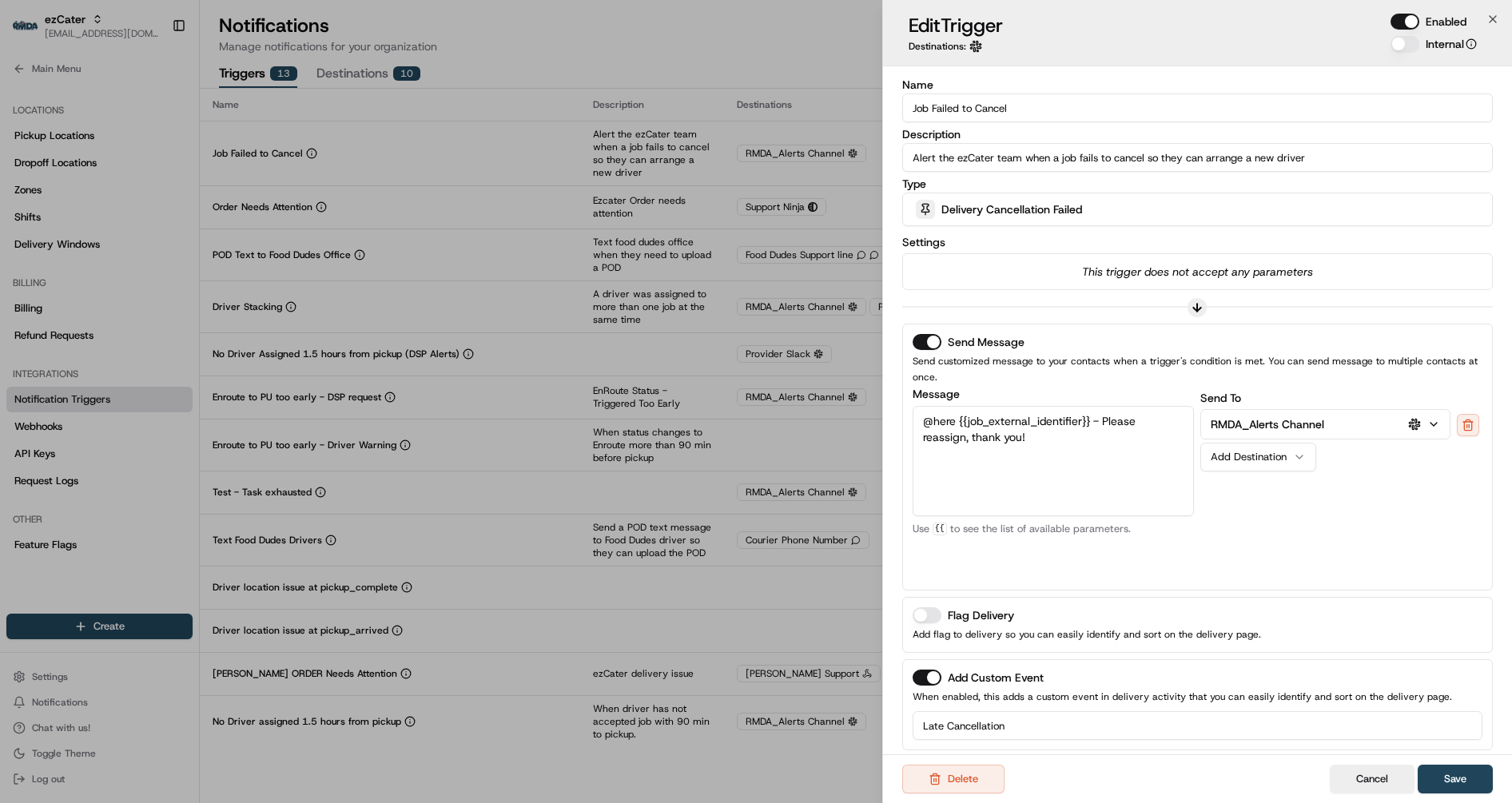
click at [1076, 213] on span "Delivery Cancellation Failed" at bounding box center [1011, 209] width 141 height 16
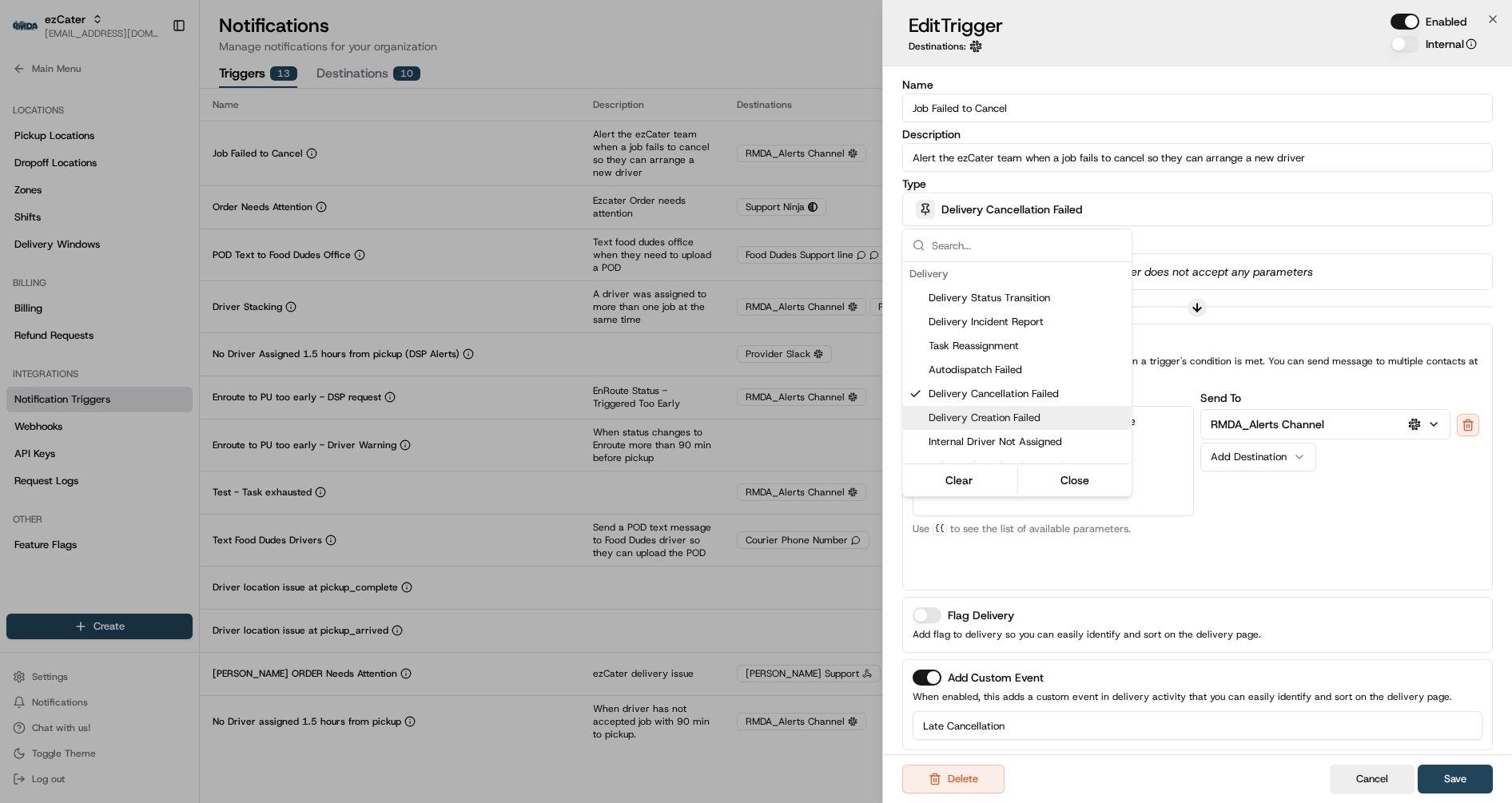
click at [1370, 230] on div at bounding box center [756, 402] width 1512 height 803
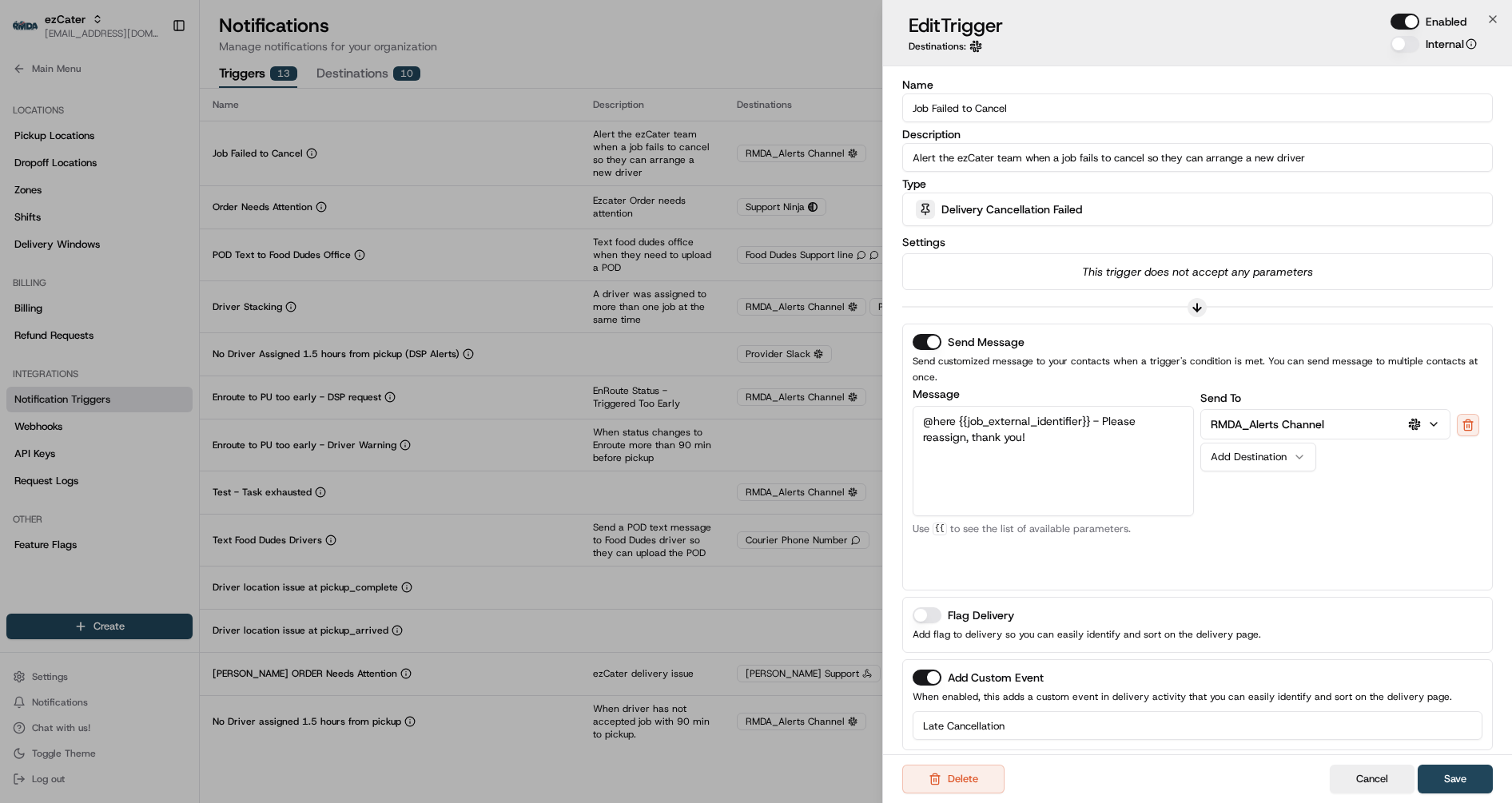
click at [1400, 20] on button "Enabled" at bounding box center [1404, 22] width 29 height 16
drag, startPoint x: 1092, startPoint y: 415, endPoint x: 960, endPoint y: 414, distance: 132.0
click at [960, 414] on textarea "@here {{job_external_identifier}} - Please reassign, thank you!" at bounding box center [1053, 460] width 282 height 111
click at [1028, 444] on textarea "@here {{job_external_identifier}} - Please reassign, thank you!" at bounding box center [1053, 460] width 282 height 111
drag, startPoint x: 1045, startPoint y: 435, endPoint x: 859, endPoint y: 407, distance: 188.1
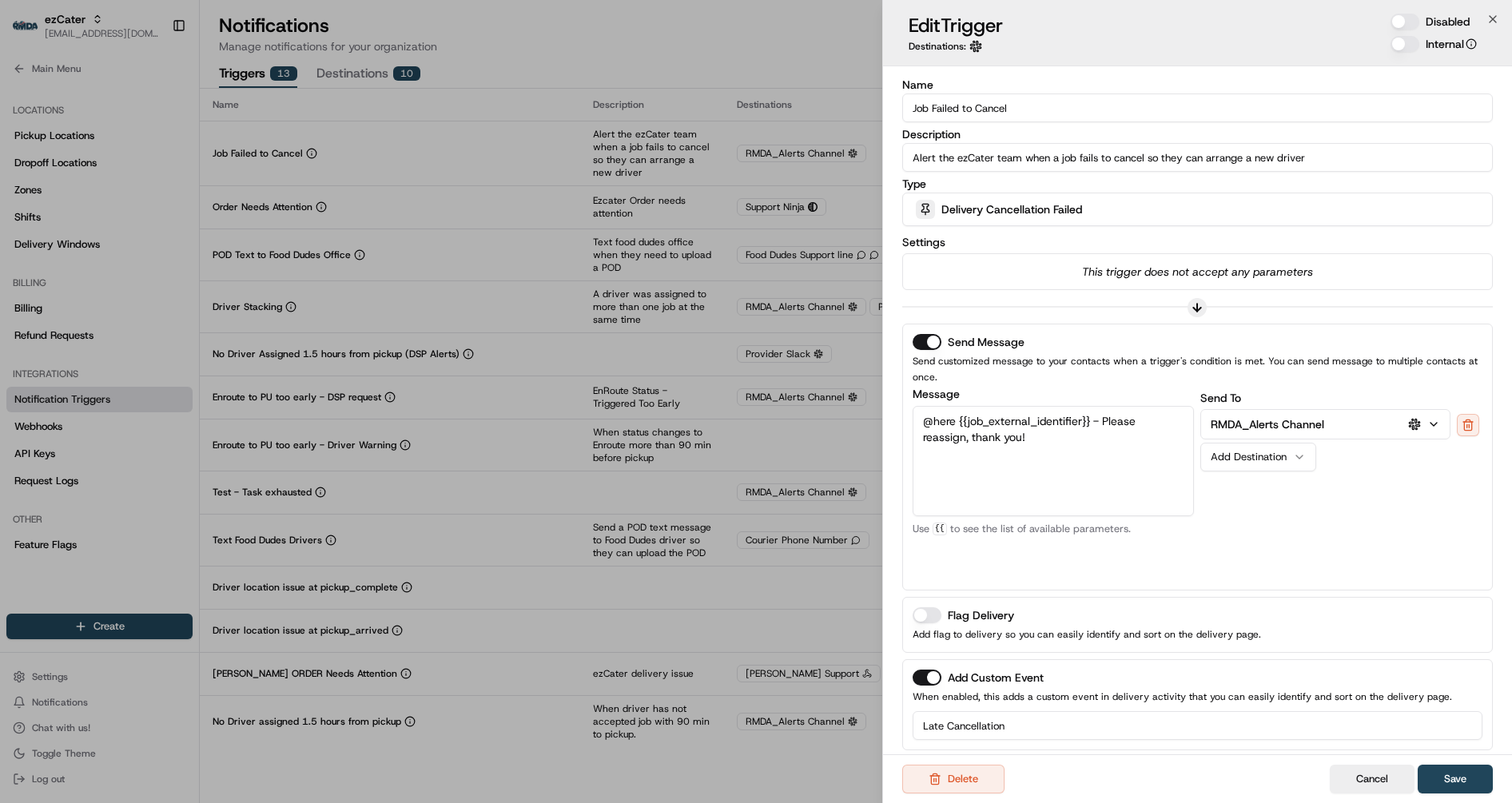
click at [859, 407] on body "ezCater jes@usenash.com Toggle Sidebar Orders Deliveries Providers Nash AI Prod…" at bounding box center [756, 402] width 1512 height 803
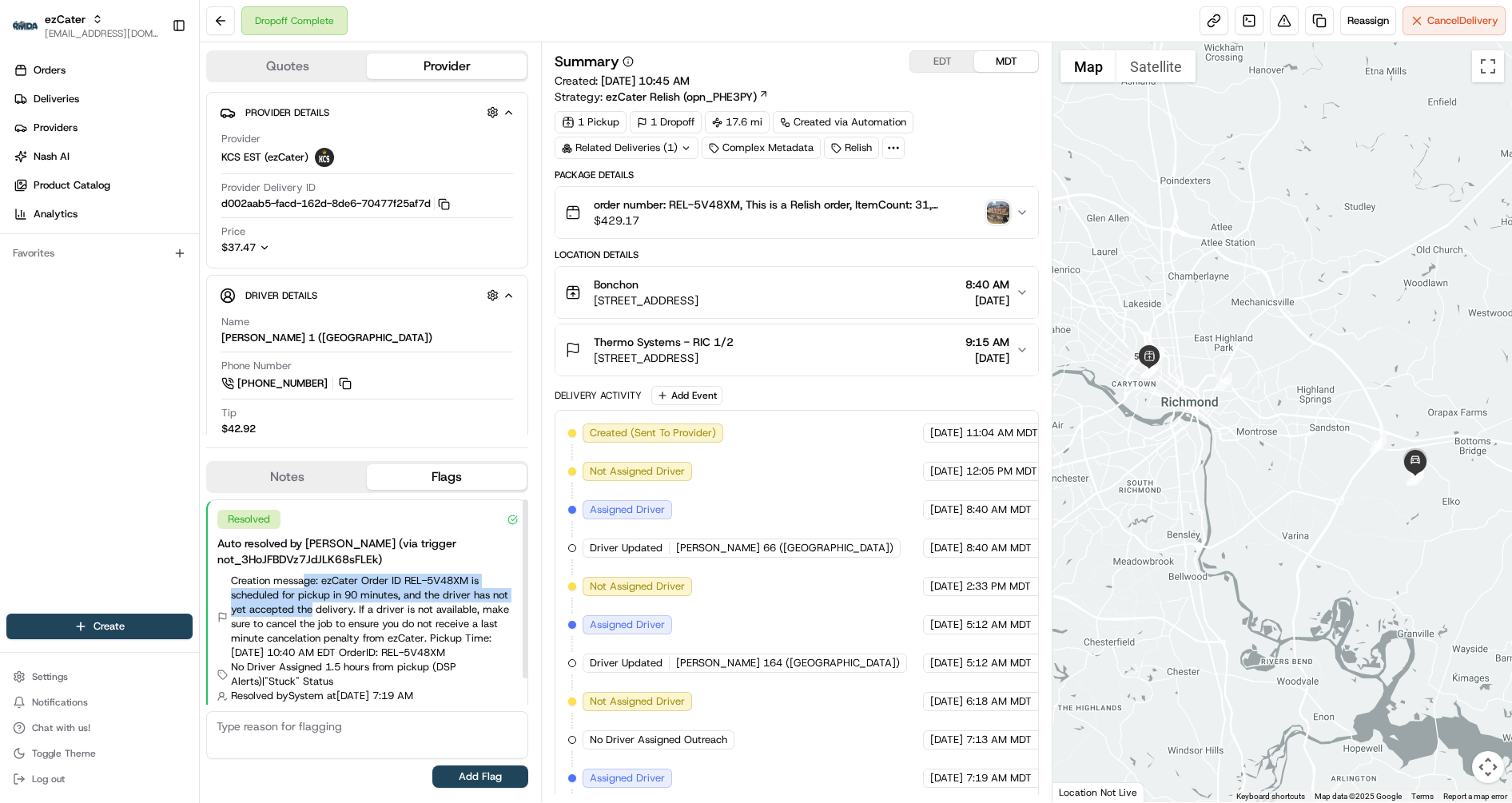
drag, startPoint x: 304, startPoint y: 582, endPoint x: 310, endPoint y: 606, distance: 24.7
click at [310, 606] on span "Creation message: ezCater Order ID REL-5V48XM is scheduled for pickup in 90 min…" at bounding box center [375, 617] width 287 height 87
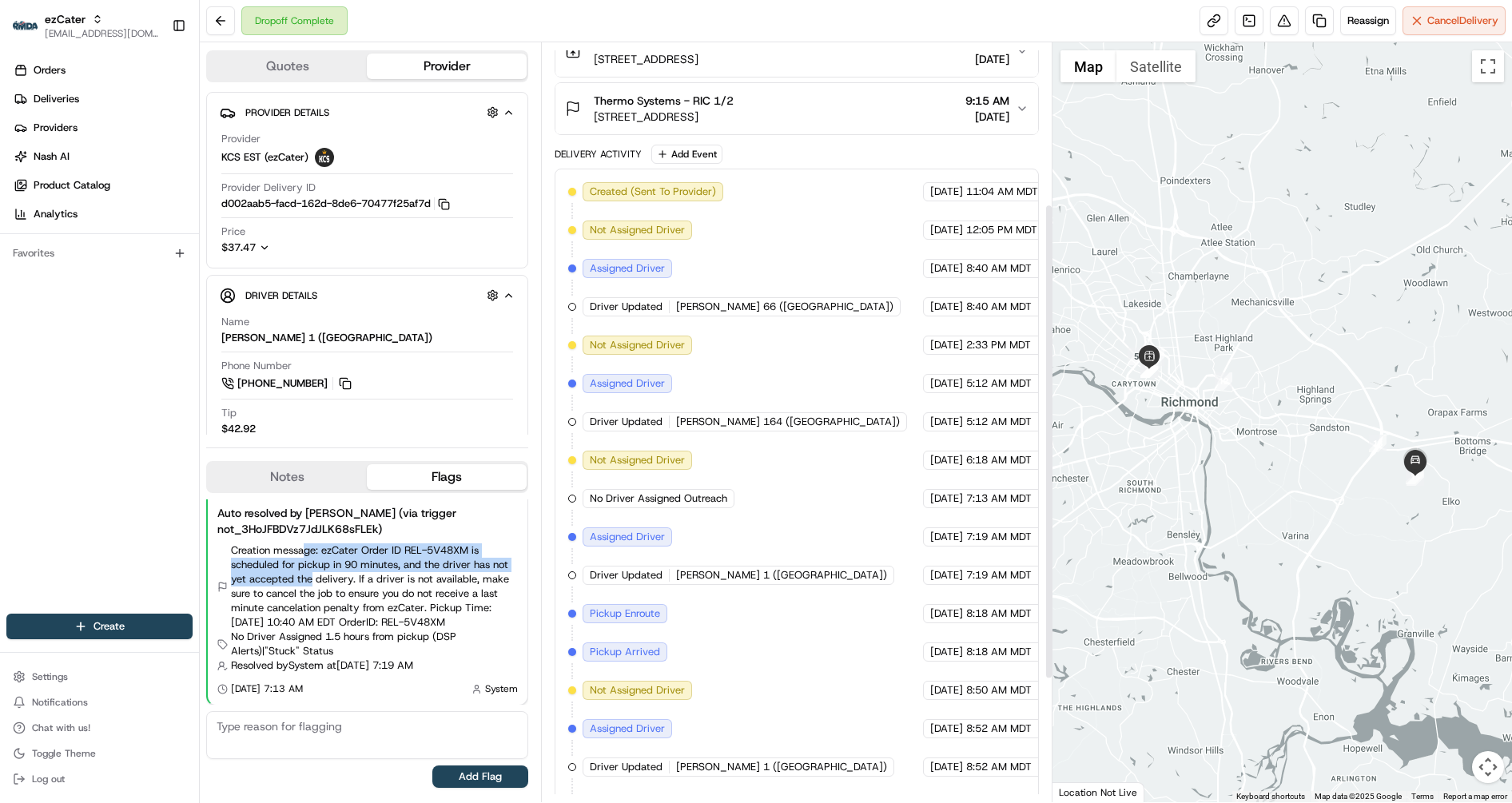
scroll to position [256, 0]
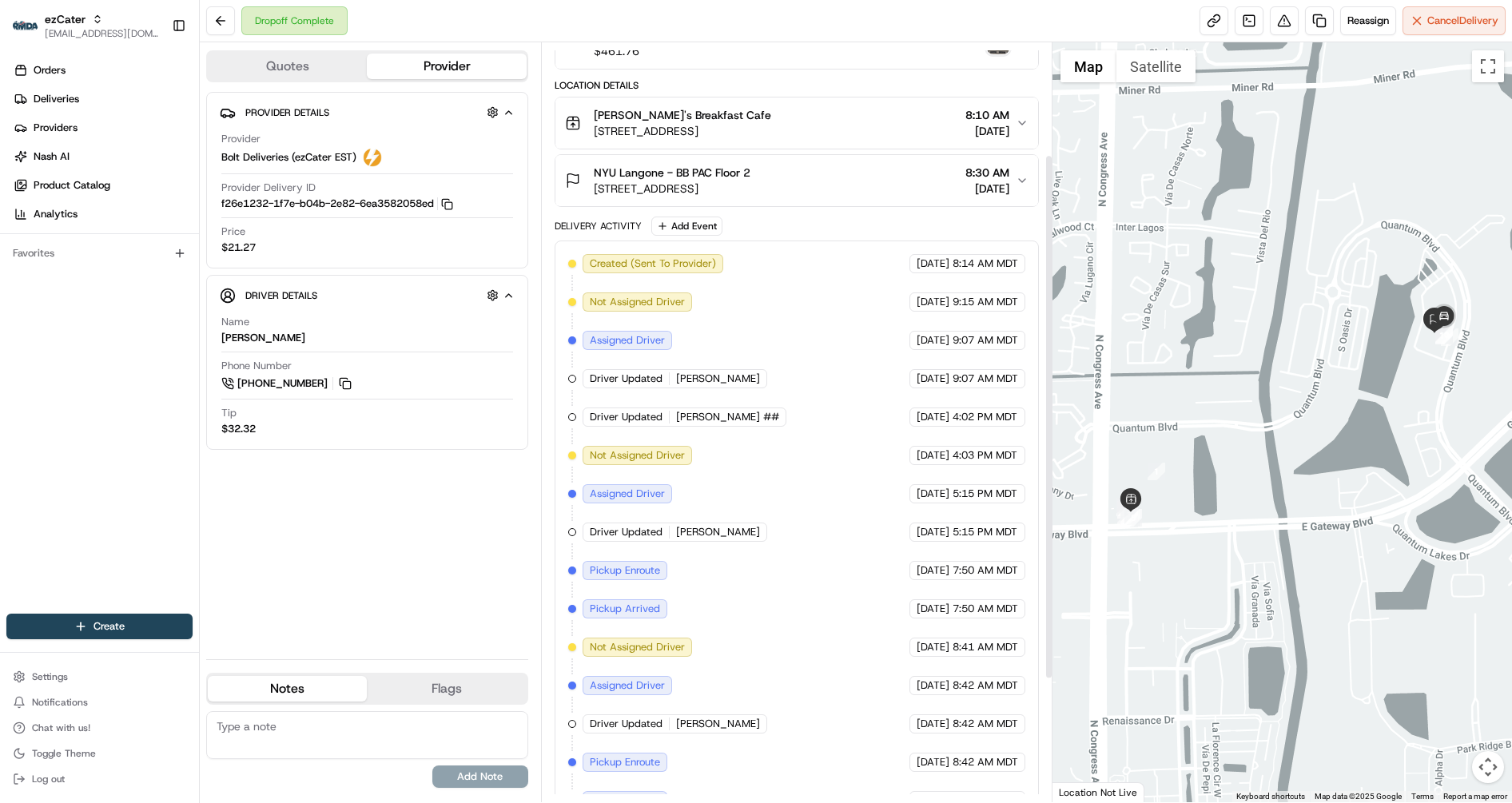
scroll to position [157, 0]
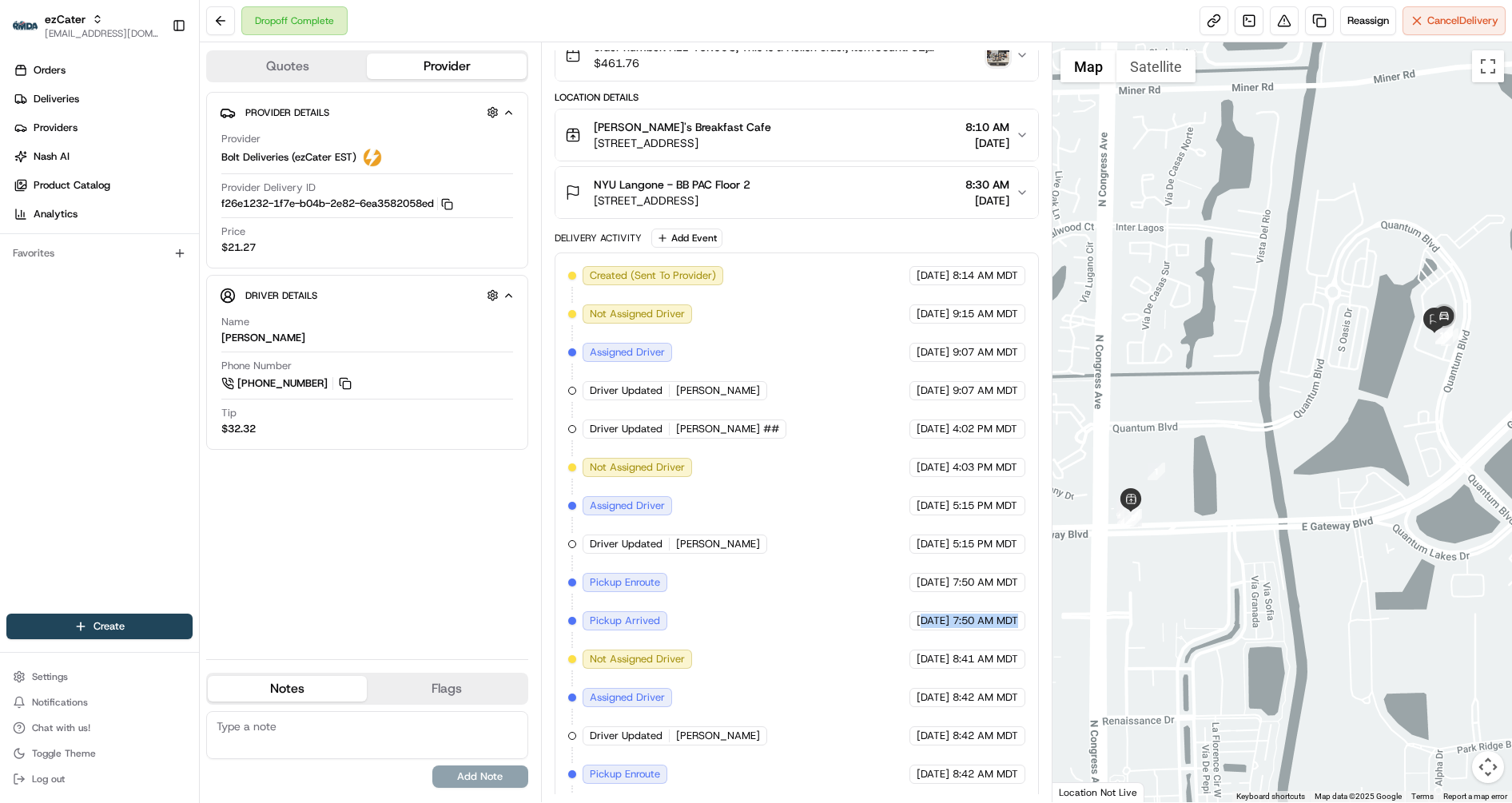
drag, startPoint x: 892, startPoint y: 611, endPoint x: 1033, endPoint y: 616, distance: 141.1
click at [1033, 616] on div "Created (Sent To Provider) Bolt Deliveries (ezCater EST) [DATE] 8:14 AM MDT Not…" at bounding box center [796, 620] width 484 height 736
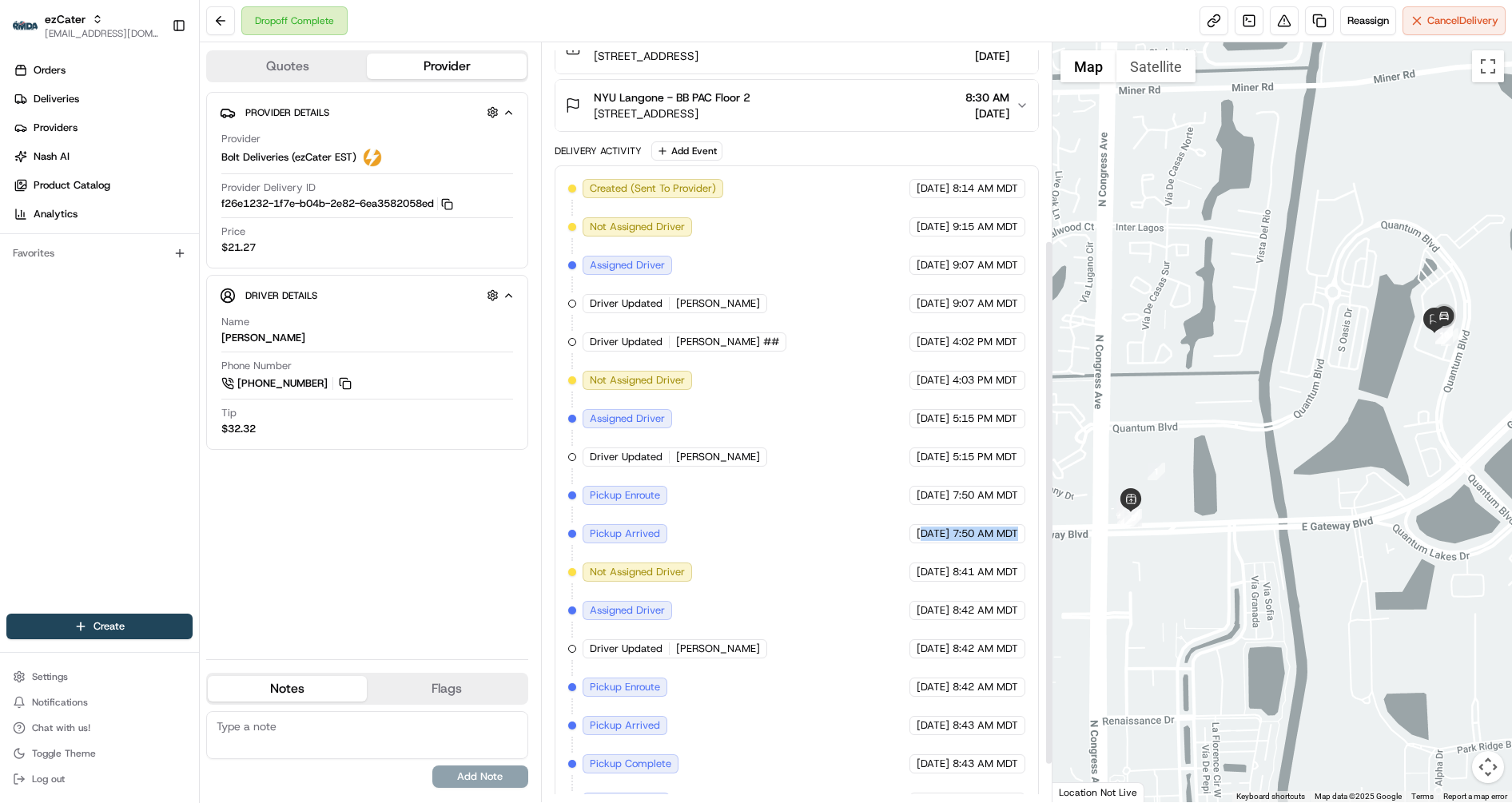
scroll to position [284, 0]
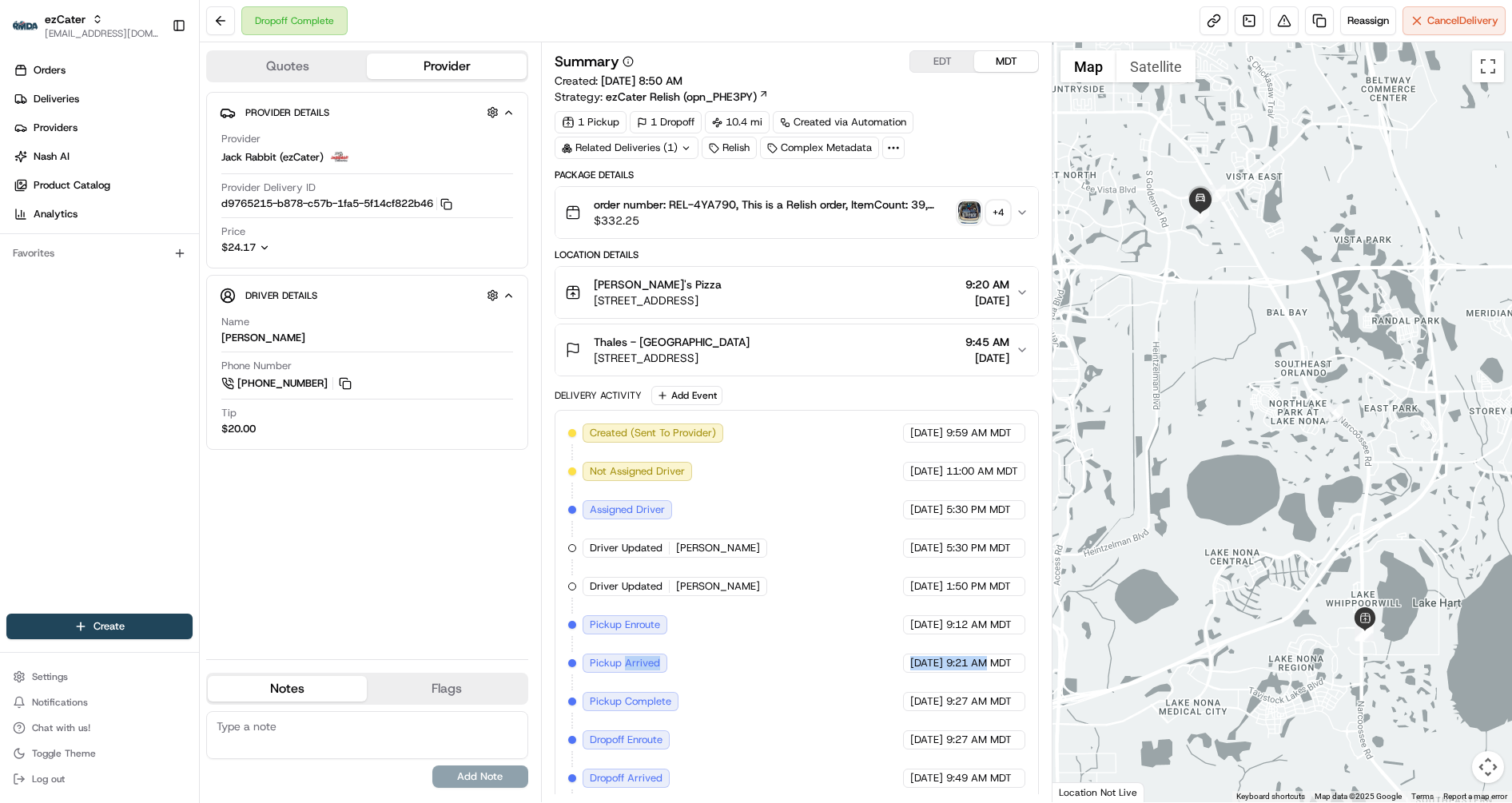
drag, startPoint x: 624, startPoint y: 659, endPoint x: 986, endPoint y: 658, distance: 362.0
click at [986, 658] on div "Created (Sent To Provider) [PERSON_NAME] (ezCater) [DATE] 9:59 AM MDT Not Assig…" at bounding box center [796, 625] width 456 height 402
